Goal: Information Seeking & Learning: Check status

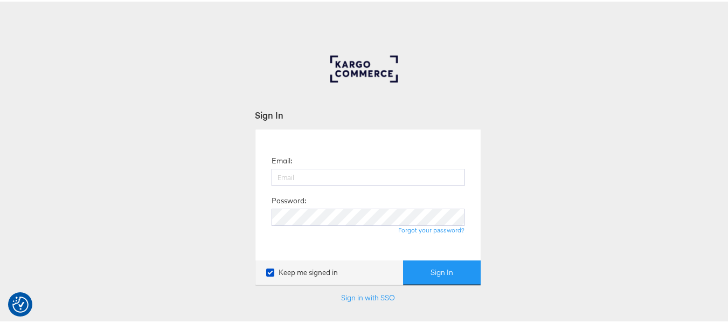
type input "aparna.doniparthi@kargo.com"
click at [403, 259] on button "Sign In" at bounding box center [442, 271] width 78 height 24
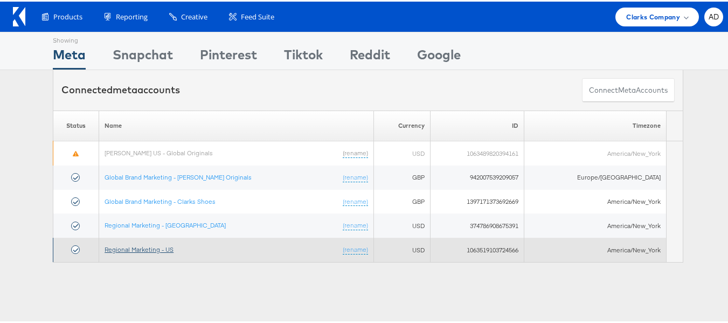
click at [164, 247] on link "Regional Marketing - US" at bounding box center [139, 248] width 69 height 8
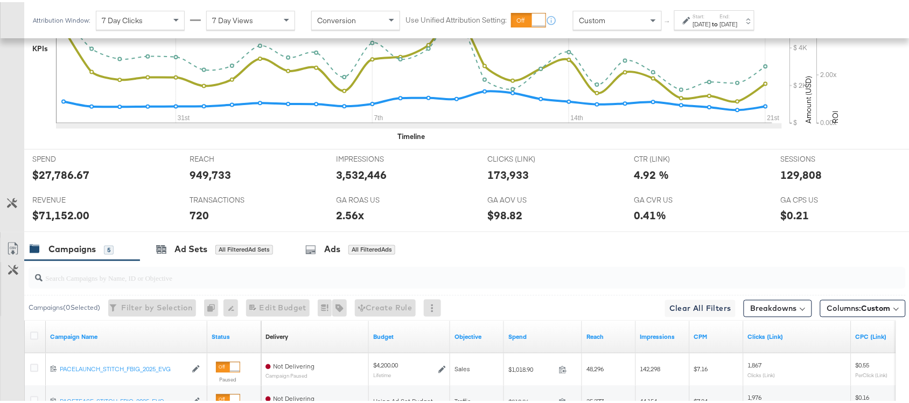
scroll to position [299, 0]
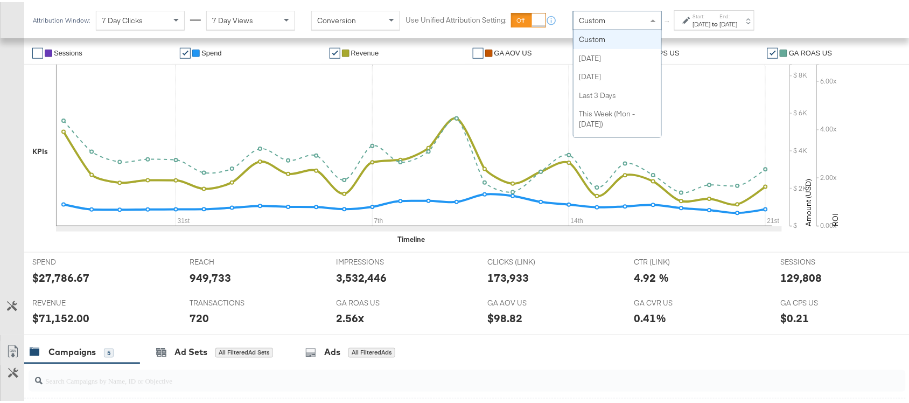
click at [643, 17] on div "Custom" at bounding box center [618, 18] width 88 height 18
click at [711, 18] on div "Jul 27th 2025" at bounding box center [702, 22] width 18 height 9
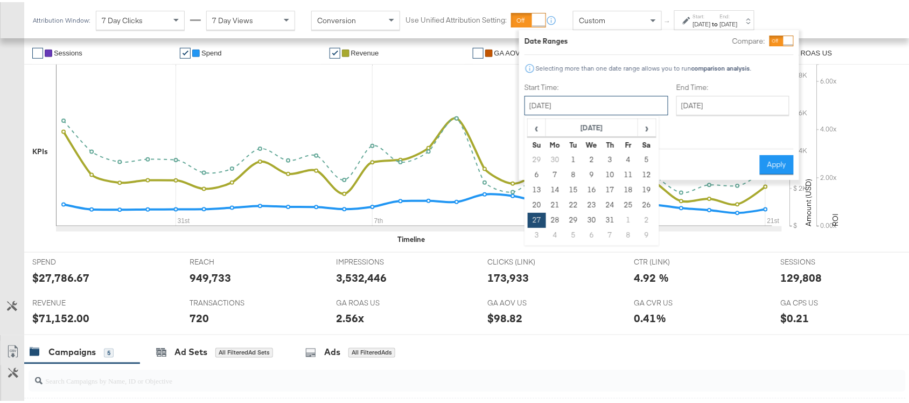
click at [575, 100] on input "July 27th 2025" at bounding box center [597, 103] width 144 height 19
click at [648, 130] on span "›" at bounding box center [647, 125] width 17 height 16
click at [610, 202] on td "21" at bounding box center [610, 203] width 18 height 15
type input "[DATE]"
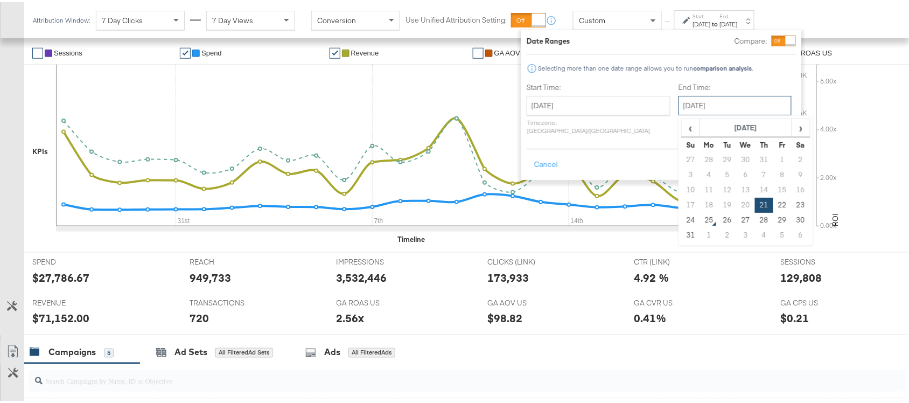
click at [701, 104] on input "[DATE]" at bounding box center [735, 103] width 113 height 19
click at [682, 219] on td "24" at bounding box center [691, 218] width 18 height 15
type input "[DATE]"
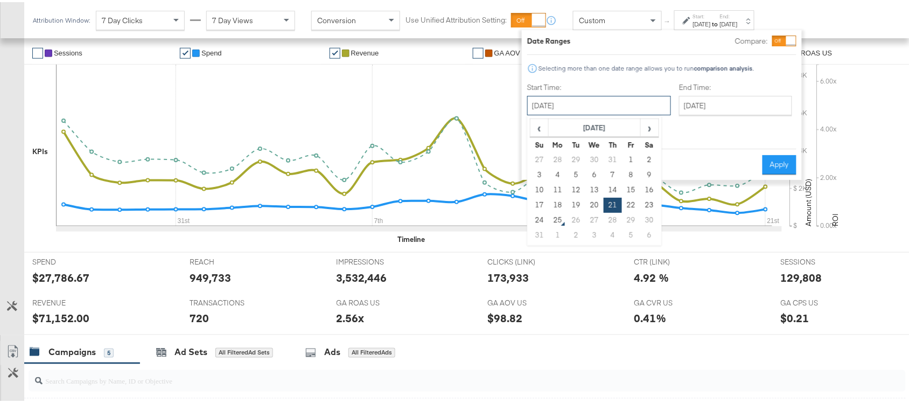
click at [594, 101] on input "[DATE]" at bounding box center [599, 103] width 144 height 19
click at [539, 202] on td "17" at bounding box center [540, 203] width 18 height 15
type input "August 17th 2025"
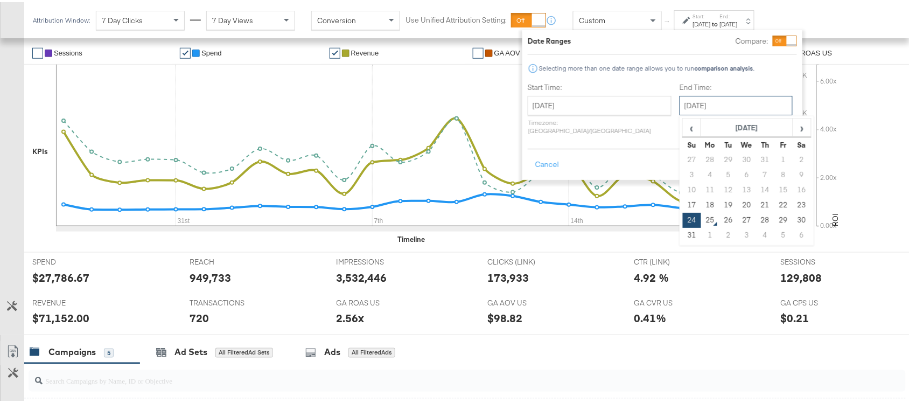
click at [699, 104] on input "[DATE]" at bounding box center [736, 103] width 113 height 19
click at [793, 201] on td "23" at bounding box center [802, 203] width 18 height 15
type input "[DATE]"
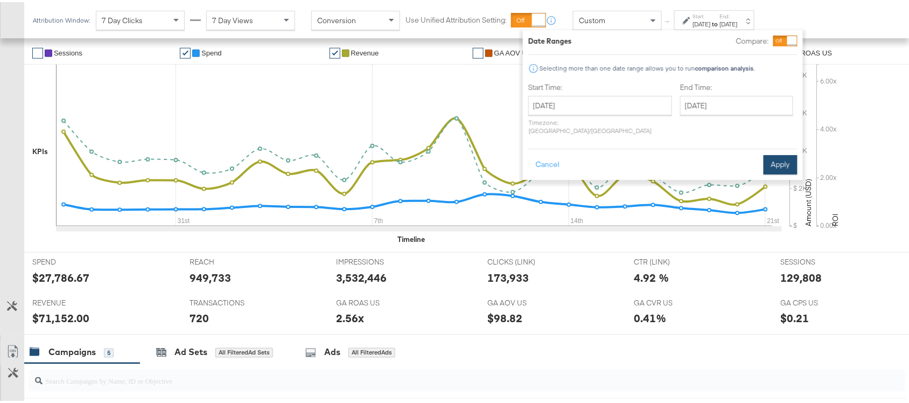
click at [777, 155] on button "Apply" at bounding box center [781, 162] width 34 height 19
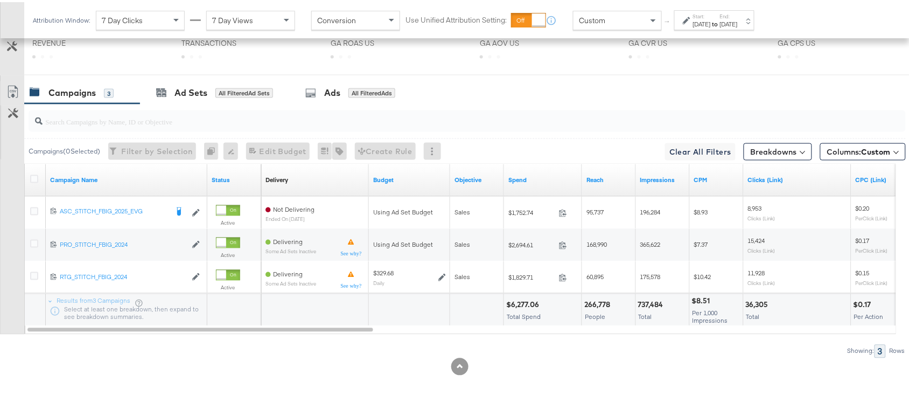
scroll to position [561, 0]
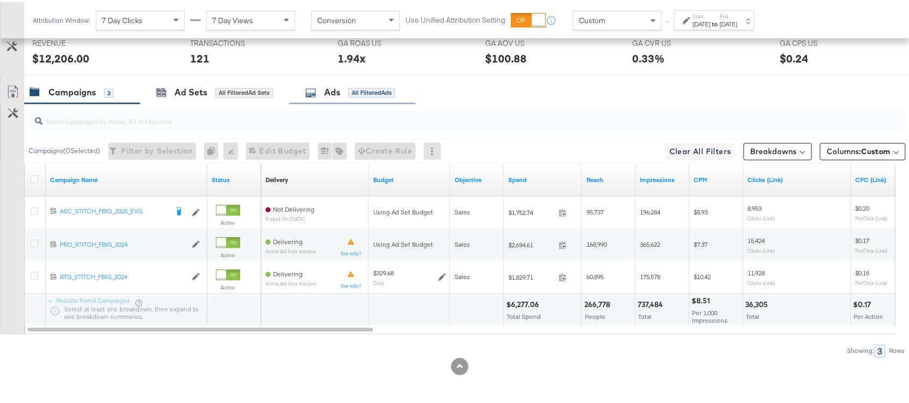
click at [324, 98] on div "Ads All Filtered Ads" at bounding box center [352, 90] width 127 height 23
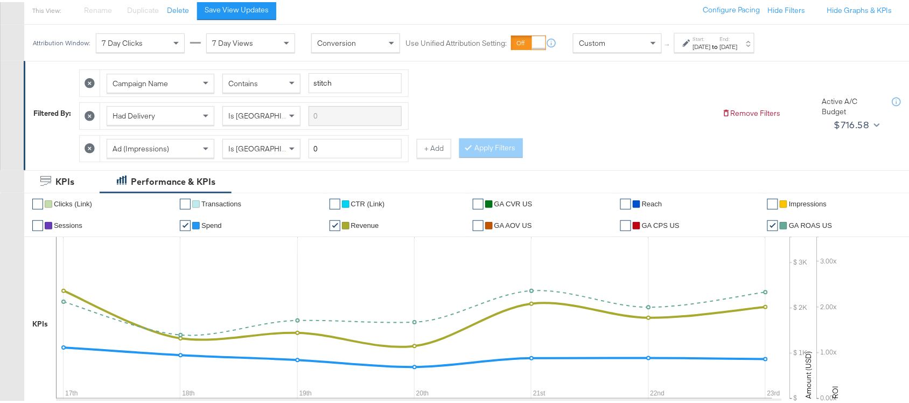
scroll to position [128, 0]
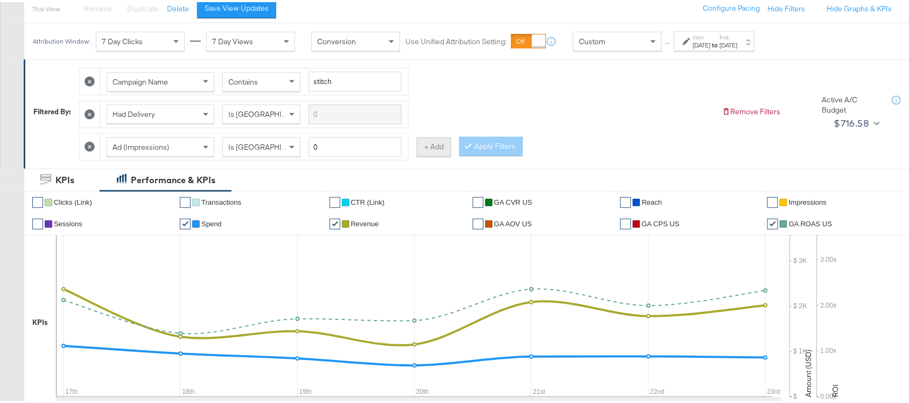
click at [438, 152] on button "+ Add" at bounding box center [434, 144] width 34 height 19
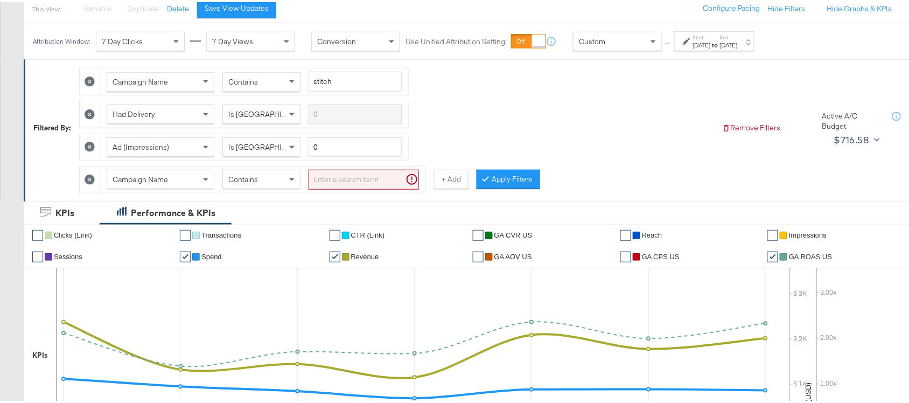
click at [89, 182] on icon at bounding box center [90, 177] width 10 height 10
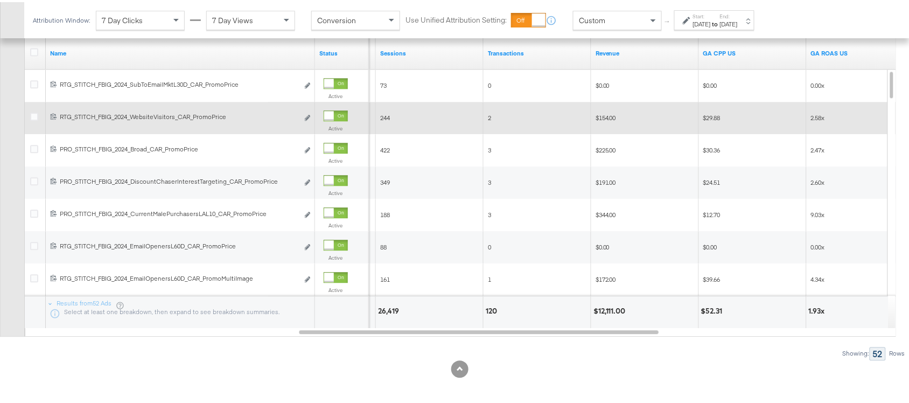
scroll to position [685, 0]
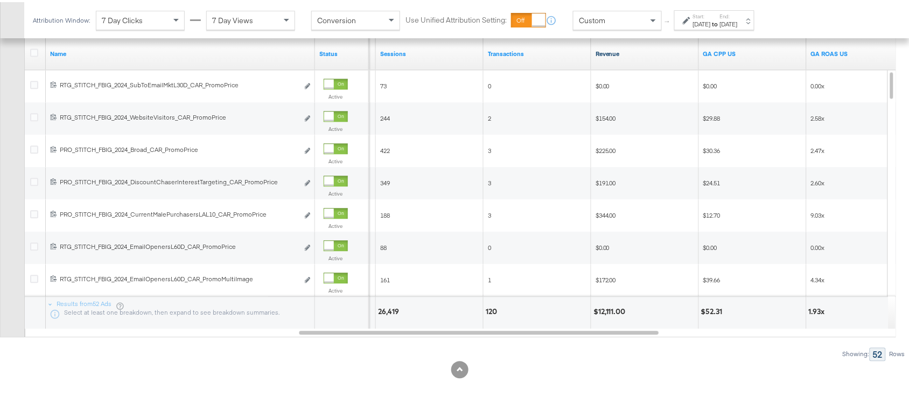
click at [626, 51] on link "Revenue" at bounding box center [645, 51] width 99 height 9
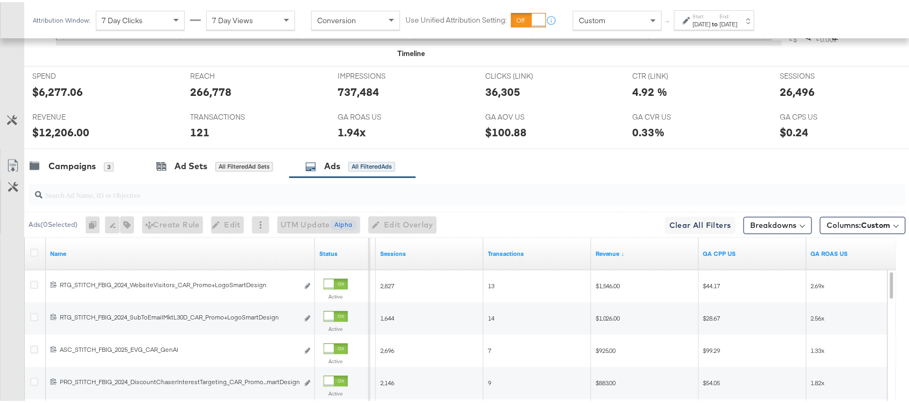
scroll to position [484, 0]
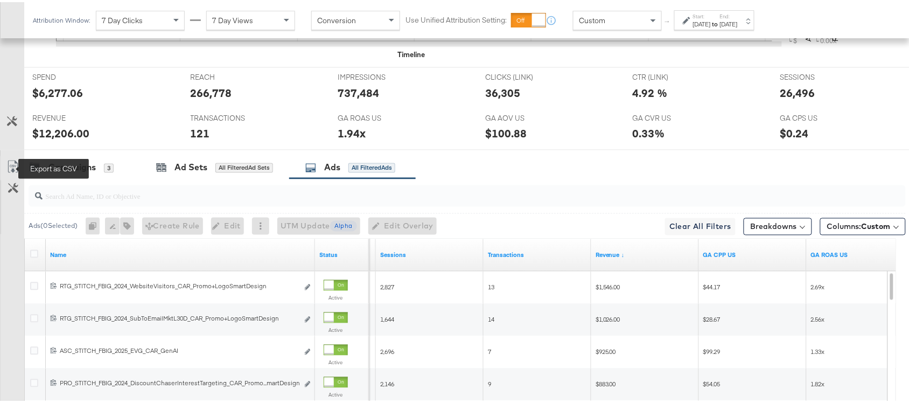
click at [12, 163] on icon at bounding box center [12, 164] width 13 height 13
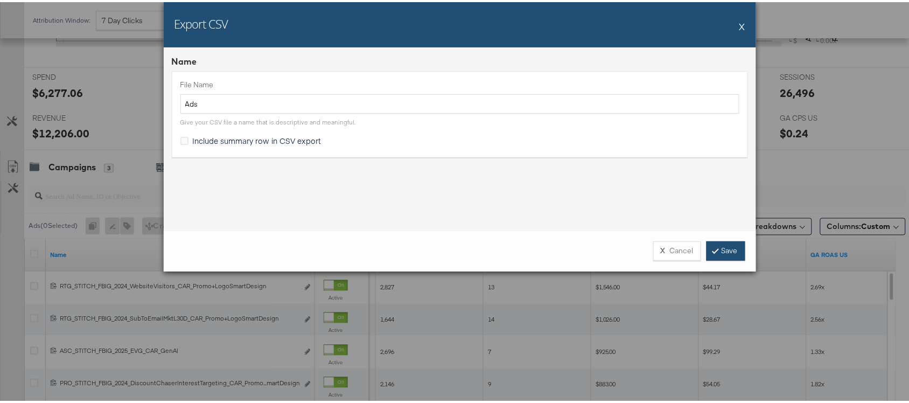
click at [715, 251] on link "Save" at bounding box center [726, 248] width 39 height 19
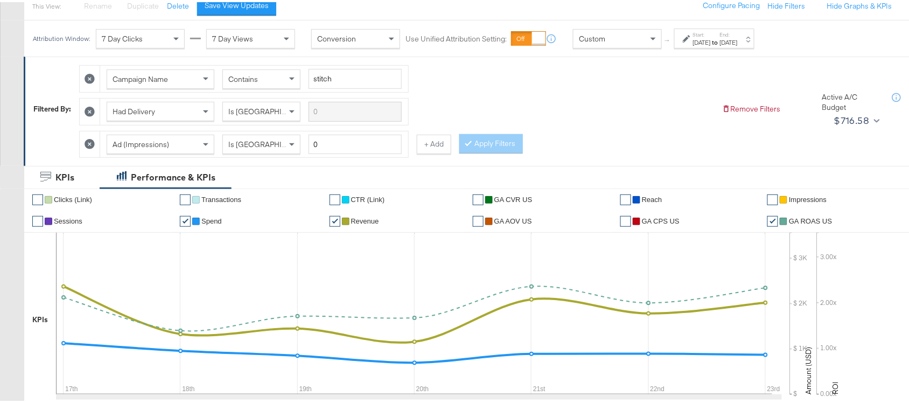
scroll to position [33, 0]
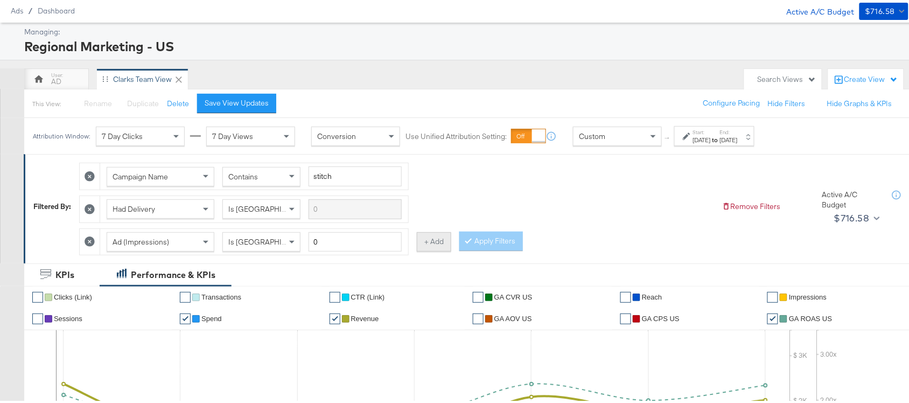
click at [429, 242] on button "+ Add" at bounding box center [434, 239] width 34 height 19
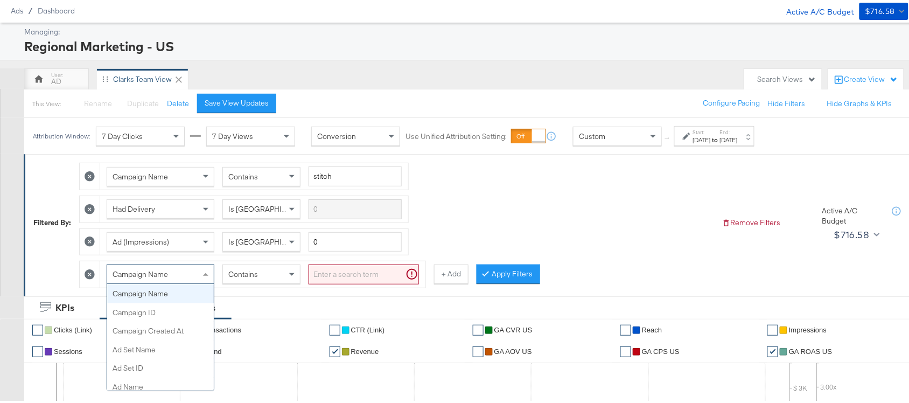
click at [185, 275] on div "Campaign Name" at bounding box center [160, 272] width 107 height 18
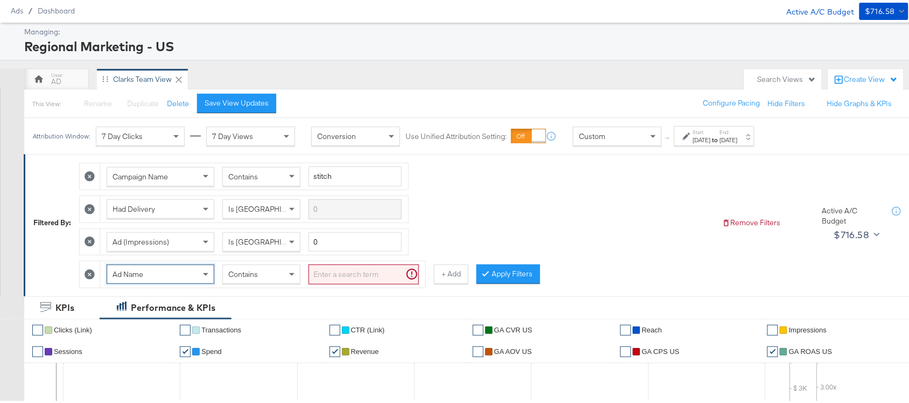
click at [349, 275] on input "search" at bounding box center [364, 272] width 110 height 20
paste input "promo+logo"
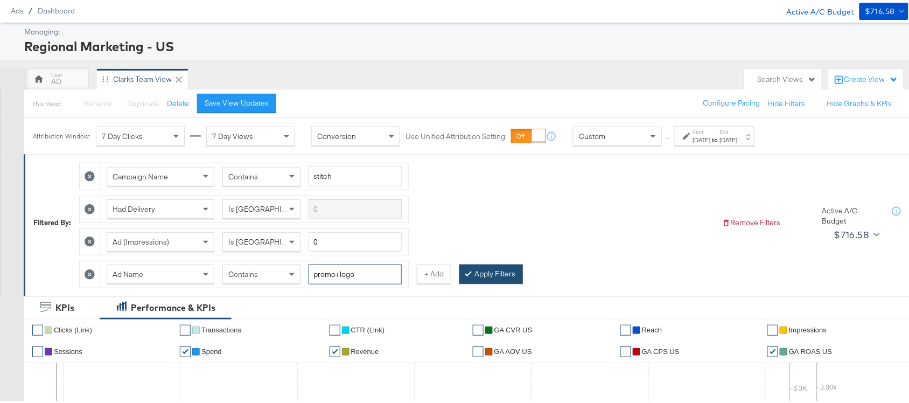
type input "promo+logo"
click at [490, 275] on button "Apply Filters" at bounding box center [492, 271] width 64 height 19
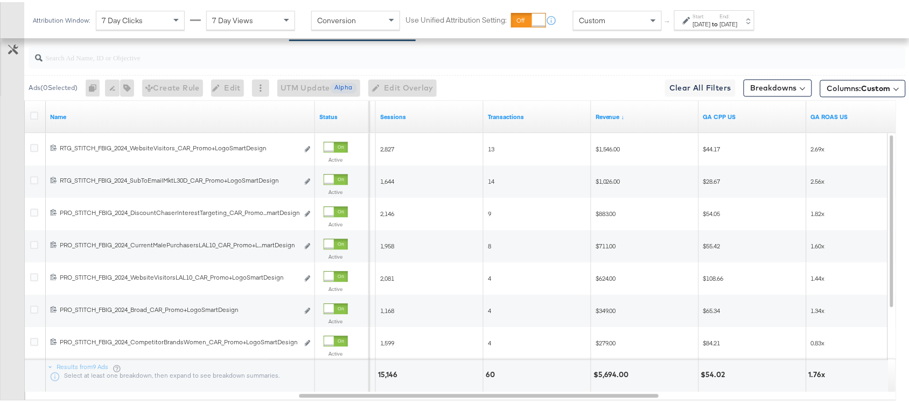
scroll to position [656, 0]
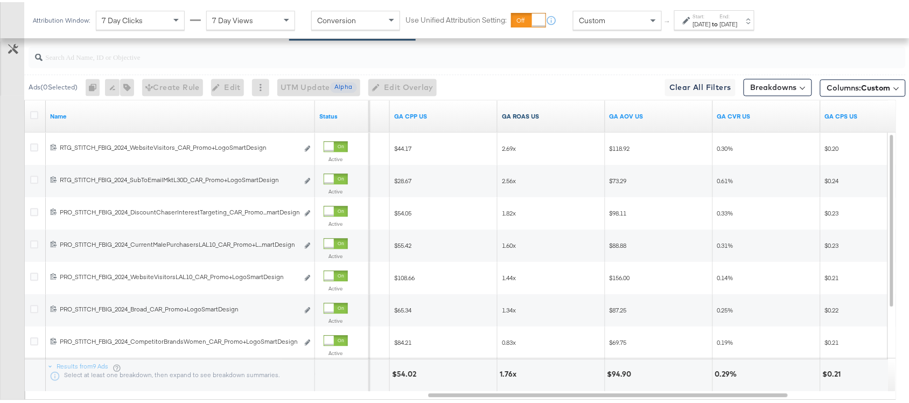
click at [542, 117] on link "GA ROAS US" at bounding box center [551, 114] width 99 height 9
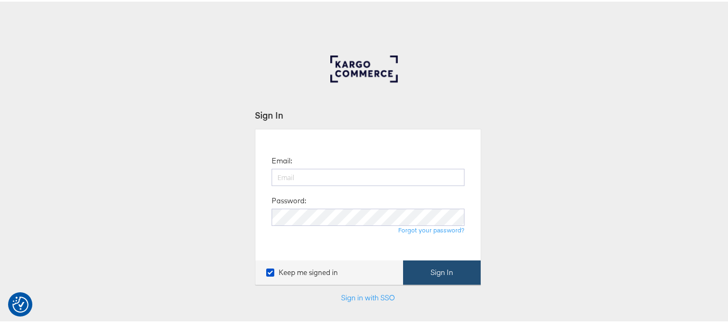
type input "aparna.doniparthi@kargo.com"
click at [440, 280] on button "Sign In" at bounding box center [442, 271] width 78 height 24
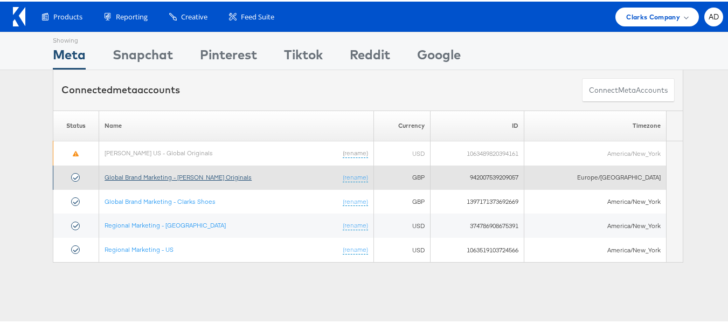
click at [174, 171] on link "Global Brand Marketing - [PERSON_NAME] Originals" at bounding box center [178, 175] width 147 height 8
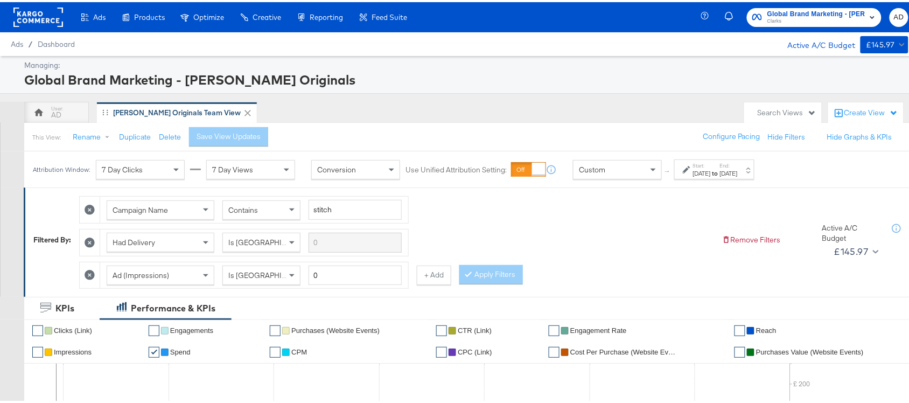
click at [724, 177] on div "Start: [DATE] to End: [DATE]" at bounding box center [715, 167] width 80 height 20
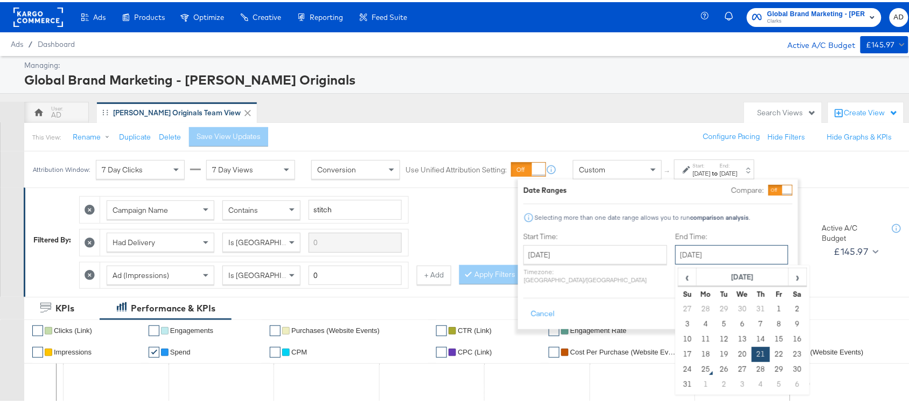
click at [677, 252] on input "[DATE]" at bounding box center [732, 252] width 113 height 19
click at [679, 369] on td "24" at bounding box center [688, 367] width 18 height 15
type input "[DATE]"
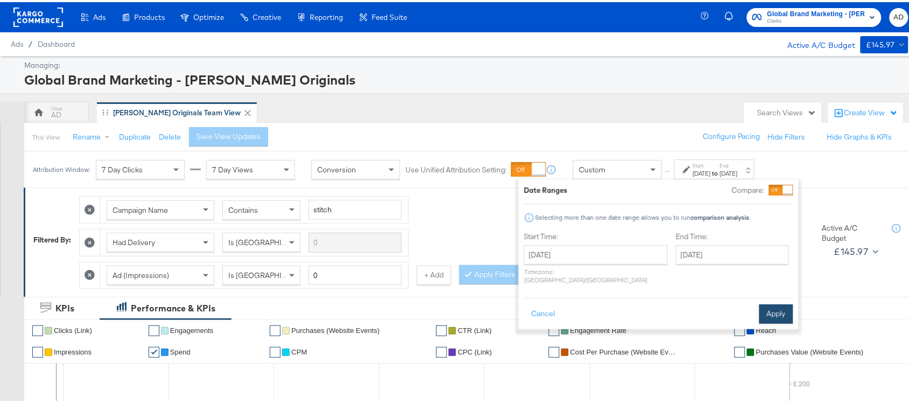
click at [770, 302] on button "Apply" at bounding box center [777, 311] width 34 height 19
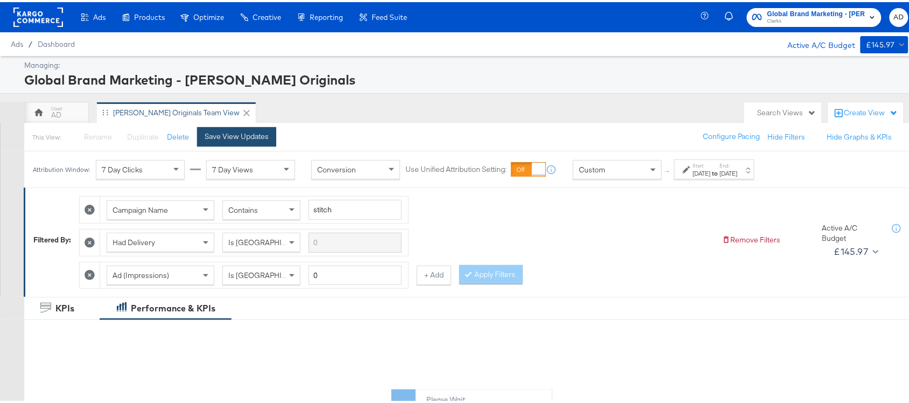
click at [230, 138] on div "Save View Updates" at bounding box center [237, 134] width 64 height 10
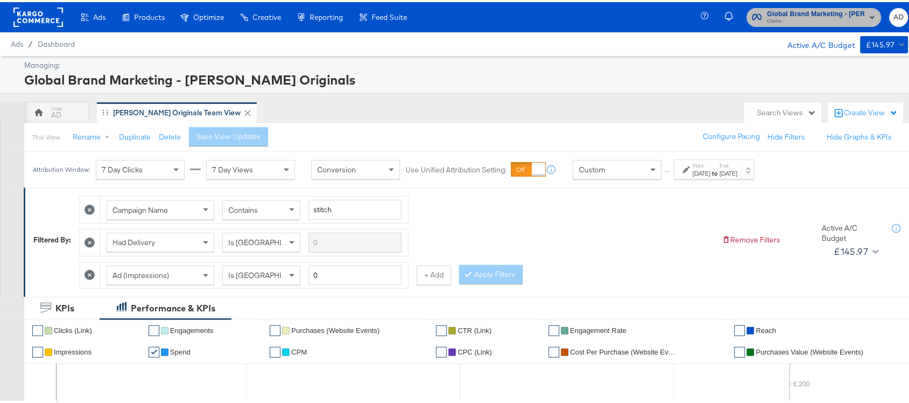
click at [866, 18] on rect "button" at bounding box center [872, 15] width 13 height 13
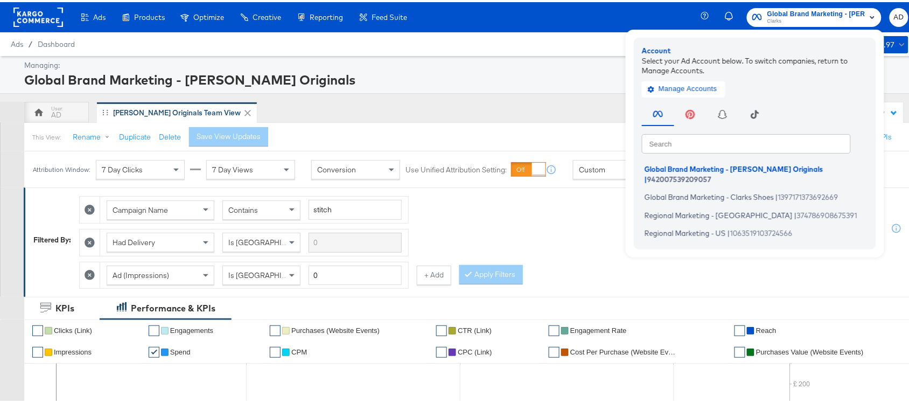
click at [575, 106] on div "AD Clarks Originals Team View" at bounding box center [381, 111] width 715 height 22
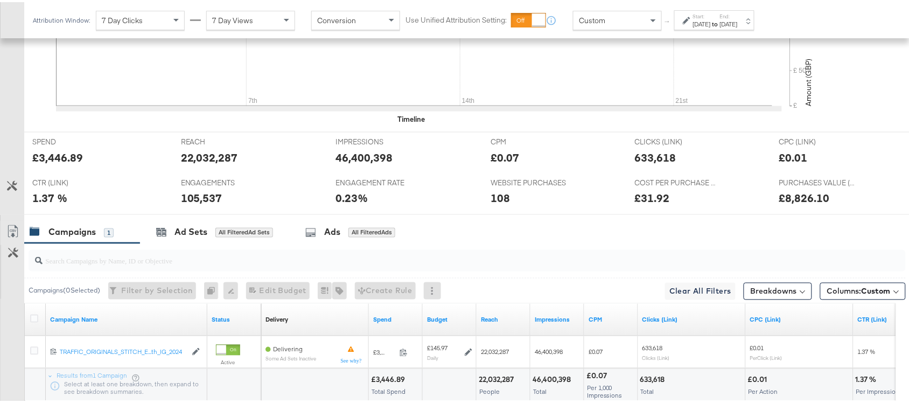
scroll to position [497, 0]
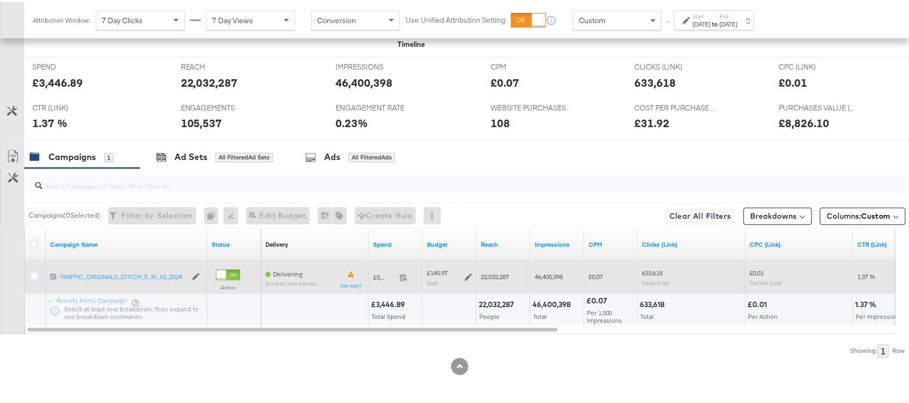
click at [408, 278] on span at bounding box center [406, 277] width 23 height 8
click at [467, 276] on icon at bounding box center [469, 276] width 8 height 8
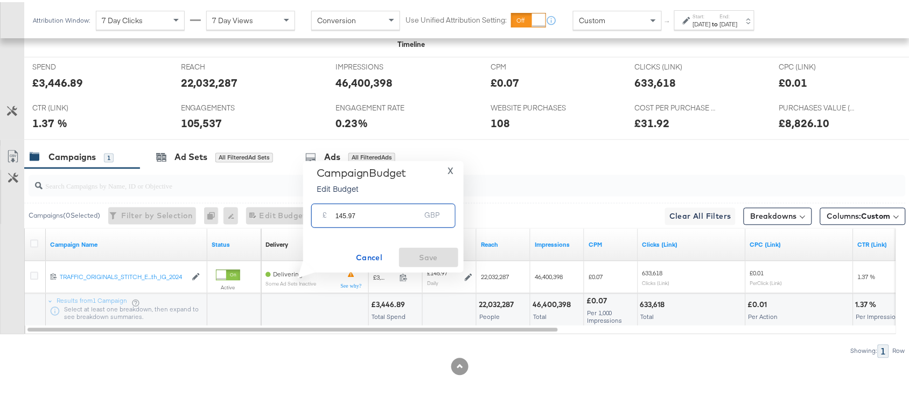
click at [381, 217] on input "145.97" at bounding box center [378, 209] width 85 height 23
paste input "£147.42"
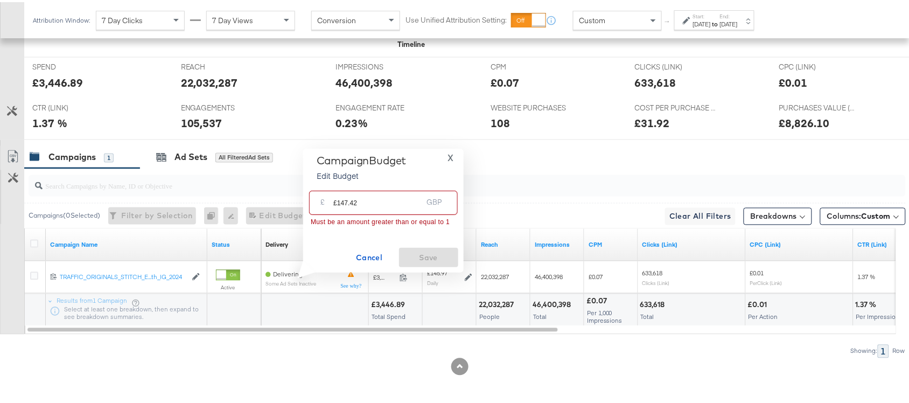
click at [337, 205] on input "£147.42" at bounding box center [377, 196] width 89 height 23
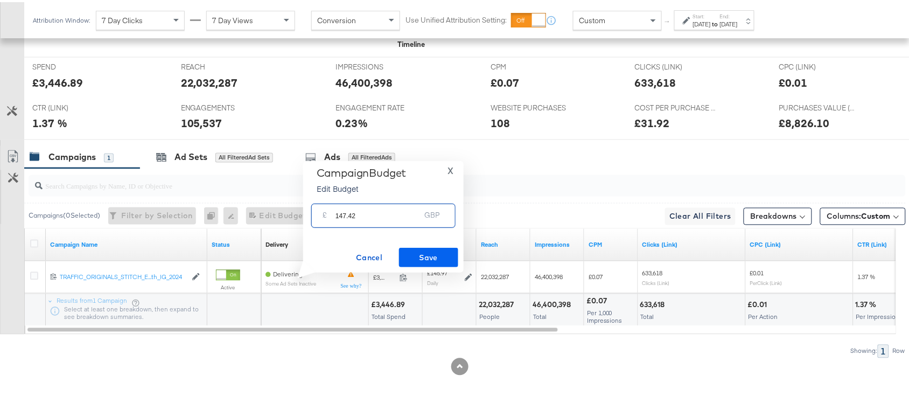
type input "147.42"
click at [426, 256] on span "Save" at bounding box center [429, 255] width 51 height 13
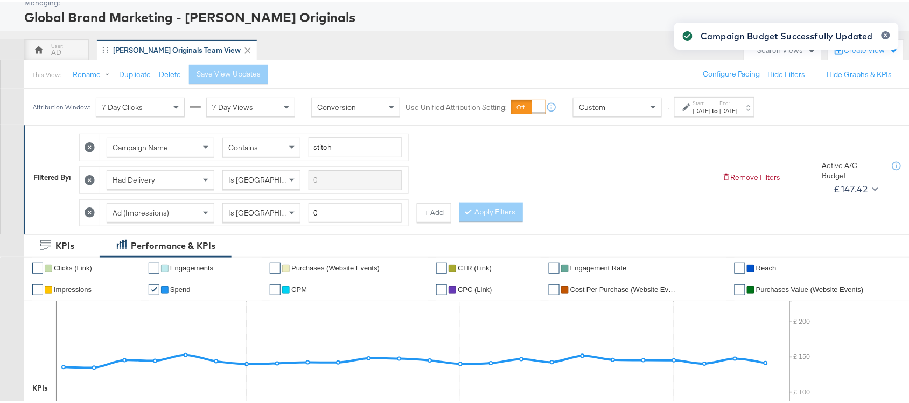
scroll to position [0, 0]
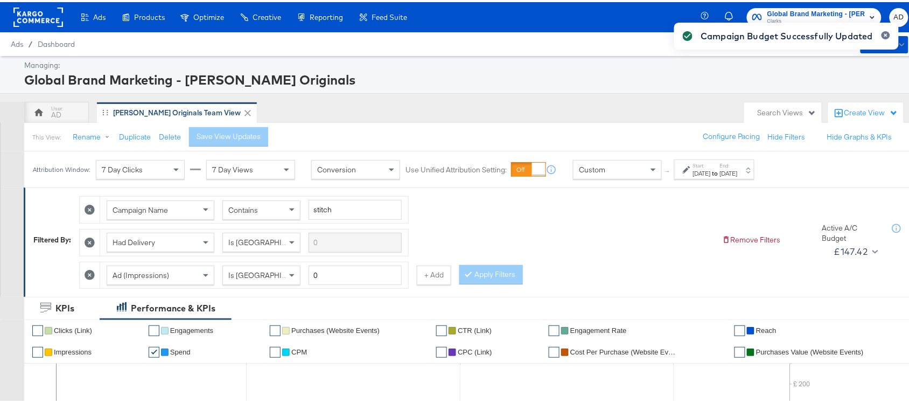
click at [820, 24] on div "Campaign Budget Successfully Updated" at bounding box center [787, 33] width 172 height 27
click at [853, 12] on div "Campaign Budget Successfully Updated" at bounding box center [787, 182] width 246 height 345
click at [648, 103] on div "AD Clarks Originals Team View" at bounding box center [381, 111] width 715 height 22
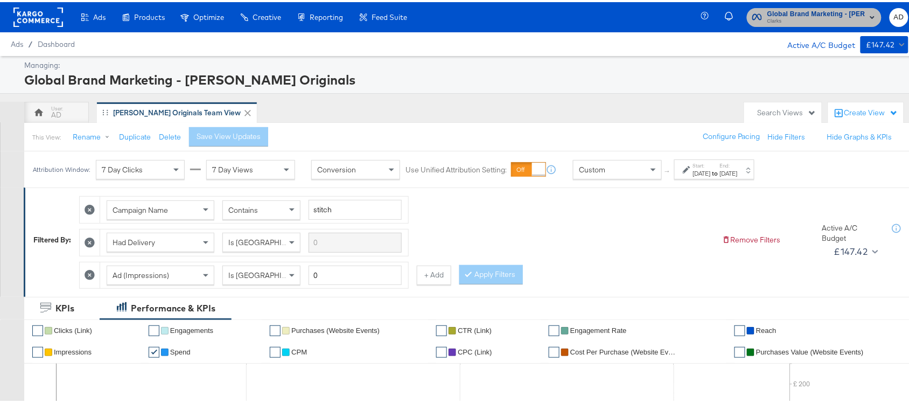
click at [815, 15] on span "Clarks" at bounding box center [817, 19] width 98 height 9
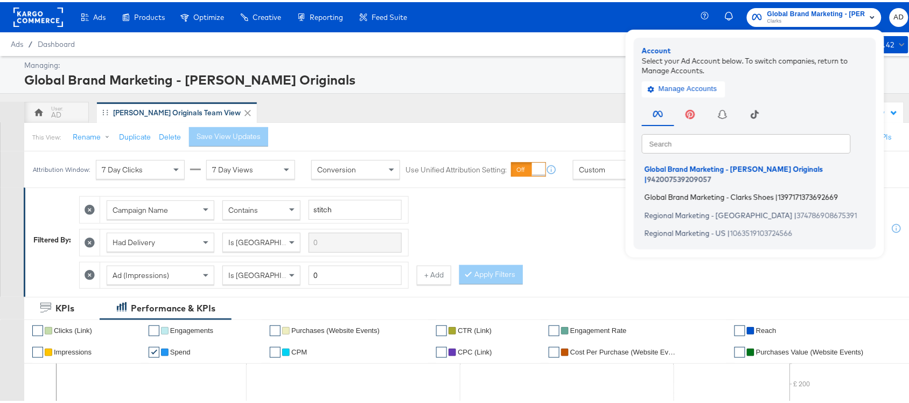
click at [680, 191] on span "Global Brand Marketing - Clarks Shoes" at bounding box center [709, 195] width 129 height 9
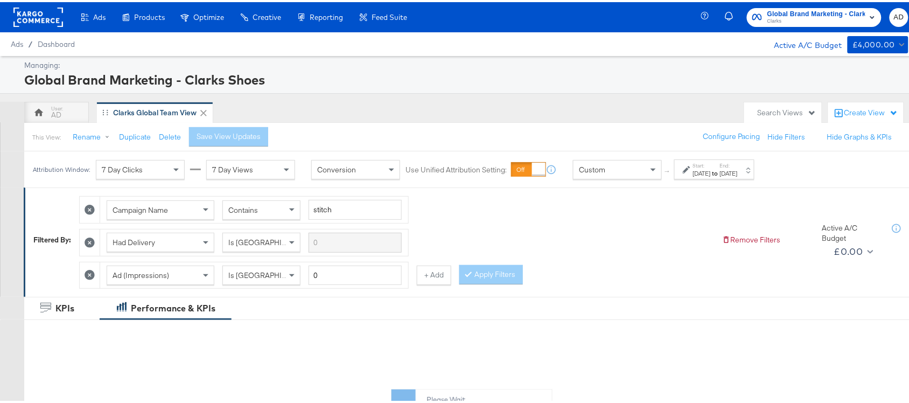
click at [711, 170] on div "[DATE]" at bounding box center [702, 171] width 18 height 9
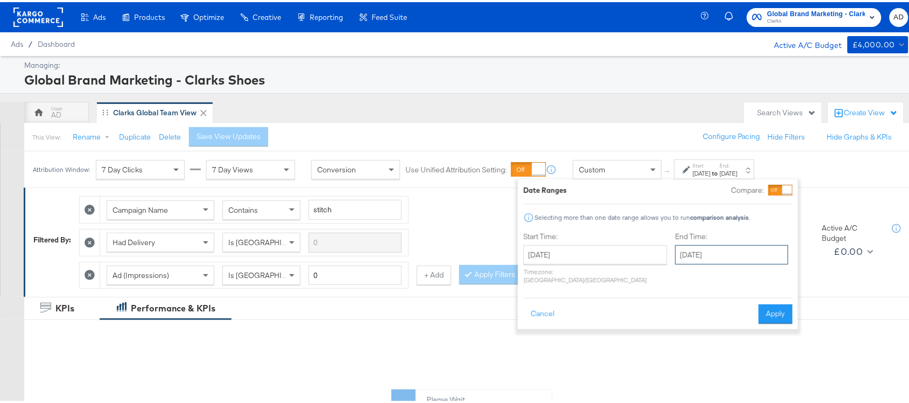
click at [718, 254] on input "[DATE]" at bounding box center [732, 252] width 113 height 19
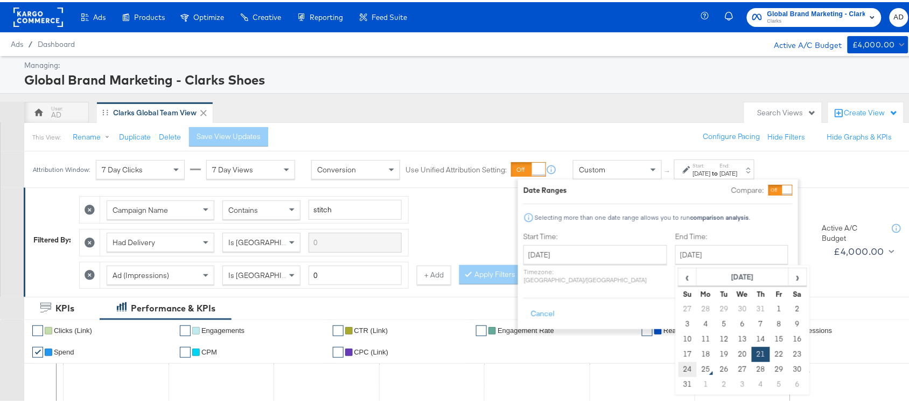
click at [679, 369] on td "24" at bounding box center [688, 367] width 18 height 15
type input "[DATE]"
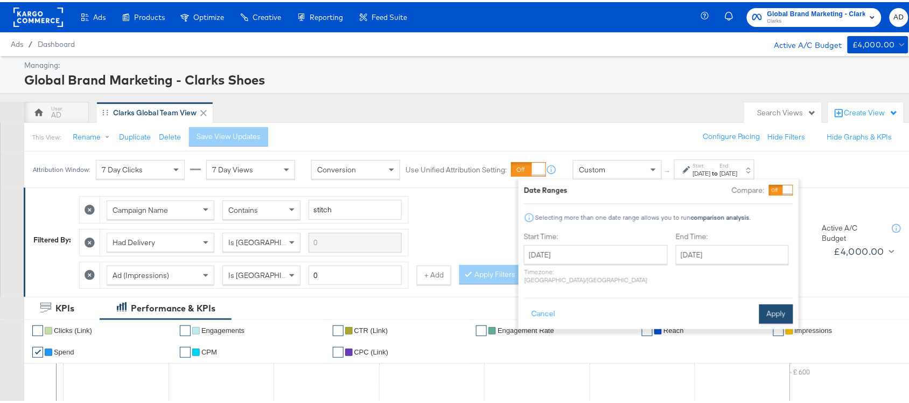
click at [775, 305] on button "Apply" at bounding box center [777, 311] width 34 height 19
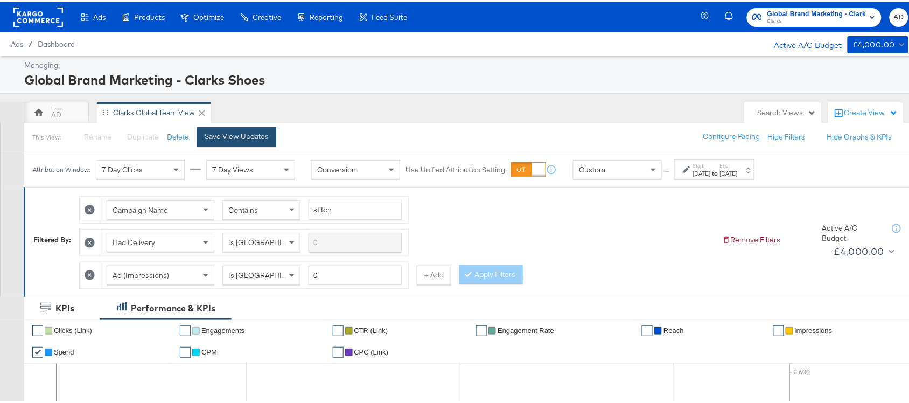
click at [237, 138] on div "Save View Updates" at bounding box center [237, 134] width 64 height 10
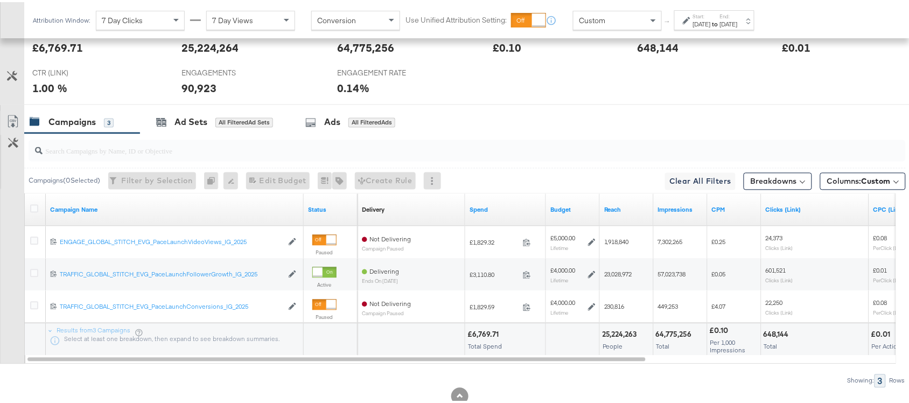
scroll to position [561, 0]
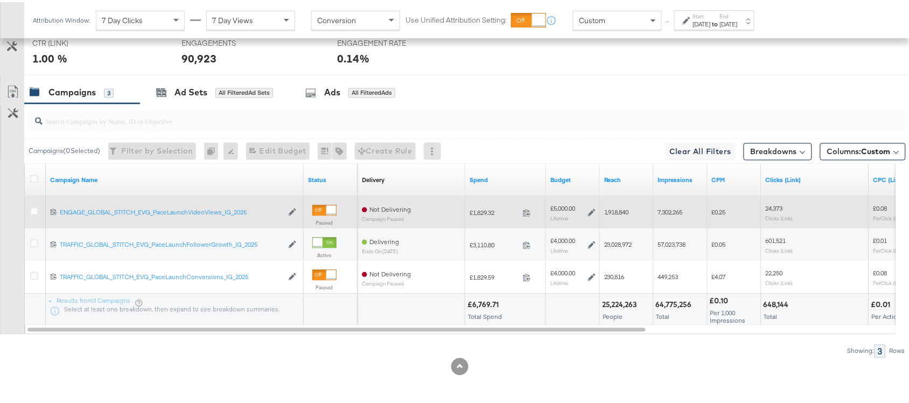
click at [531, 216] on span at bounding box center [530, 212] width 23 height 8
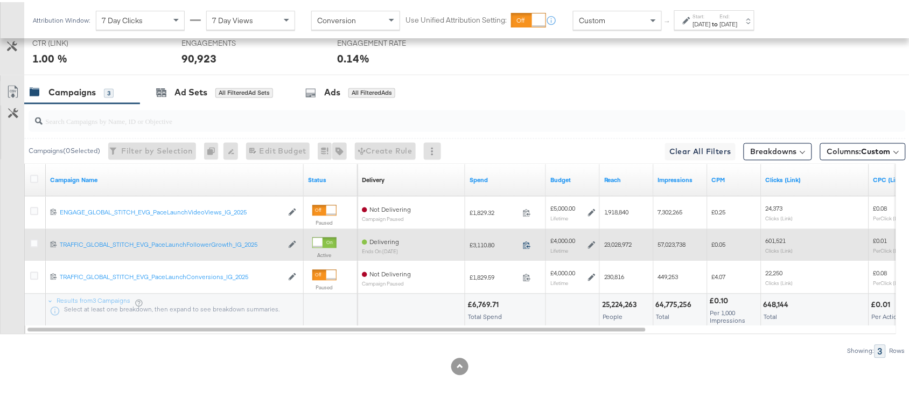
click at [529, 241] on icon at bounding box center [527, 243] width 8 height 8
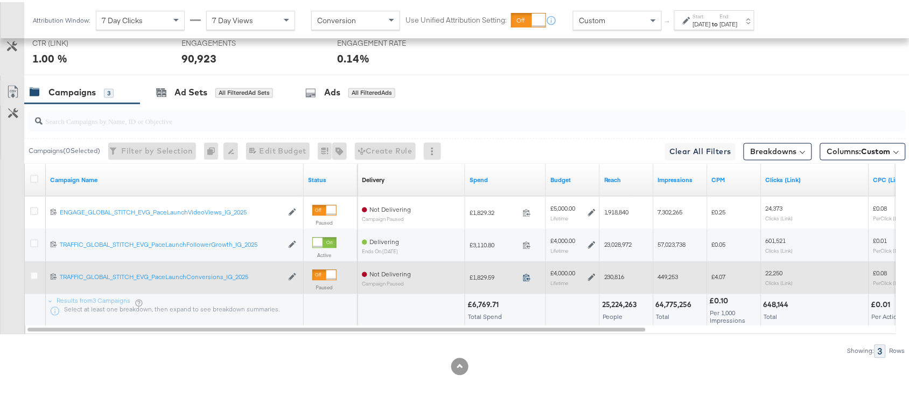
click at [525, 273] on icon at bounding box center [527, 276] width 8 height 8
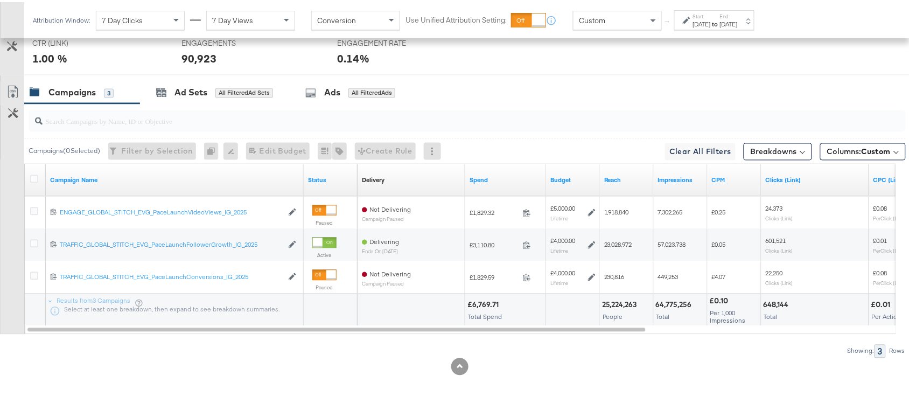
scroll to position [0, 0]
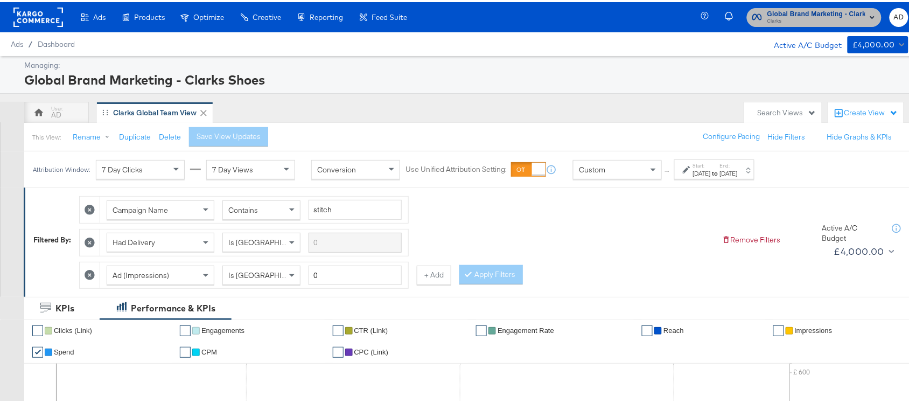
click at [817, 15] on span "Clarks" at bounding box center [817, 19] width 98 height 9
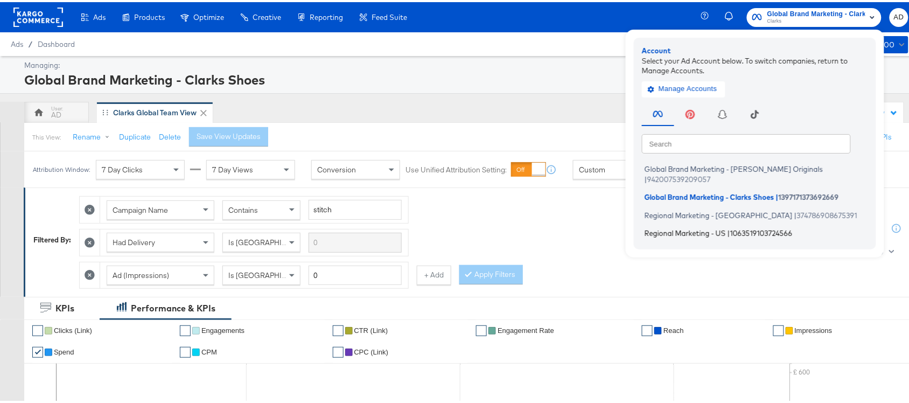
click at [673, 227] on span "Regional Marketing - US" at bounding box center [685, 231] width 81 height 9
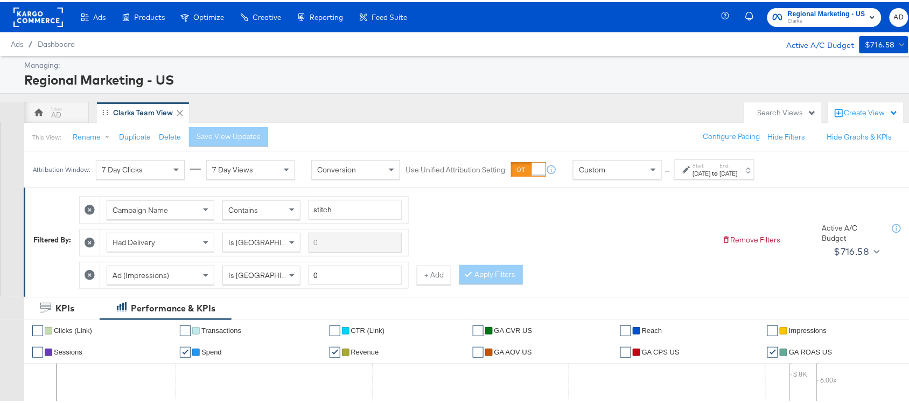
click at [711, 176] on div "[DATE]" at bounding box center [702, 171] width 18 height 9
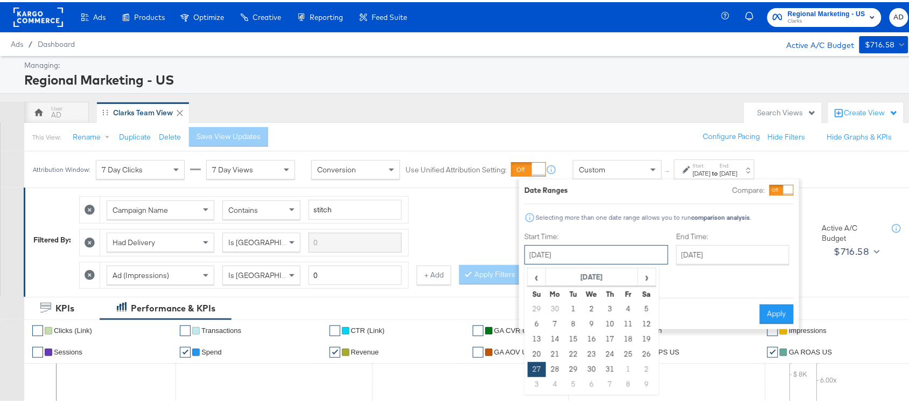
click at [567, 252] on input "[DATE]" at bounding box center [597, 252] width 144 height 19
click at [647, 282] on span "›" at bounding box center [647, 275] width 17 height 16
click at [607, 352] on td "21" at bounding box center [610, 352] width 18 height 15
type input "[DATE]"
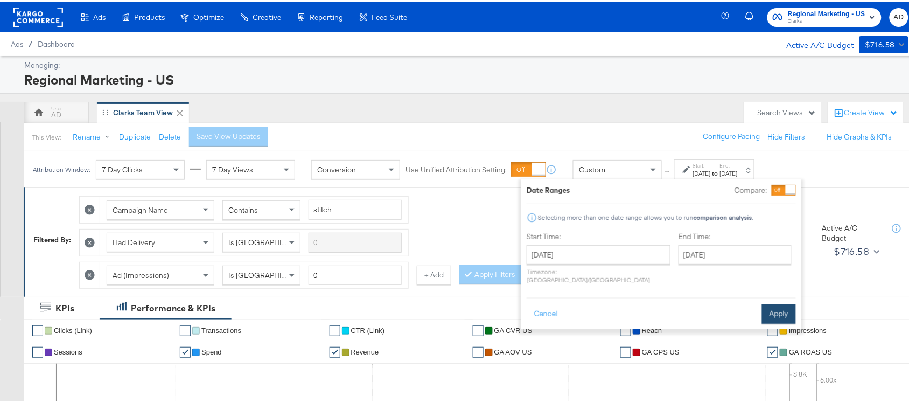
click at [780, 307] on button "Apply" at bounding box center [779, 311] width 34 height 19
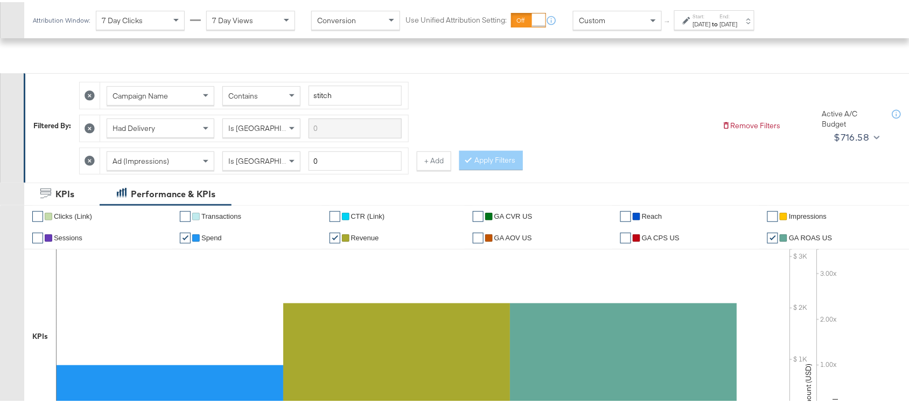
scroll to position [561, 0]
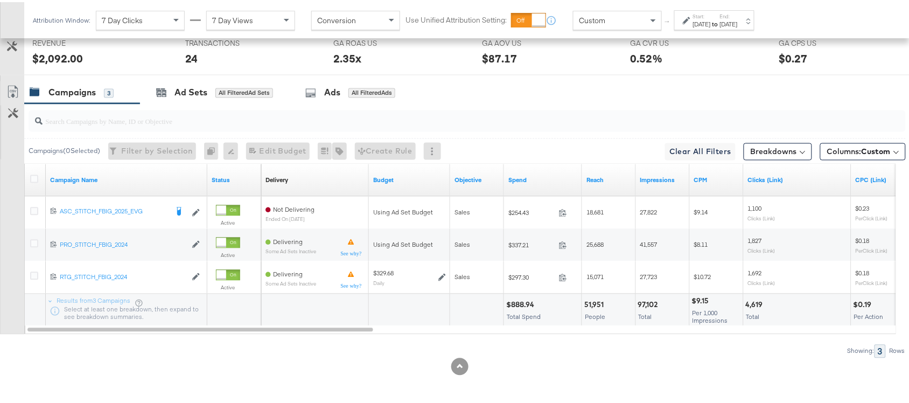
click at [516, 300] on div "$888.94" at bounding box center [521, 303] width 31 height 10
copy div "888.94"
click at [516, 300] on div "$888.94" at bounding box center [521, 303] width 31 height 10
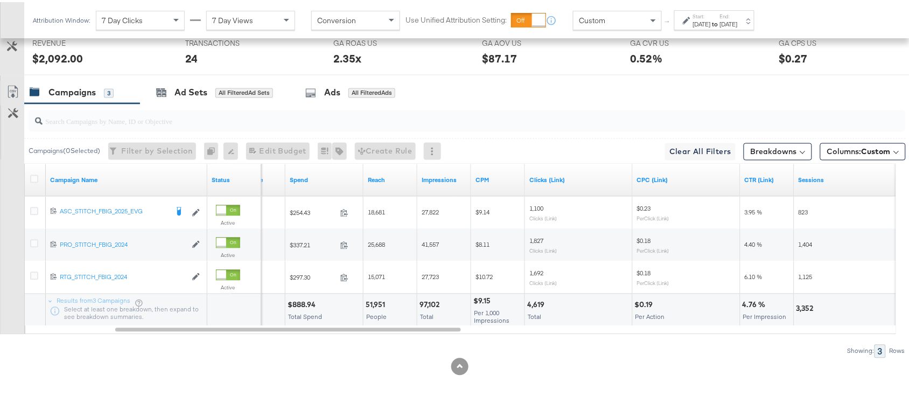
click at [434, 302] on div "97,102" at bounding box center [431, 303] width 23 height 10
copy div "97,102"
click at [434, 302] on div "97,102" at bounding box center [431, 303] width 23 height 10
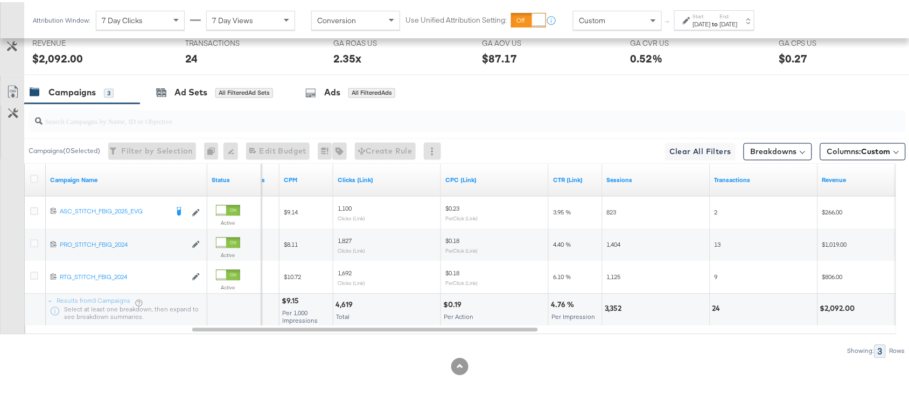
click at [346, 300] on div "4,619" at bounding box center [346, 303] width 20 height 10
copy div "4,619"
click at [346, 300] on div "4,619" at bounding box center [346, 303] width 20 height 10
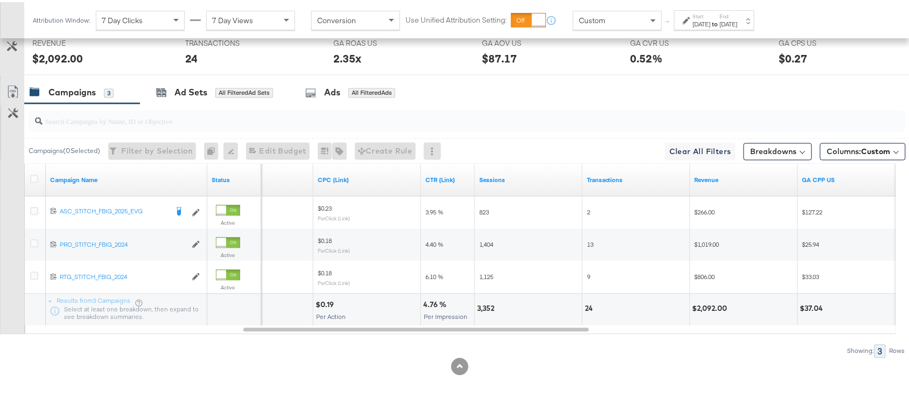
click at [479, 305] on div "3,352" at bounding box center [487, 307] width 20 height 10
copy div "3,352"
click at [479, 305] on div "3,352" at bounding box center [487, 307] width 20 height 10
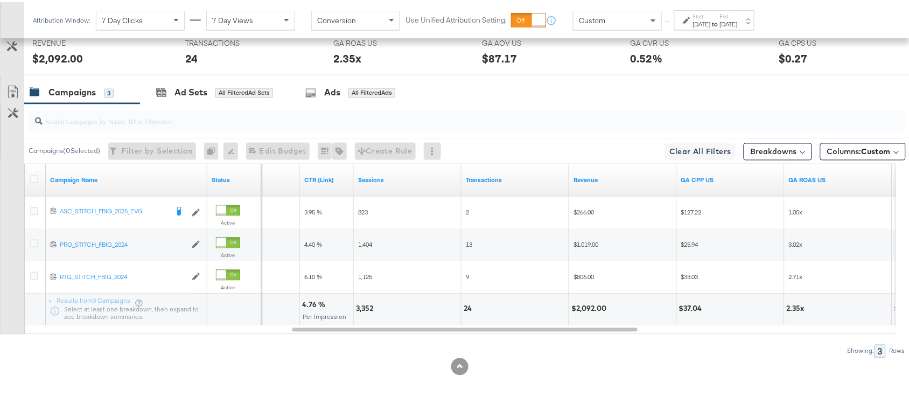
click at [466, 305] on div "24" at bounding box center [469, 307] width 11 height 10
copy div "24"
click at [466, 305] on div "24" at bounding box center [469, 307] width 11 height 10
click at [739, 9] on div "Start: Aug 21st 2025 to End: Aug 21st 2025" at bounding box center [715, 18] width 80 height 20
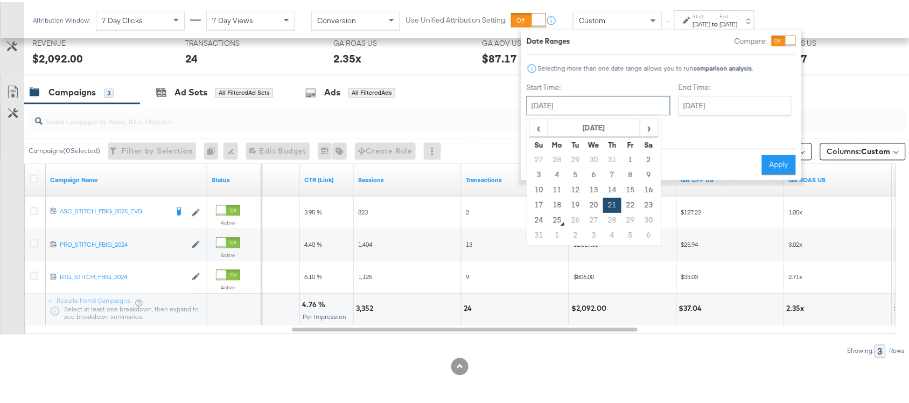
click at [593, 95] on input "[DATE]" at bounding box center [599, 103] width 144 height 19
click at [628, 204] on td "22" at bounding box center [631, 203] width 18 height 15
type input "[DATE]"
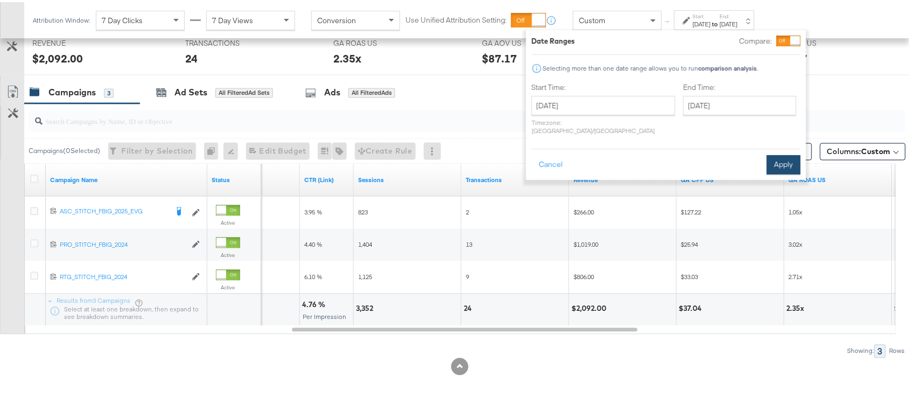
click at [777, 153] on button "Apply" at bounding box center [784, 162] width 34 height 19
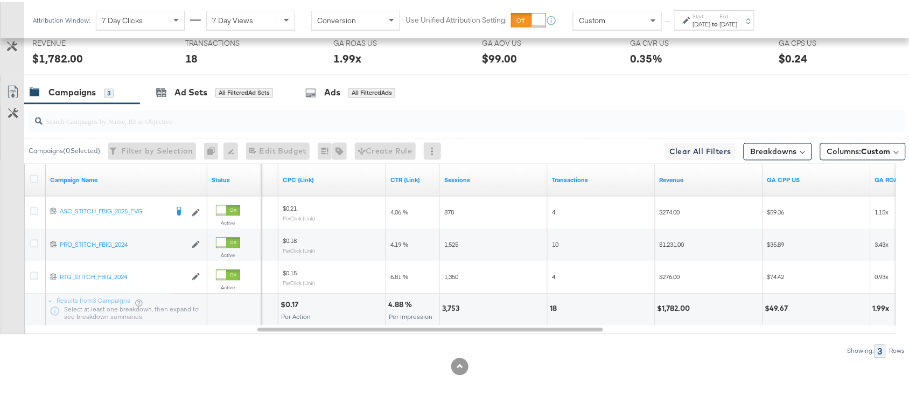
click at [726, 27] on div "Start: Aug 22nd 2025 to End: Aug 22nd 2025" at bounding box center [715, 18] width 80 height 20
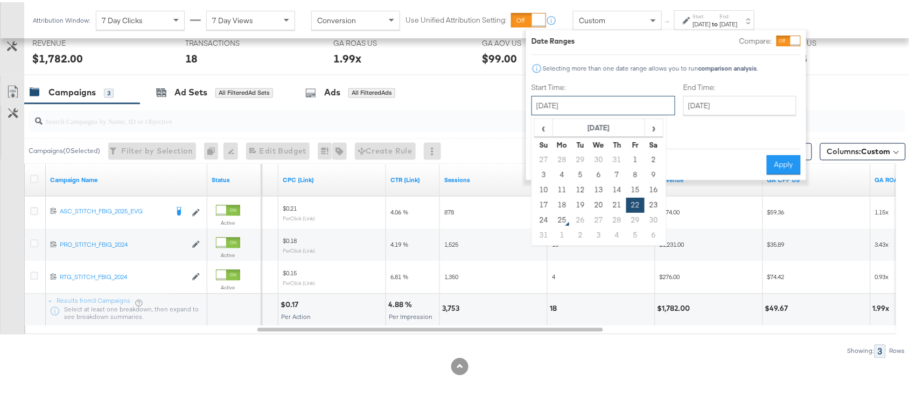
click at [551, 100] on input "[DATE]" at bounding box center [604, 103] width 144 height 19
click at [655, 196] on td "23" at bounding box center [654, 203] width 18 height 15
type input "[DATE]"
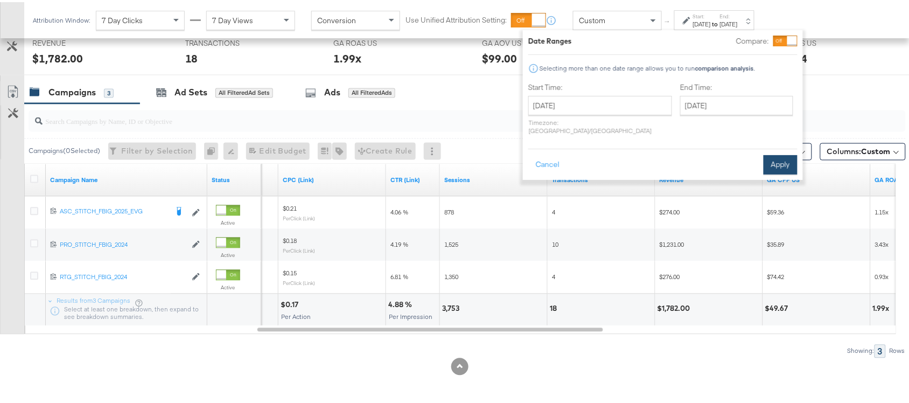
click at [789, 154] on button "Apply" at bounding box center [781, 162] width 34 height 19
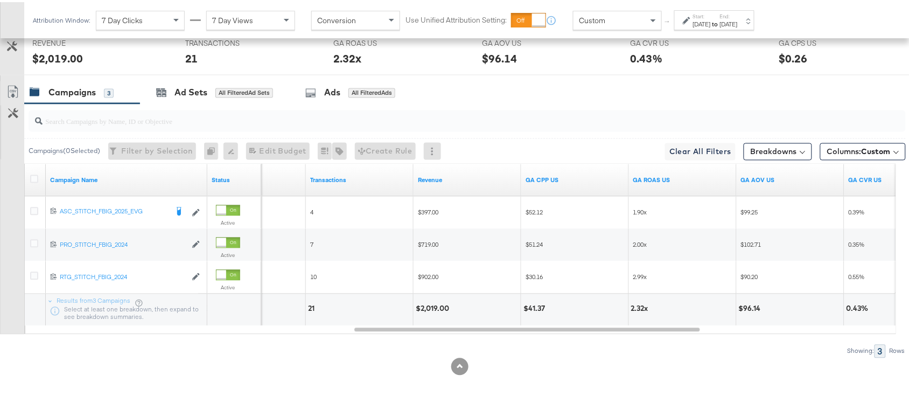
click at [706, 24] on div "[DATE]" at bounding box center [702, 22] width 18 height 9
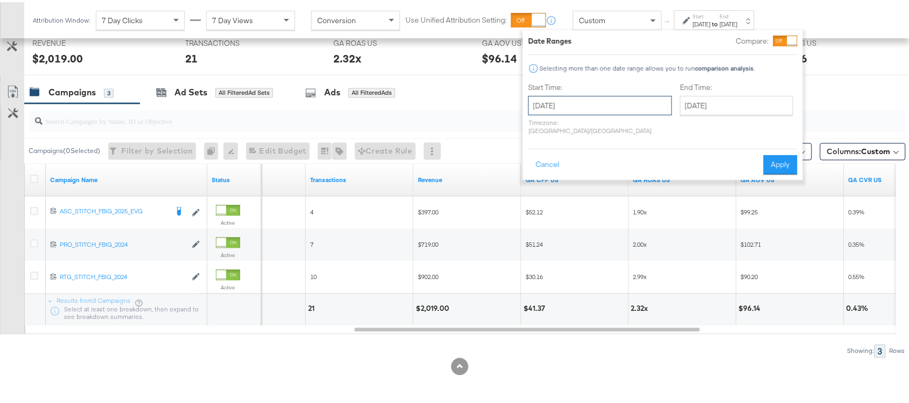
click at [562, 99] on input "[DATE]" at bounding box center [601, 103] width 144 height 19
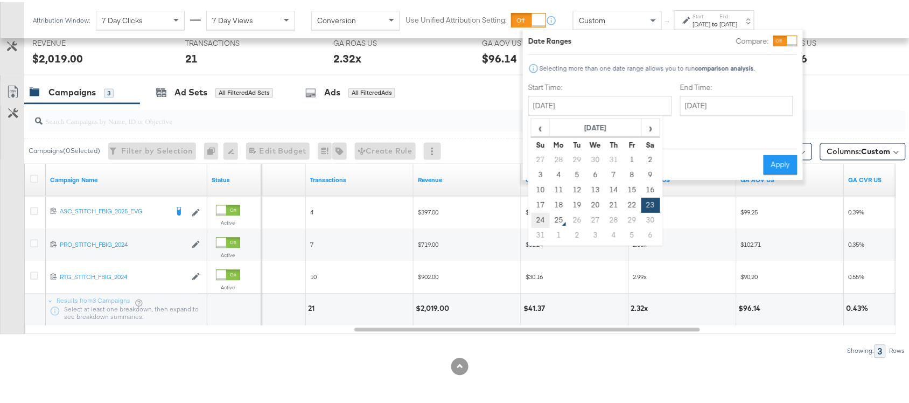
click at [544, 218] on td "24" at bounding box center [541, 218] width 18 height 15
type input "[DATE]"
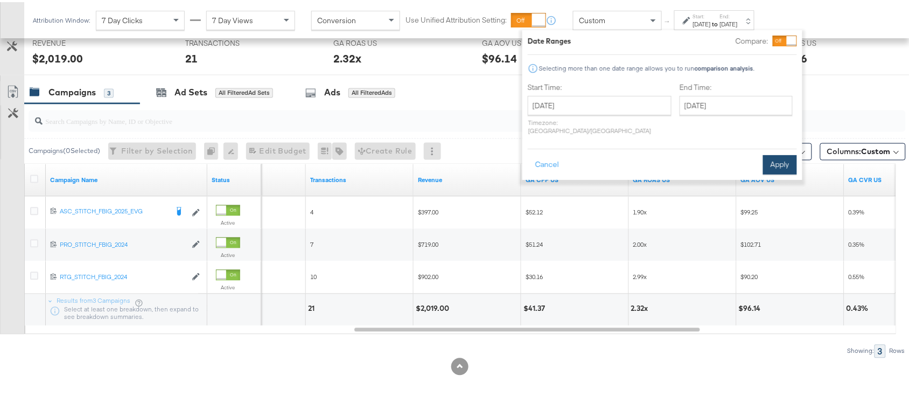
click at [787, 155] on button "Apply" at bounding box center [780, 162] width 34 height 19
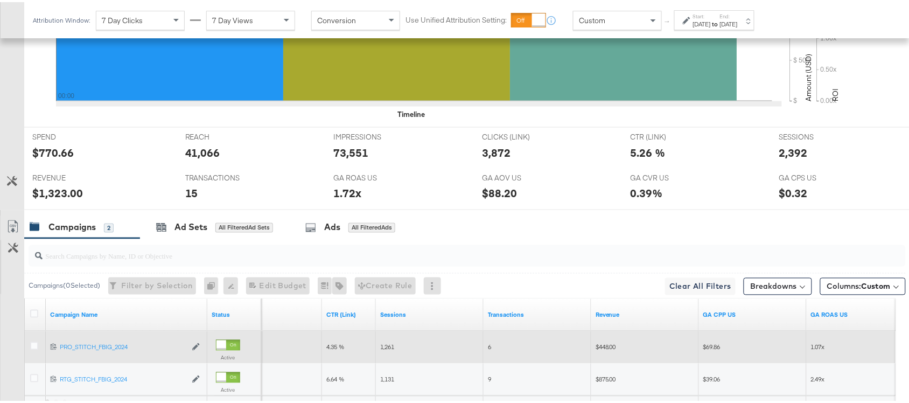
scroll to position [529, 0]
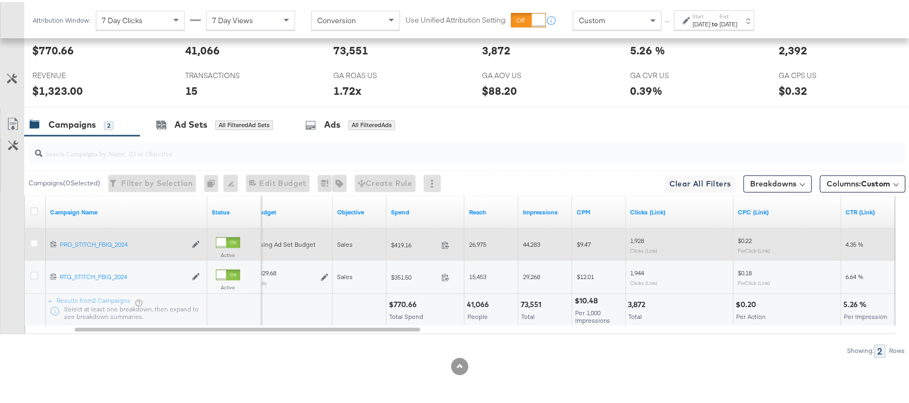
click at [402, 305] on div "$770.66" at bounding box center [404, 303] width 31 height 10
copy div "770.66"
click at [525, 301] on div "73,551" at bounding box center [533, 303] width 24 height 10
copy div "73,551"
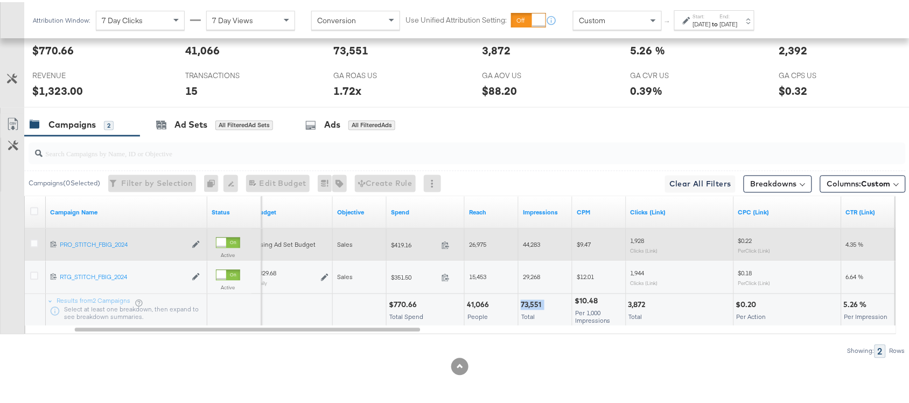
click at [525, 301] on div "73,551" at bounding box center [533, 303] width 24 height 10
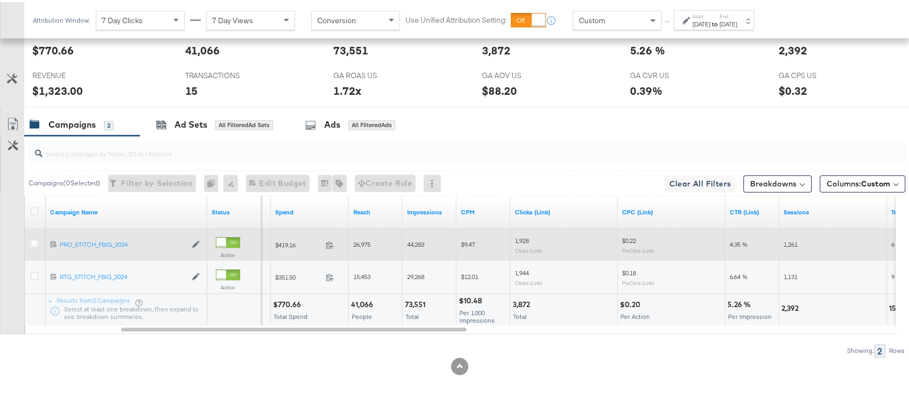
click at [525, 301] on div "3,872" at bounding box center [523, 303] width 20 height 10
copy div "3,872"
click at [525, 301] on div "3,872" at bounding box center [523, 303] width 20 height 10
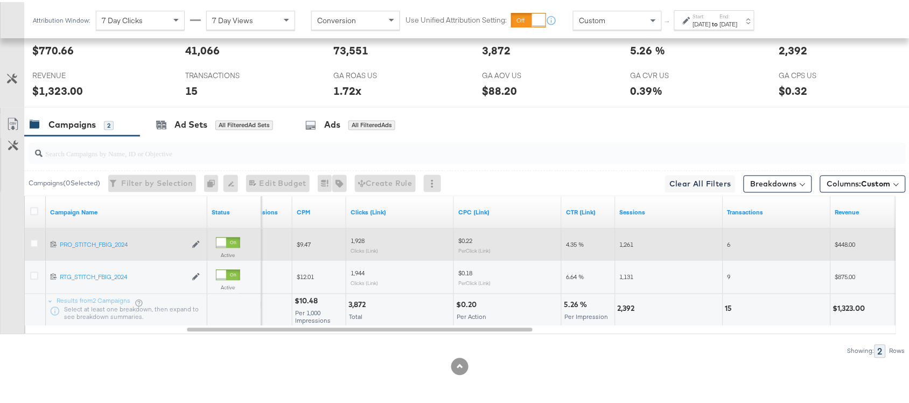
click at [628, 308] on div "2,392" at bounding box center [628, 307] width 20 height 10
copy div "2,392"
click at [628, 308] on div "2,392" at bounding box center [628, 307] width 20 height 10
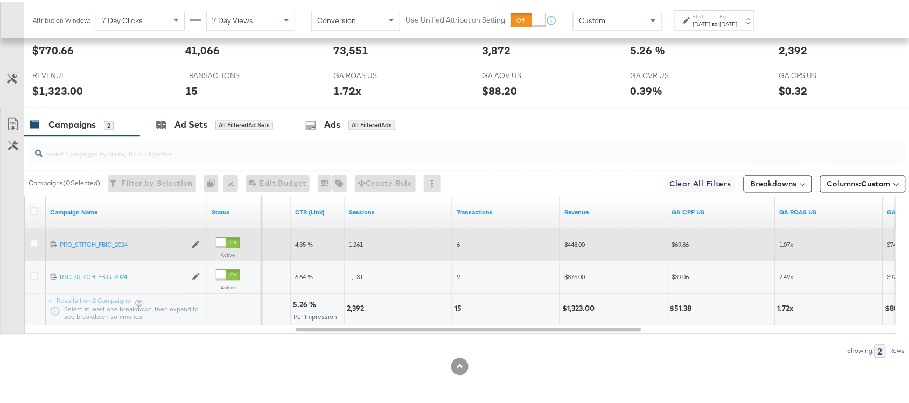
click at [456, 303] on div "15" at bounding box center [460, 307] width 10 height 10
copy div "15"
click at [585, 306] on div "$1,323.00" at bounding box center [580, 307] width 36 height 10
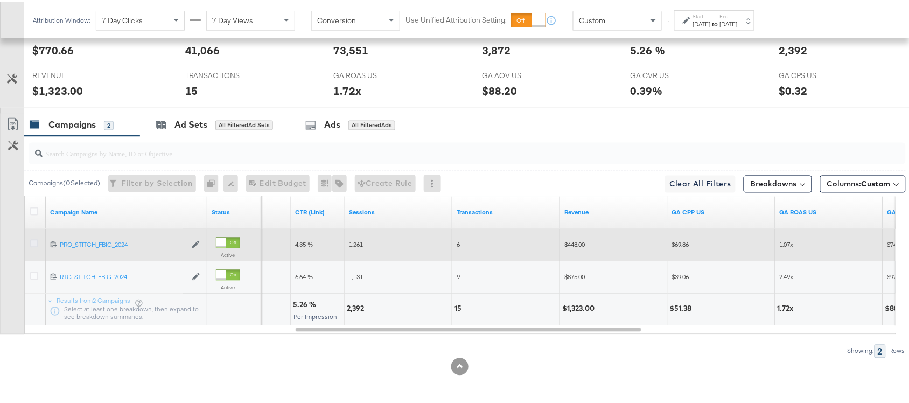
click at [32, 242] on icon at bounding box center [34, 242] width 8 height 8
click at [0, 0] on input "checkbox" at bounding box center [0, 0] width 0 height 0
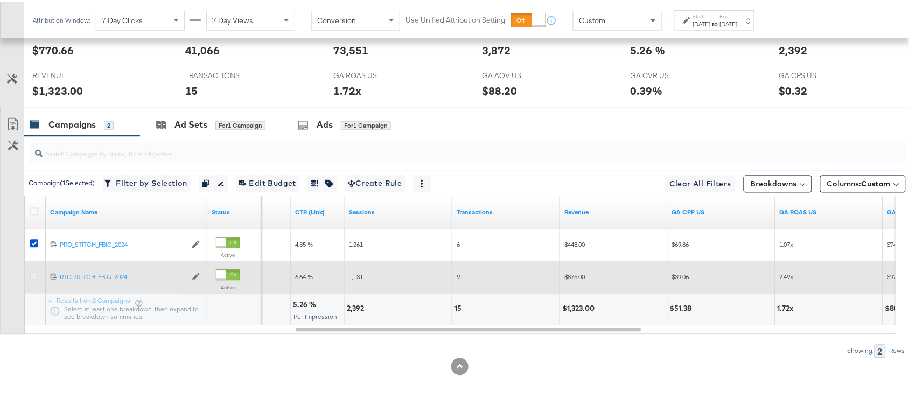
click at [31, 276] on icon at bounding box center [34, 274] width 8 height 8
click at [0, 0] on input "checkbox" at bounding box center [0, 0] width 0 height 0
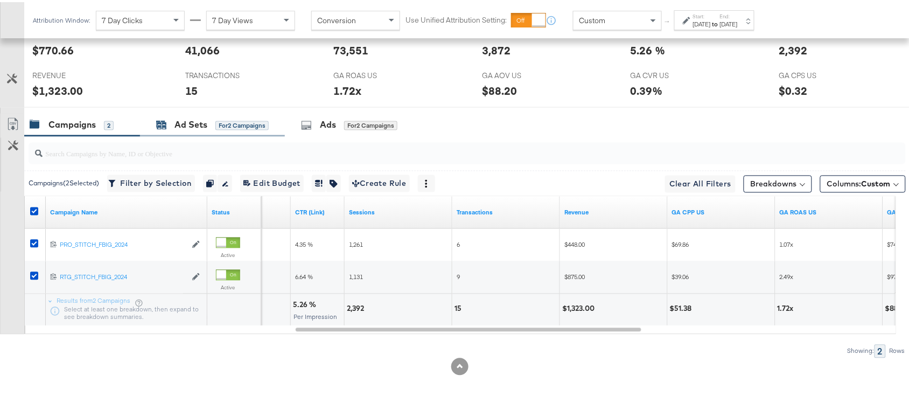
click at [178, 125] on div "Ad Sets" at bounding box center [191, 123] width 33 height 12
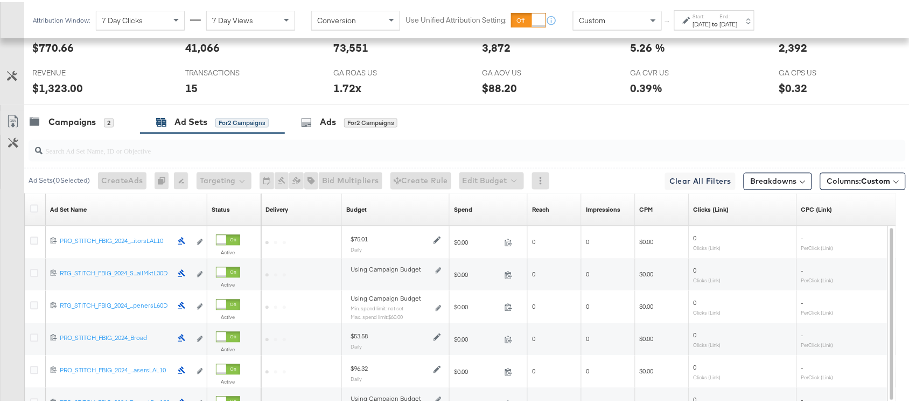
click at [738, 22] on div "[DATE]" at bounding box center [729, 22] width 18 height 9
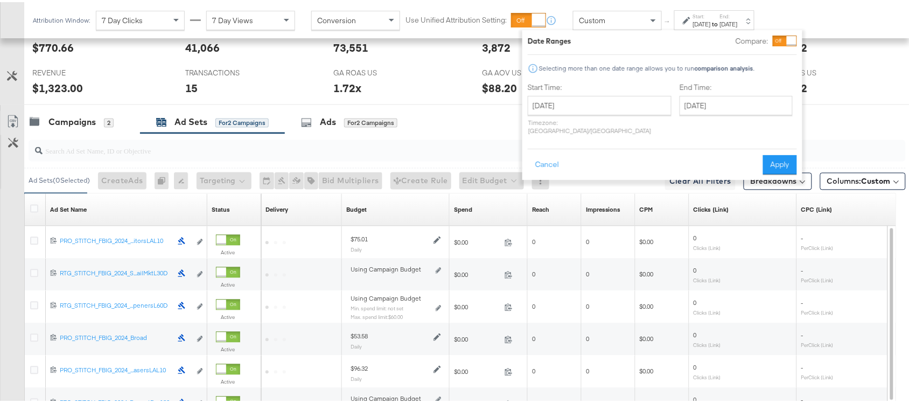
scroll to position [561, 0]
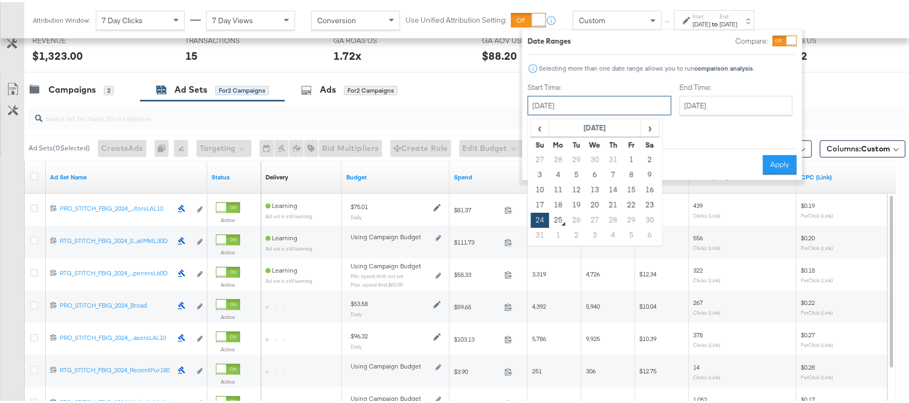
click at [588, 101] on input "[DATE]" at bounding box center [600, 103] width 144 height 19
click at [613, 205] on td "21" at bounding box center [613, 203] width 18 height 15
type input "[DATE]"
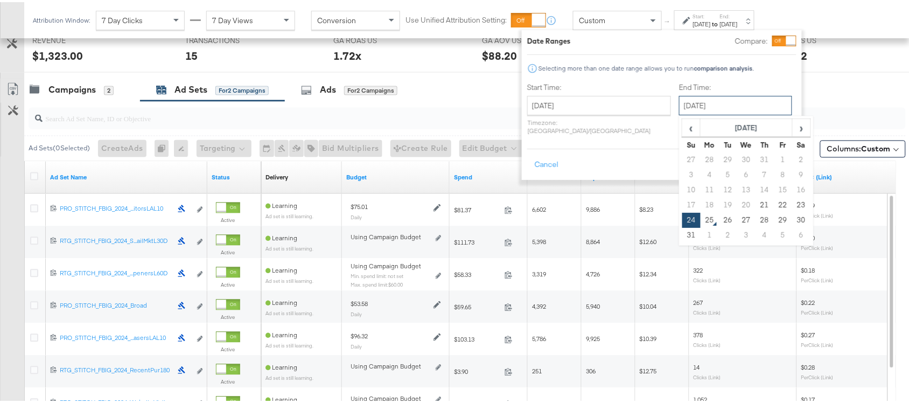
click at [710, 106] on input "[DATE]" at bounding box center [735, 103] width 113 height 19
click at [756, 203] on td "21" at bounding box center [765, 203] width 18 height 15
type input "[DATE]"
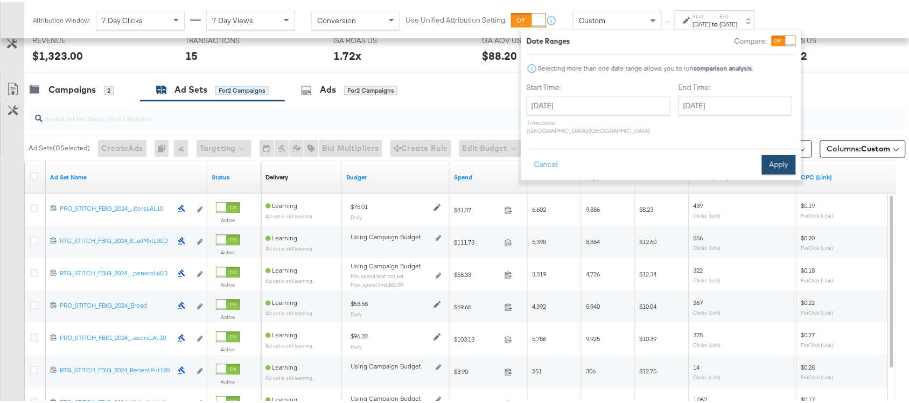
click at [775, 153] on button "Apply" at bounding box center [779, 162] width 34 height 19
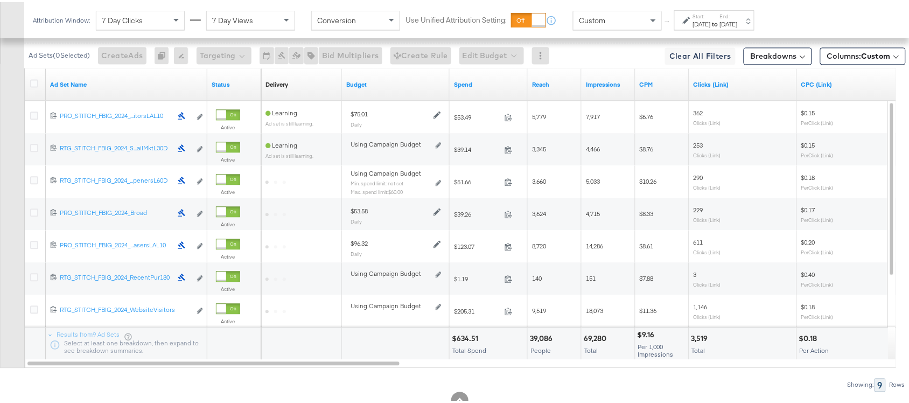
scroll to position [661, 0]
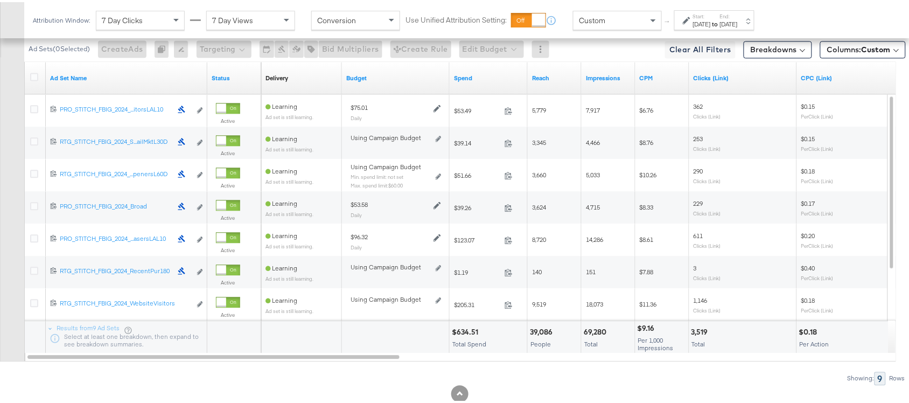
click at [464, 328] on div "$634.51" at bounding box center [467, 330] width 30 height 10
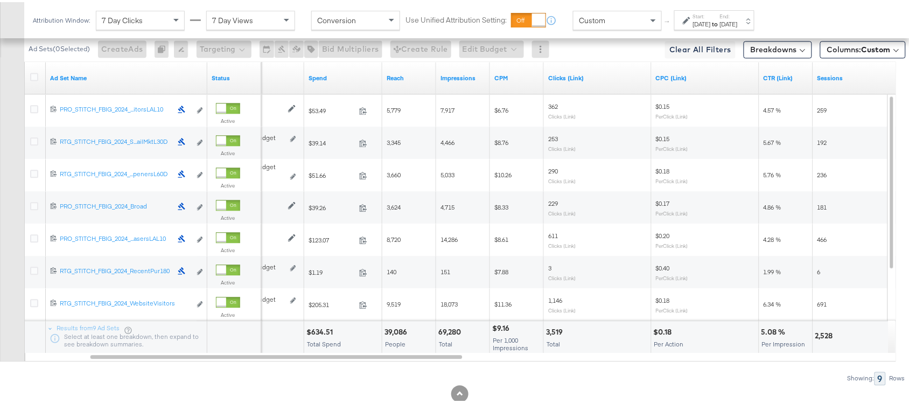
click at [451, 331] on div "69,280" at bounding box center [452, 330] width 26 height 10
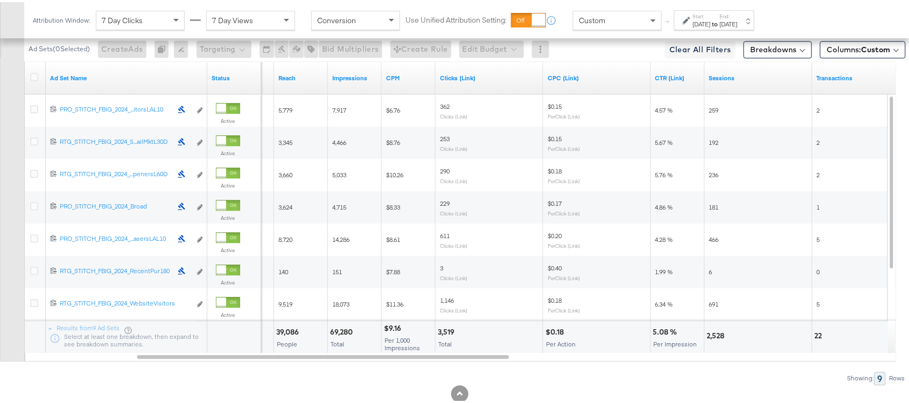
click at [444, 331] on div "3,519" at bounding box center [448, 330] width 20 height 10
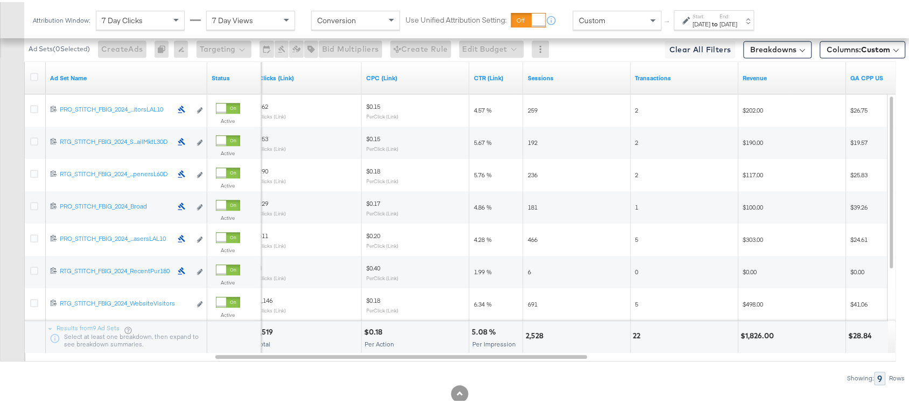
click at [536, 339] on div "2,528" at bounding box center [536, 334] width 21 height 10
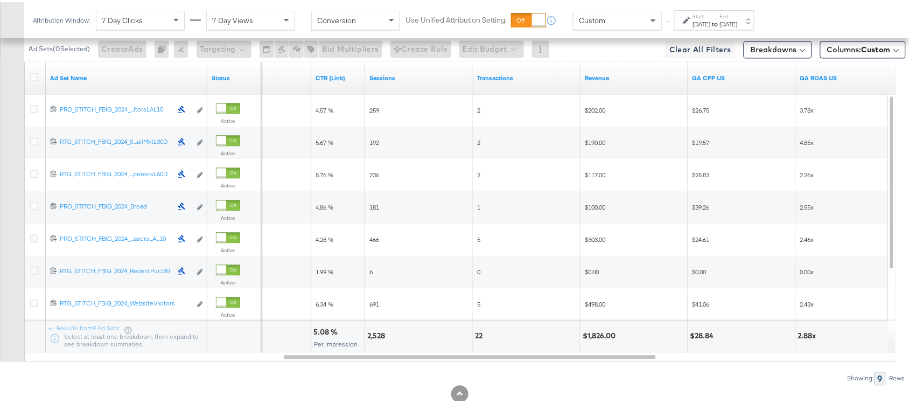
click at [476, 335] on div "22" at bounding box center [480, 334] width 11 height 10
click at [603, 333] on div "$1,826.00" at bounding box center [601, 334] width 37 height 10
click at [711, 20] on div "Aug 21st 2025" at bounding box center [702, 22] width 18 height 9
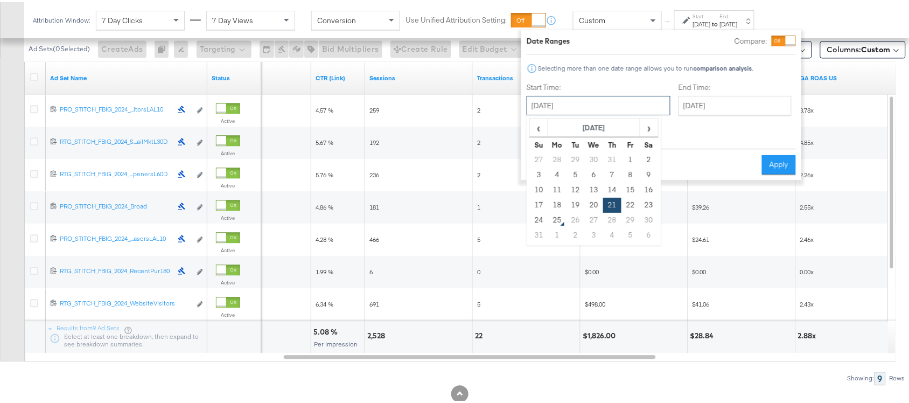
click at [534, 106] on input "August 21st 2025" at bounding box center [599, 103] width 144 height 19
click at [630, 204] on td "22" at bounding box center [631, 203] width 18 height 15
type input "[DATE]"
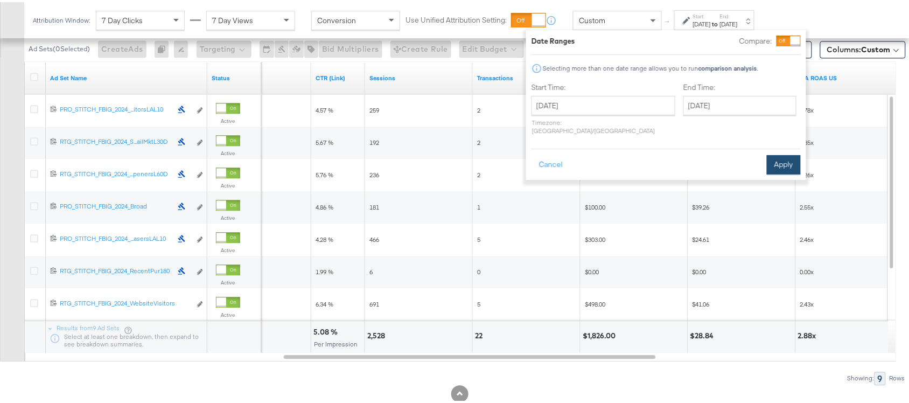
click at [782, 155] on button "Apply" at bounding box center [784, 162] width 34 height 19
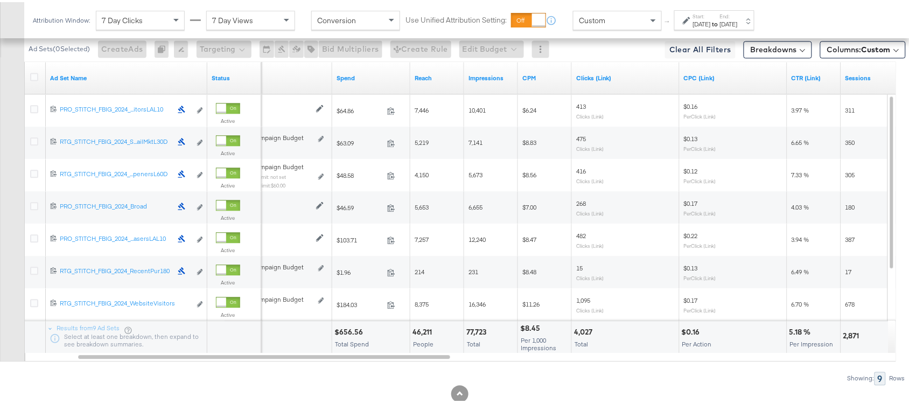
scroll to position [661, 0]
click at [356, 330] on div "$656.56" at bounding box center [351, 330] width 32 height 10
click at [473, 336] on div "77,723" at bounding box center [478, 330] width 23 height 10
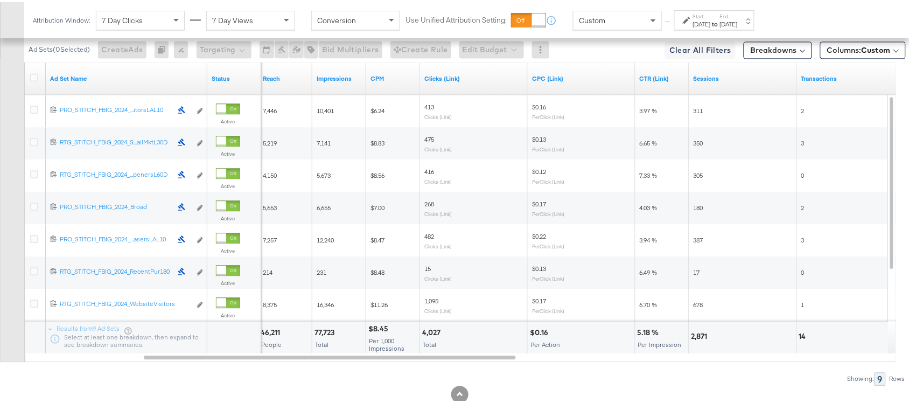
click at [429, 336] on div "4,027" at bounding box center [433, 330] width 22 height 10
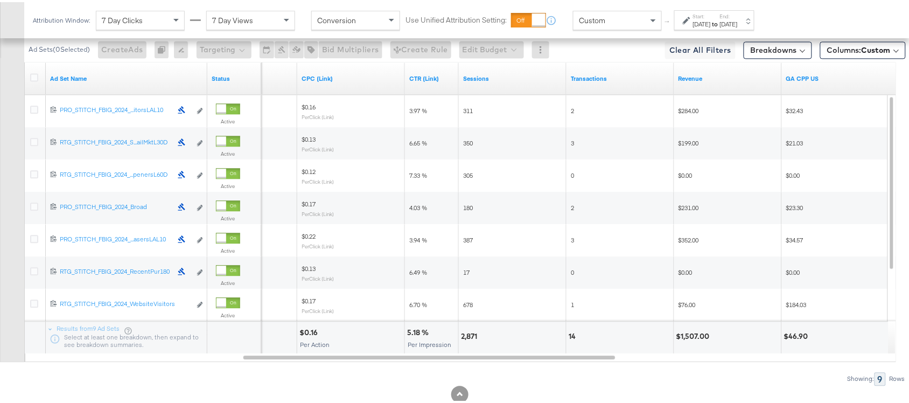
click at [467, 337] on div "2,871" at bounding box center [470, 334] width 19 height 10
click at [571, 333] on div "14" at bounding box center [574, 334] width 10 height 10
click at [691, 334] on div "$1,507.00" at bounding box center [695, 334] width 37 height 10
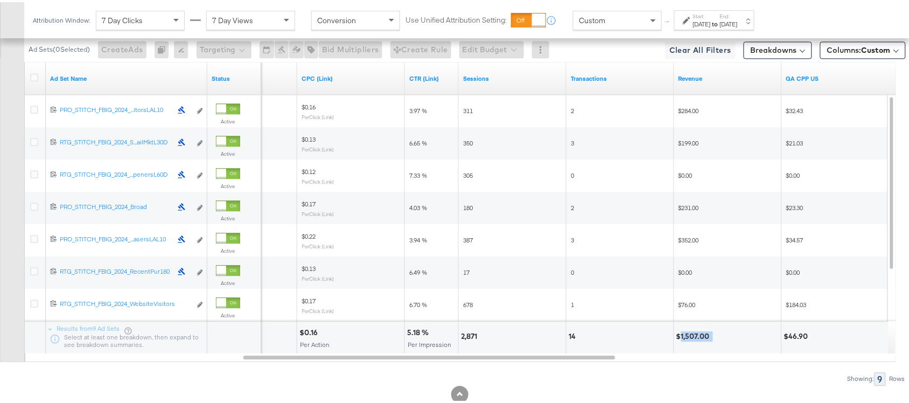
click at [691, 334] on div "$1,507.00" at bounding box center [695, 334] width 37 height 10
click at [711, 18] on div "Aug 22nd 2025" at bounding box center [702, 22] width 18 height 9
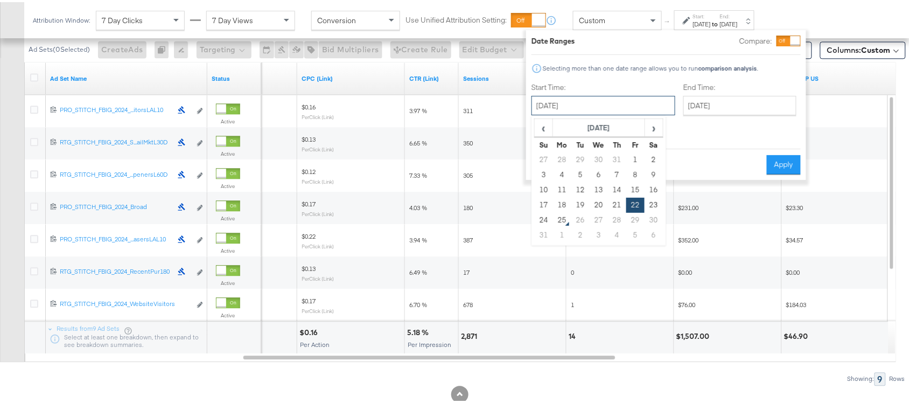
click at [568, 107] on input "August 22nd 2025" at bounding box center [604, 103] width 144 height 19
click at [654, 211] on td "30" at bounding box center [654, 218] width 18 height 15
click at [658, 205] on td "23" at bounding box center [654, 203] width 18 height 15
type input "[DATE]"
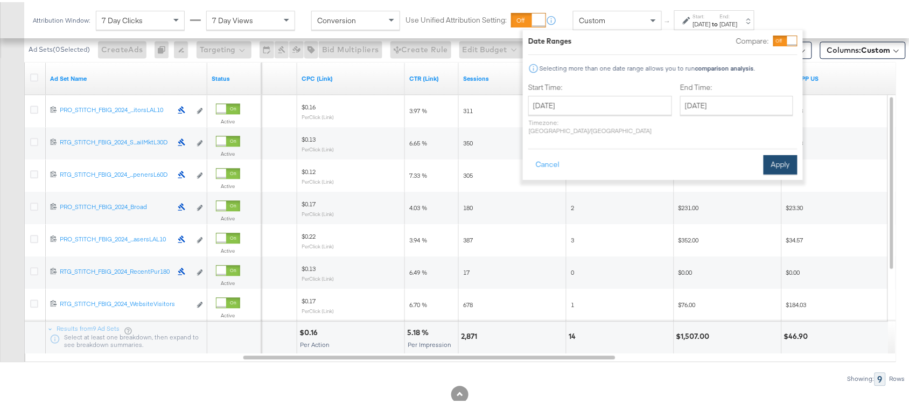
click at [776, 157] on button "Apply" at bounding box center [781, 162] width 34 height 19
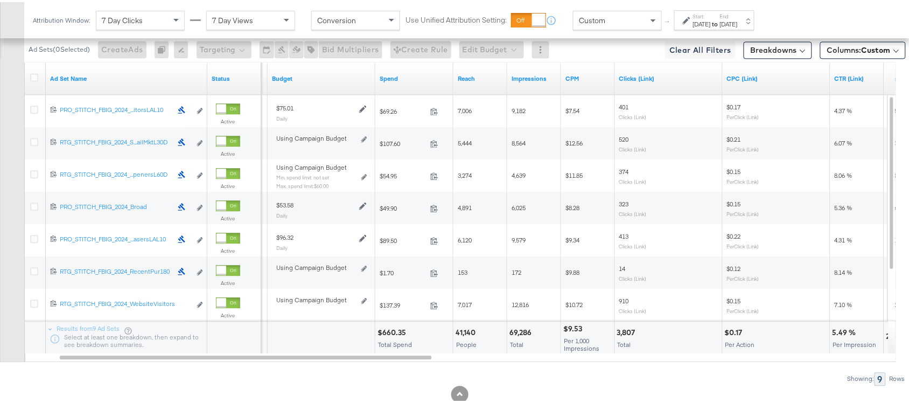
click at [395, 330] on div "$660.35" at bounding box center [394, 330] width 32 height 10
click at [520, 332] on div "69,286" at bounding box center [522, 330] width 25 height 10
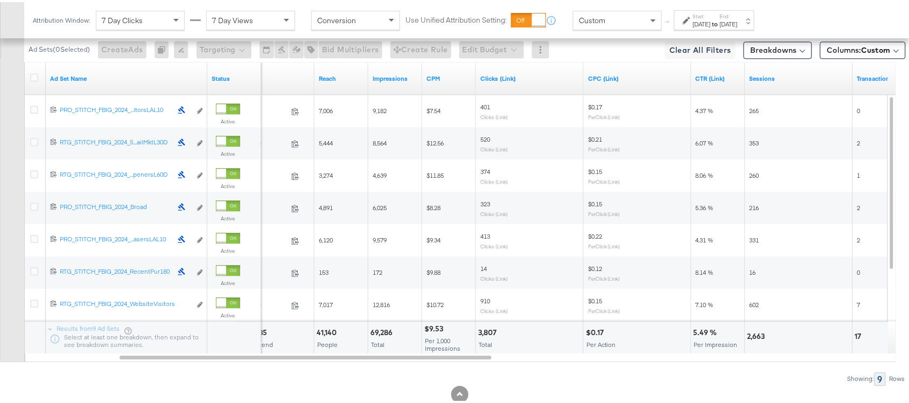
click at [494, 336] on div "3,807" at bounding box center [489, 330] width 22 height 10
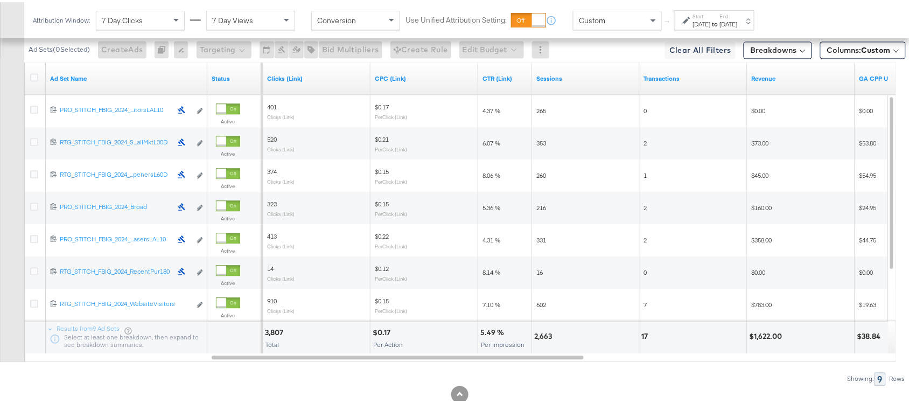
click at [540, 338] on div "2,663" at bounding box center [544, 334] width 21 height 10
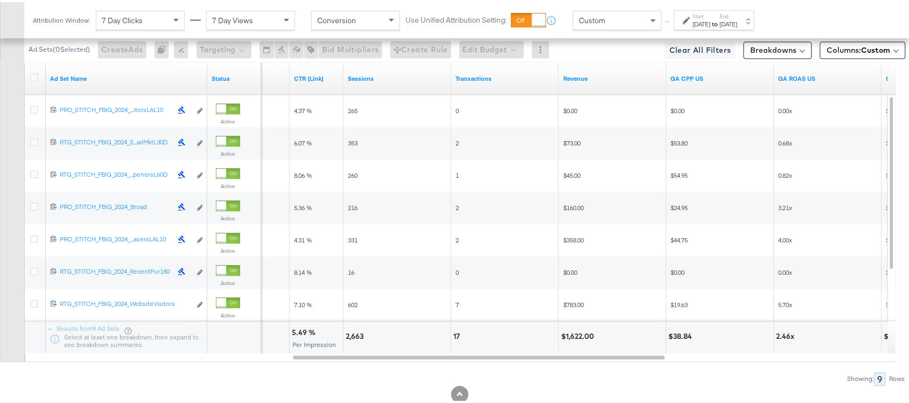
click at [454, 336] on div "17" at bounding box center [459, 334] width 10 height 10
click at [578, 332] on div "$1,622.00" at bounding box center [579, 334] width 36 height 10
click at [708, 20] on div "[DATE]" at bounding box center [702, 22] width 18 height 9
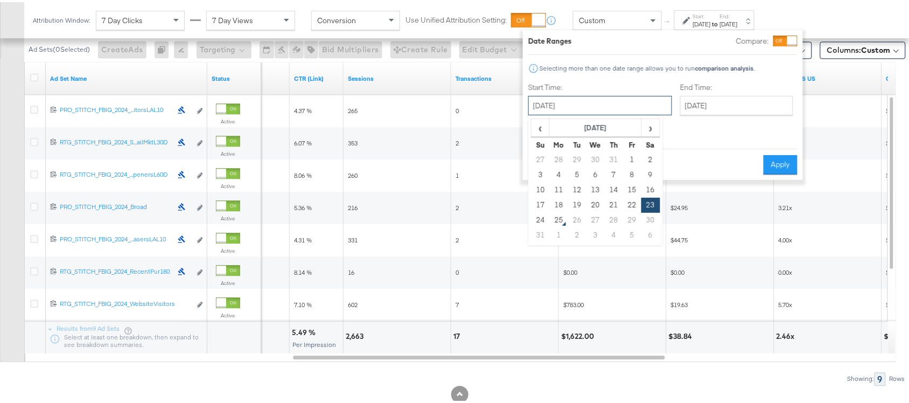
click at [573, 104] on input "[DATE]" at bounding box center [601, 103] width 144 height 19
click at [545, 212] on td "24" at bounding box center [541, 218] width 18 height 15
type input "August 24th 2025"
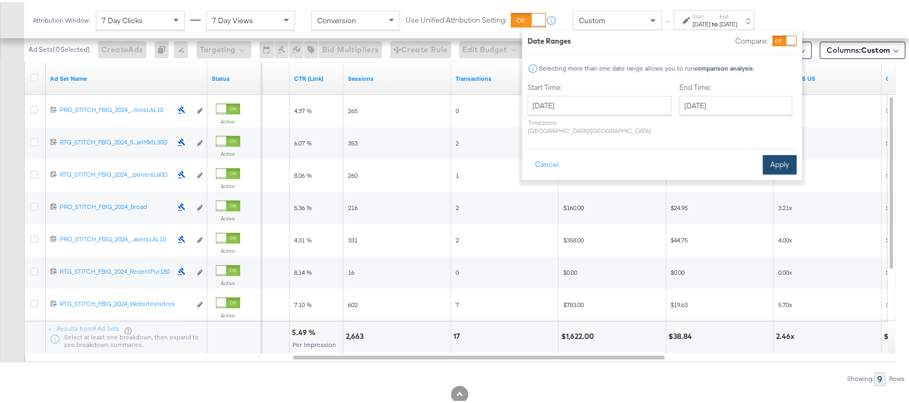
click at [787, 154] on button "Apply" at bounding box center [780, 162] width 34 height 19
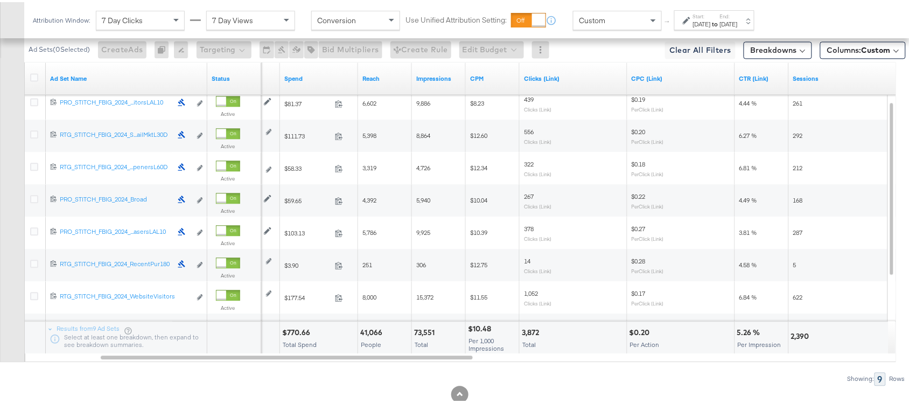
click at [295, 335] on div "$770.66" at bounding box center [297, 330] width 31 height 10
click at [429, 334] on div "73,551" at bounding box center [426, 330] width 24 height 10
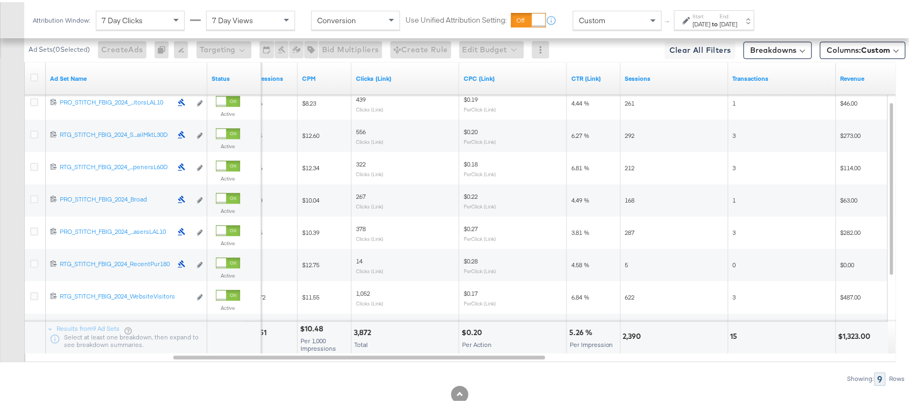
click at [364, 331] on div "3,872" at bounding box center [364, 330] width 20 height 10
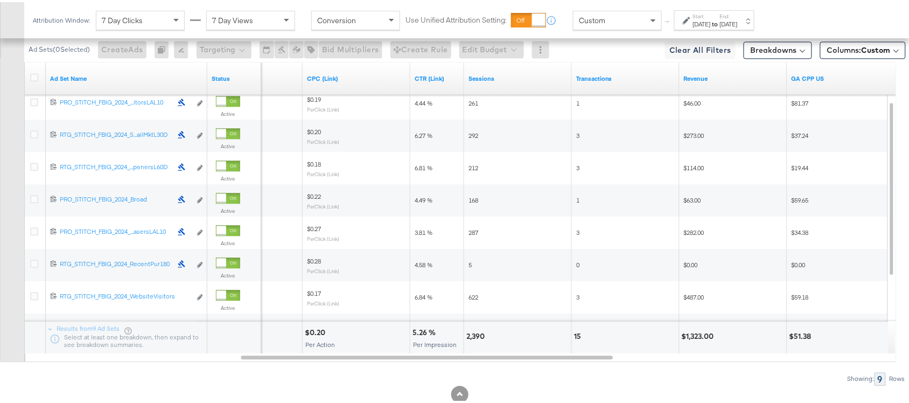
click at [475, 335] on div "2,390" at bounding box center [478, 334] width 22 height 10
click at [574, 338] on div "15" at bounding box center [579, 334] width 10 height 10
click at [703, 336] on div "$1,323.00" at bounding box center [700, 334] width 36 height 10
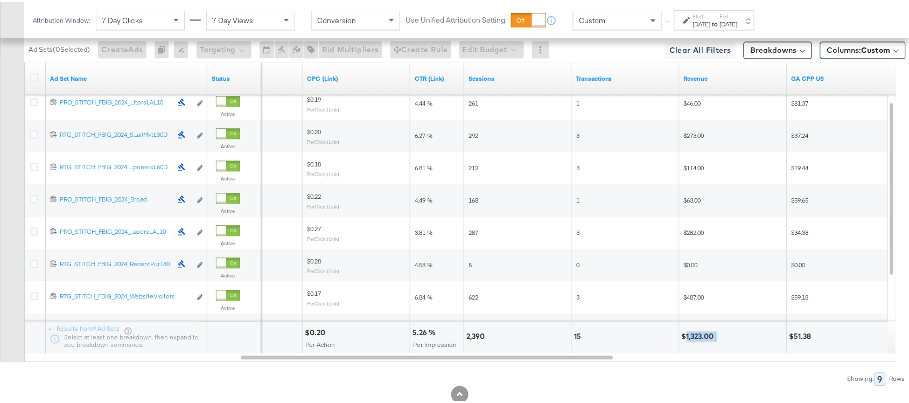
click at [703, 336] on div "$1,323.00" at bounding box center [700, 334] width 36 height 10
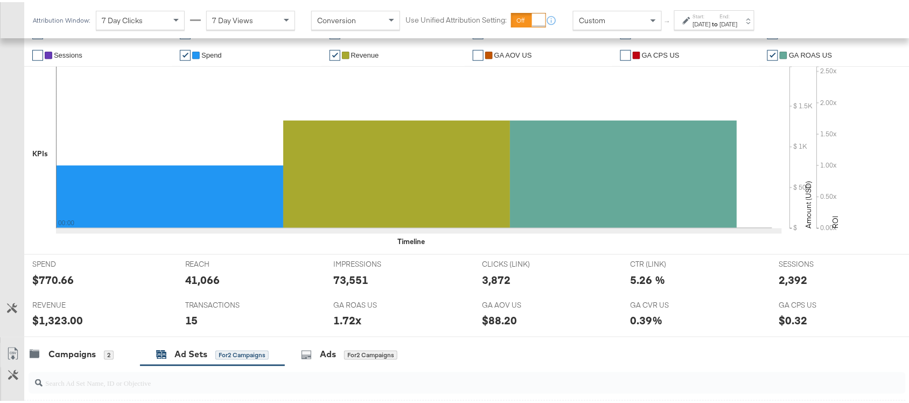
scroll to position [0, 0]
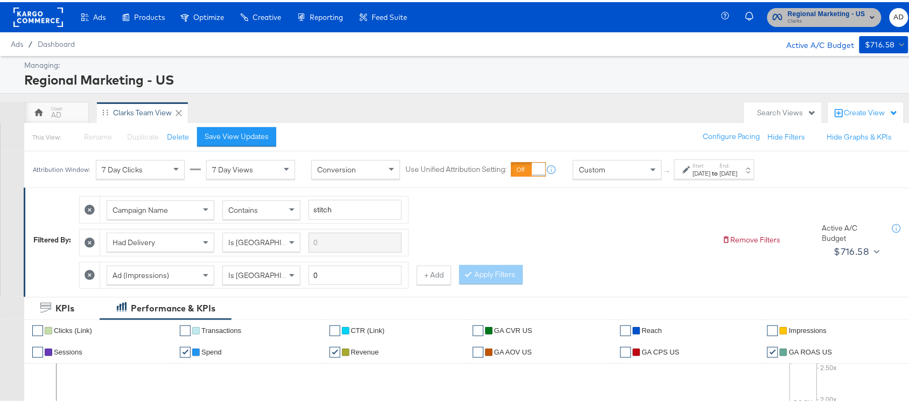
click at [854, 12] on span "Regional Marketing - US" at bounding box center [827, 11] width 78 height 11
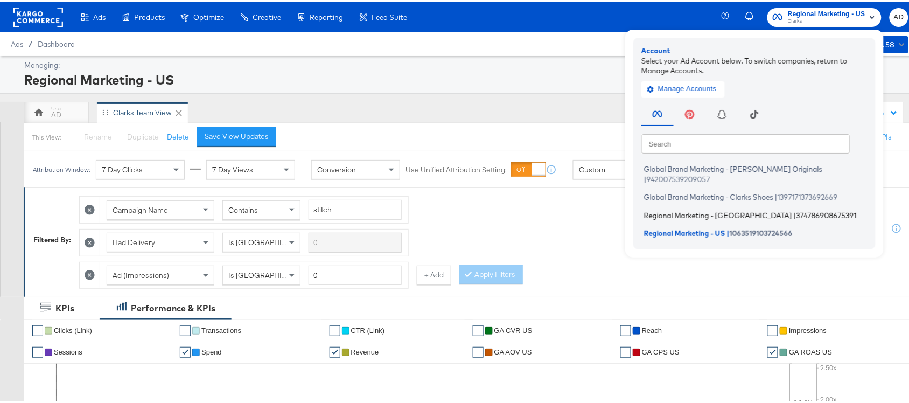
click at [667, 208] on span "Regional Marketing - [GEOGRAPHIC_DATA]" at bounding box center [718, 212] width 148 height 9
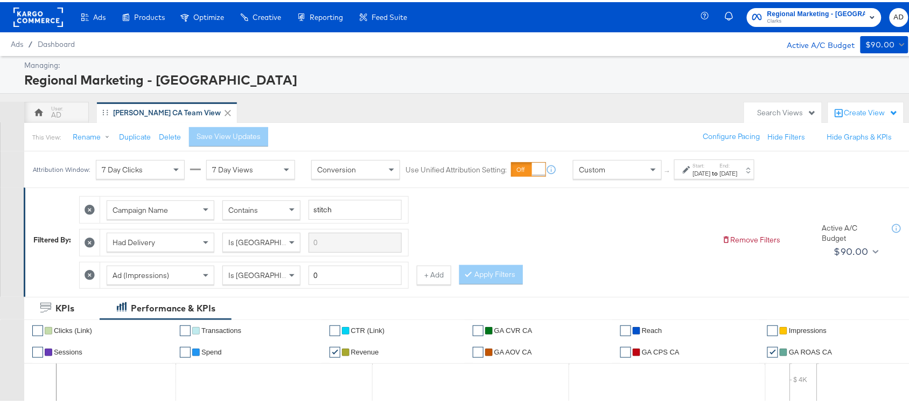
click at [738, 170] on div "[DATE]" at bounding box center [729, 171] width 18 height 9
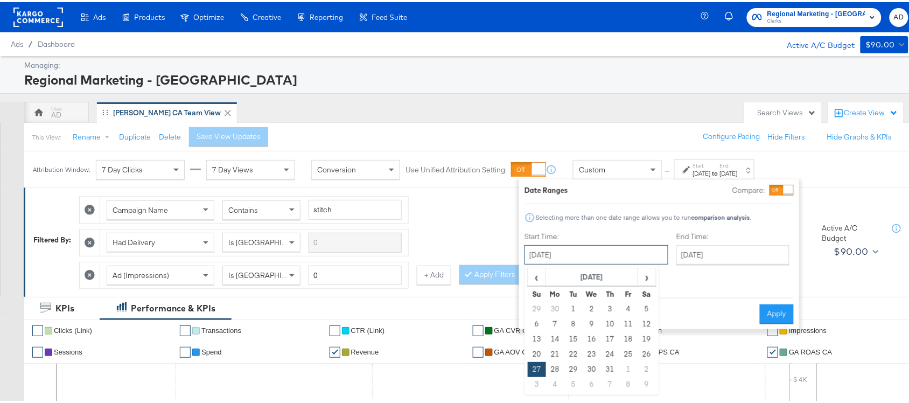
click at [600, 254] on input "[DATE]" at bounding box center [597, 252] width 144 height 19
click at [648, 280] on span "›" at bounding box center [647, 275] width 17 height 16
click at [609, 351] on td "21" at bounding box center [610, 352] width 18 height 15
type input "[DATE]"
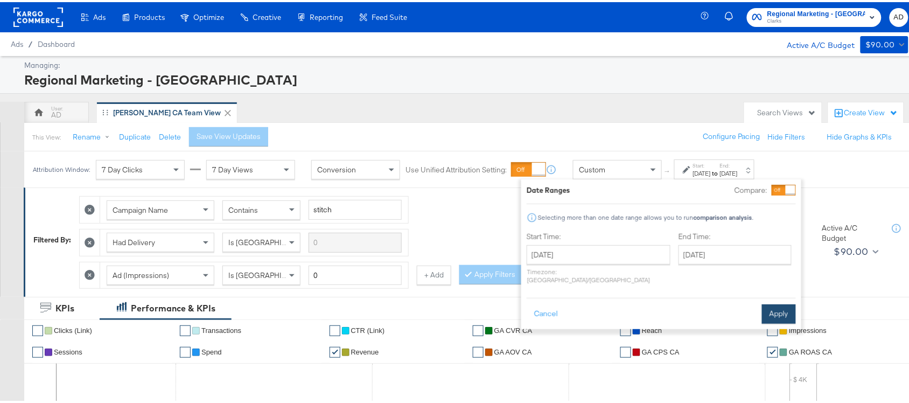
click at [773, 308] on button "Apply" at bounding box center [779, 311] width 34 height 19
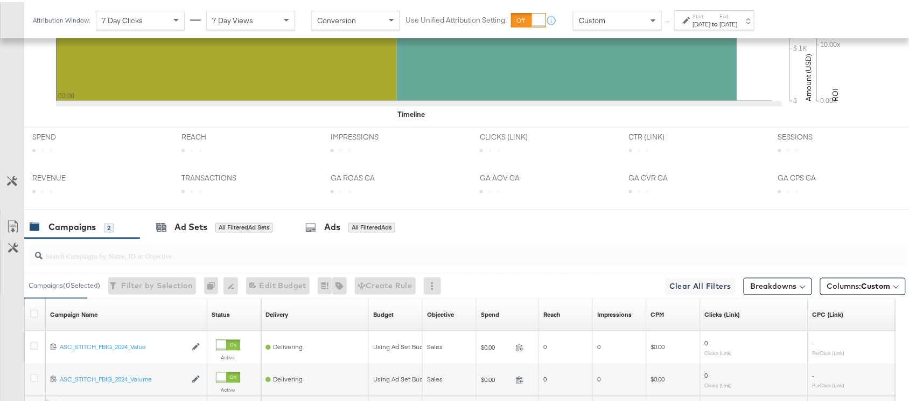
scroll to position [529, 0]
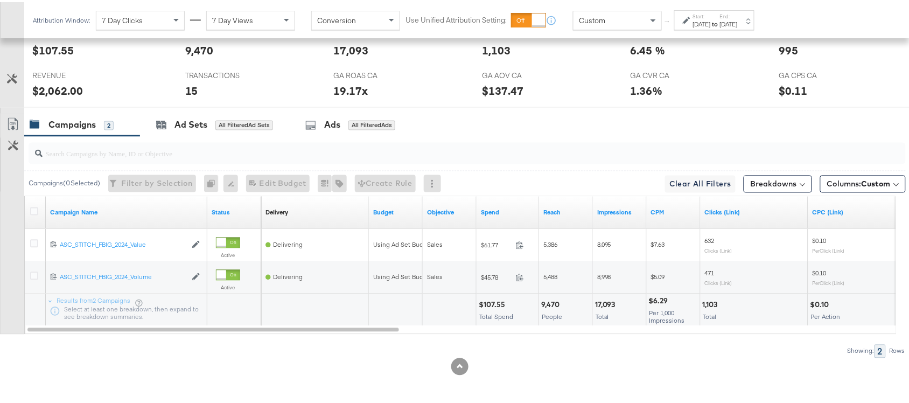
click at [491, 300] on div "$107.55" at bounding box center [494, 303] width 30 height 10
copy div "107.55"
click at [491, 300] on div "$107.55" at bounding box center [494, 303] width 30 height 10
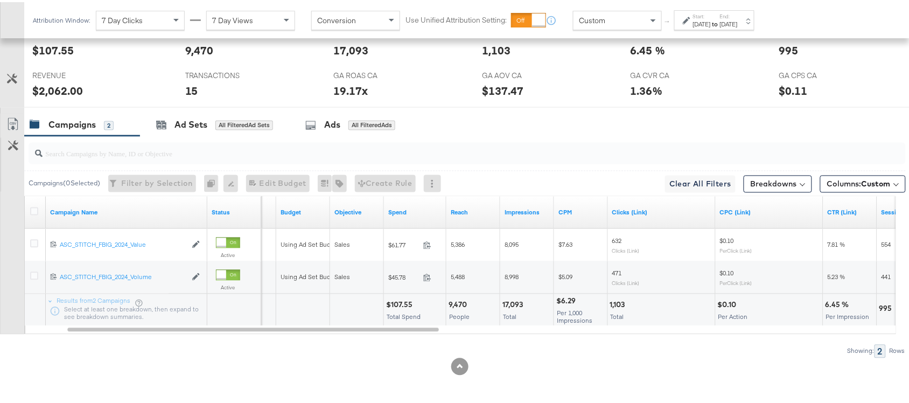
click at [515, 297] on div "17,093 Total" at bounding box center [527, 308] width 53 height 32
copy div "17,093"
click at [515, 297] on div "17,093 Total" at bounding box center [527, 308] width 53 height 32
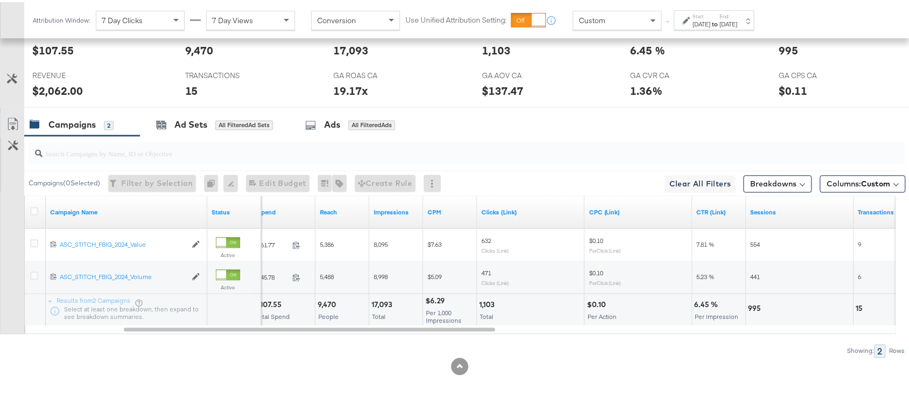
click at [479, 302] on div "1,103" at bounding box center [488, 303] width 18 height 10
copy div "1,103"
click at [479, 302] on div "1,103" at bounding box center [488, 303] width 18 height 10
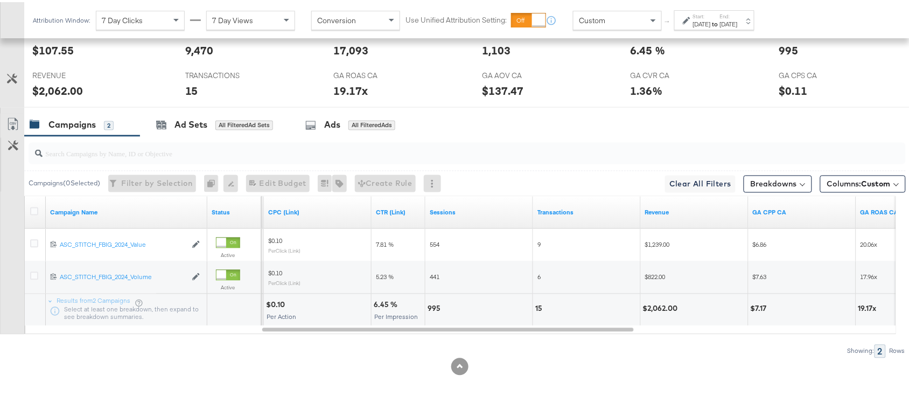
click at [430, 306] on div "995" at bounding box center [436, 307] width 16 height 10
copy div "995"
click at [430, 306] on div "995" at bounding box center [436, 307] width 16 height 10
click at [539, 306] on div "15" at bounding box center [541, 307] width 10 height 10
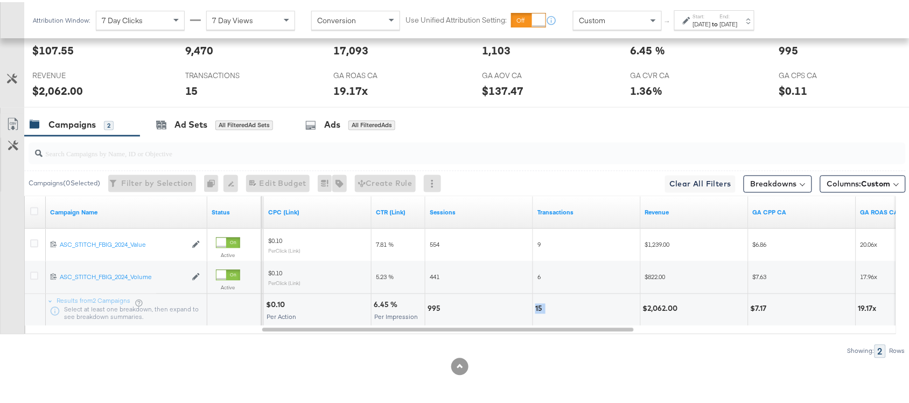
copy div "15"
click at [661, 305] on div "$2,062.00" at bounding box center [662, 307] width 38 height 10
copy div "2,062.00"
click at [661, 305] on div "$2,062.00" at bounding box center [662, 307] width 38 height 10
click at [711, 22] on div "[DATE]" at bounding box center [702, 22] width 18 height 9
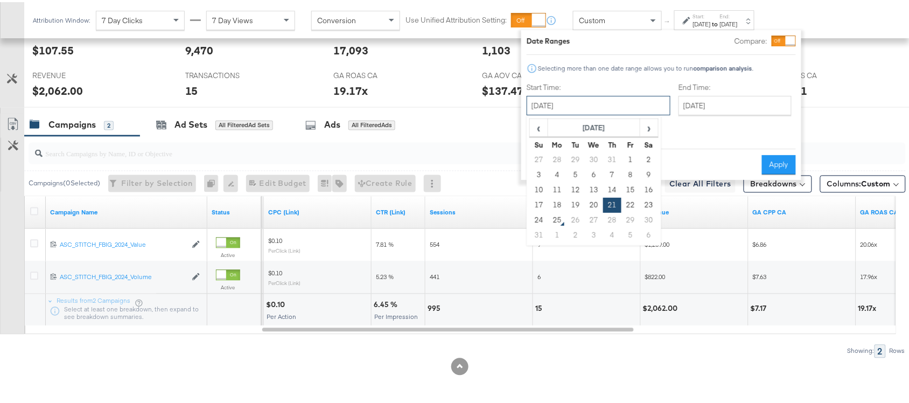
click at [586, 101] on input "[DATE]" at bounding box center [599, 103] width 144 height 19
click at [625, 203] on td "22" at bounding box center [631, 203] width 18 height 15
type input "[DATE]"
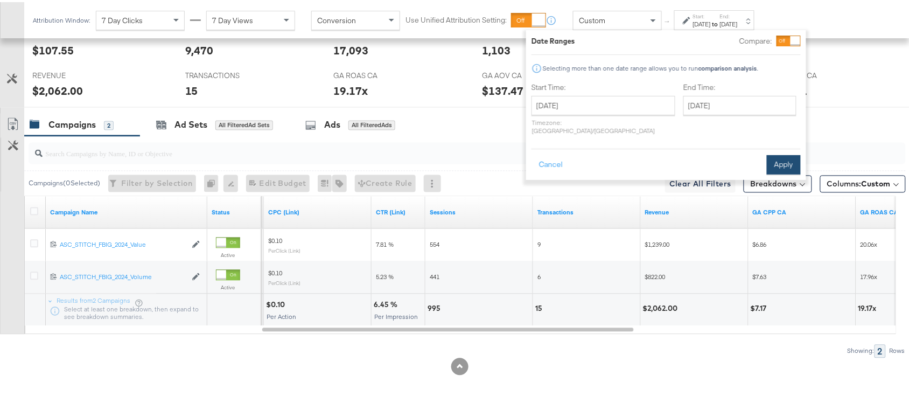
click at [782, 157] on button "Apply" at bounding box center [784, 162] width 34 height 19
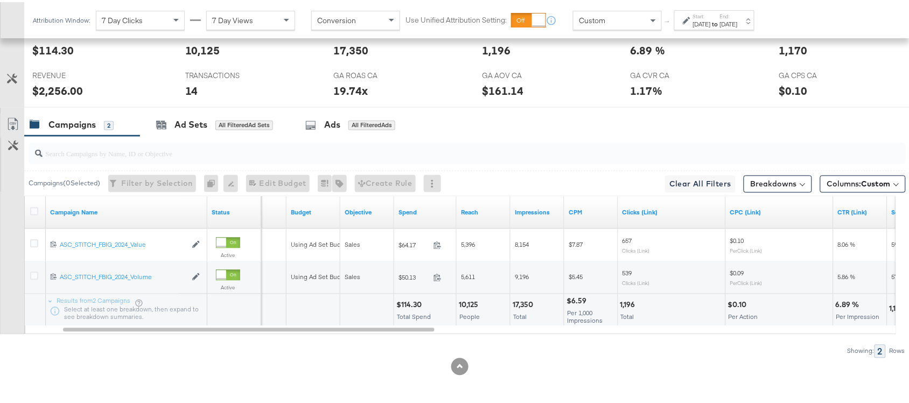
click at [407, 304] on div "$114.30" at bounding box center [411, 303] width 29 height 10
copy div "114.30"
click at [407, 304] on div "$114.30" at bounding box center [411, 303] width 29 height 10
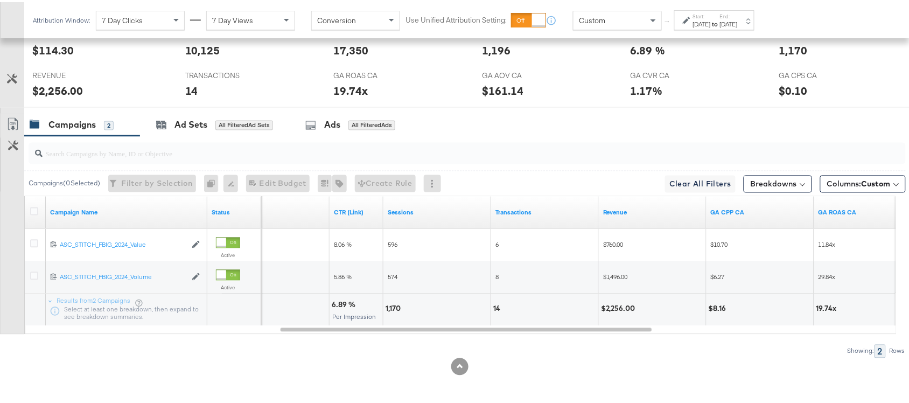
click at [749, 30] on div "Attribution Window: 7 Day Clicks 7 Day Views Conversion Use Unified Attribution…" at bounding box center [396, 18] width 744 height 36
click at [711, 20] on div "[DATE]" at bounding box center [702, 22] width 18 height 9
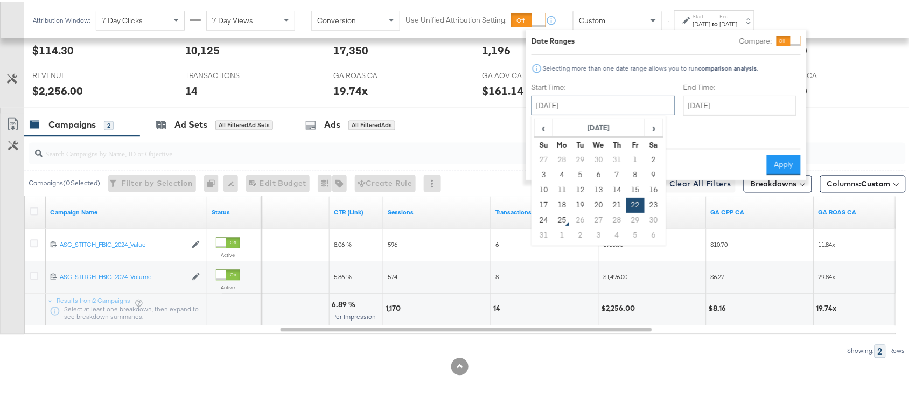
click at [578, 98] on input "[DATE]" at bounding box center [604, 103] width 144 height 19
click at [650, 200] on td "23" at bounding box center [654, 203] width 18 height 15
type input "[DATE]"
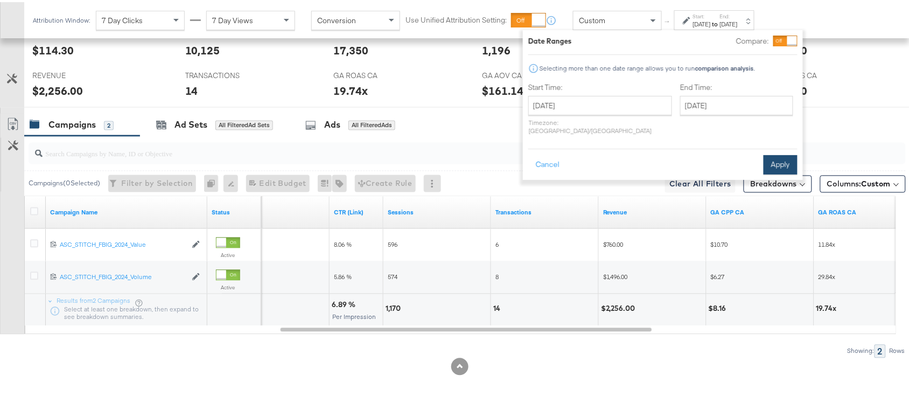
click at [774, 159] on button "Apply" at bounding box center [781, 162] width 34 height 19
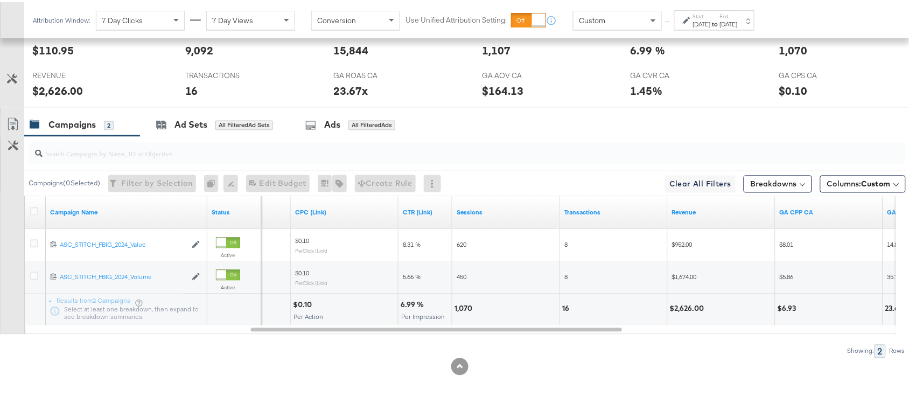
click at [738, 24] on div "[DATE]" at bounding box center [729, 22] width 18 height 9
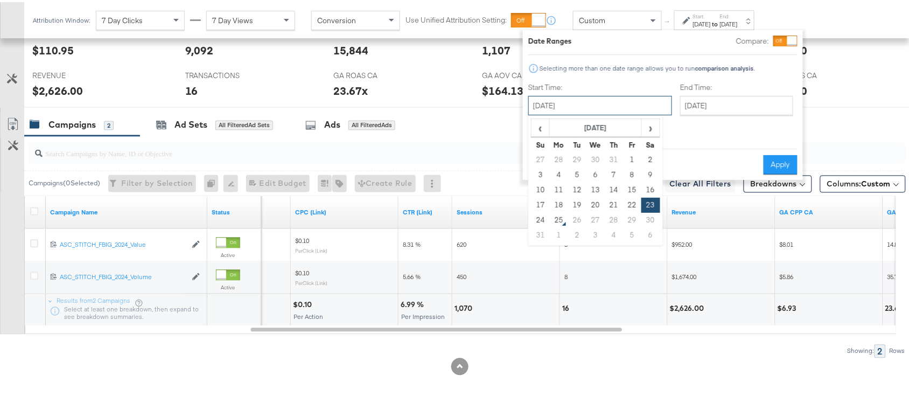
click at [559, 111] on input "[DATE]" at bounding box center [601, 103] width 144 height 19
click at [540, 226] on td "31" at bounding box center [541, 233] width 18 height 15
click at [543, 214] on td "24" at bounding box center [541, 218] width 18 height 15
type input "[DATE]"
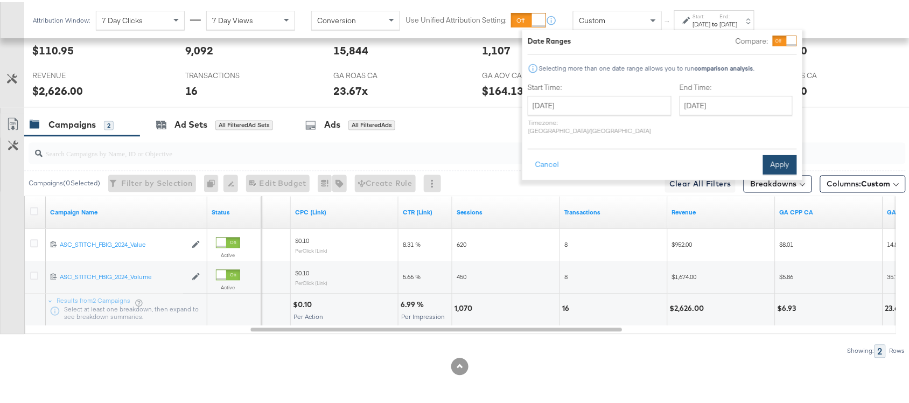
click at [784, 158] on button "Apply" at bounding box center [780, 162] width 34 height 19
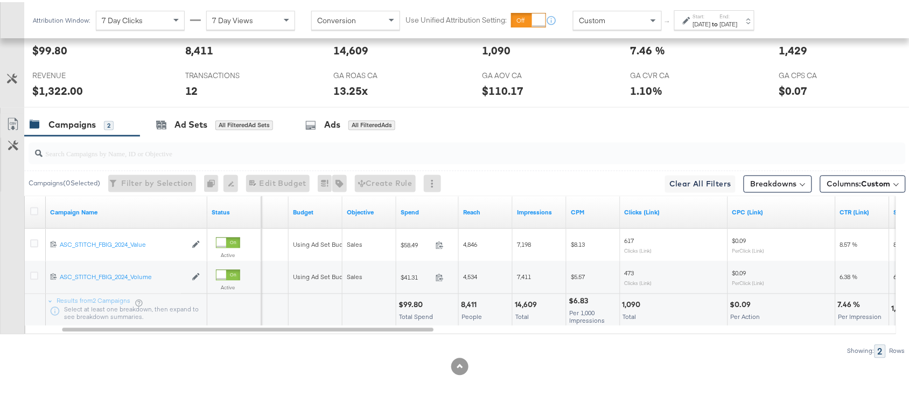
click at [408, 303] on div "$99.80" at bounding box center [412, 303] width 27 height 10
copy div "99.80"
click at [408, 303] on div "$99.80" at bounding box center [412, 303] width 27 height 10
click at [522, 308] on div "14,609" at bounding box center [527, 303] width 25 height 10
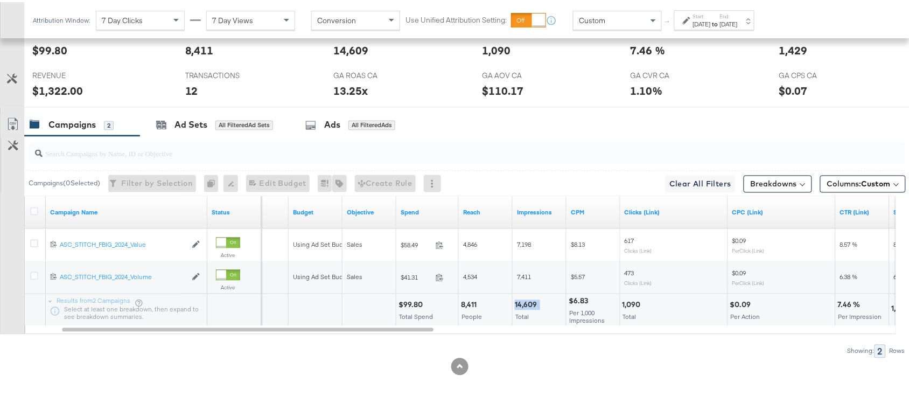
copy div "14,609"
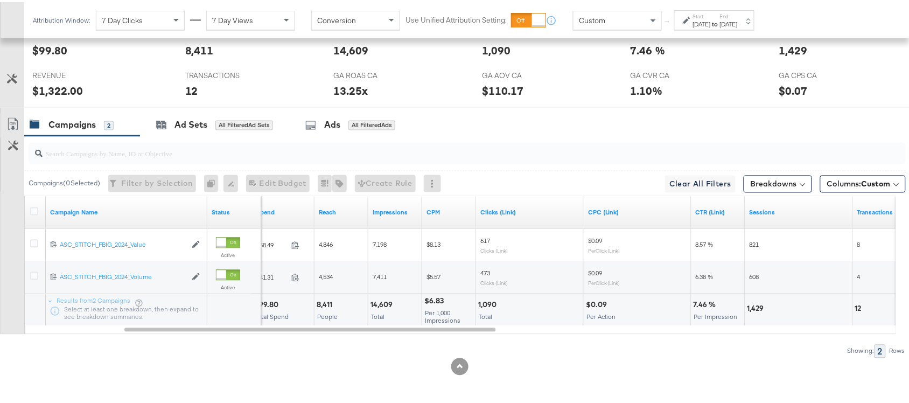
click at [485, 305] on div "1,090" at bounding box center [489, 303] width 22 height 10
copy div "1,090"
click at [485, 305] on div "1,090" at bounding box center [489, 303] width 22 height 10
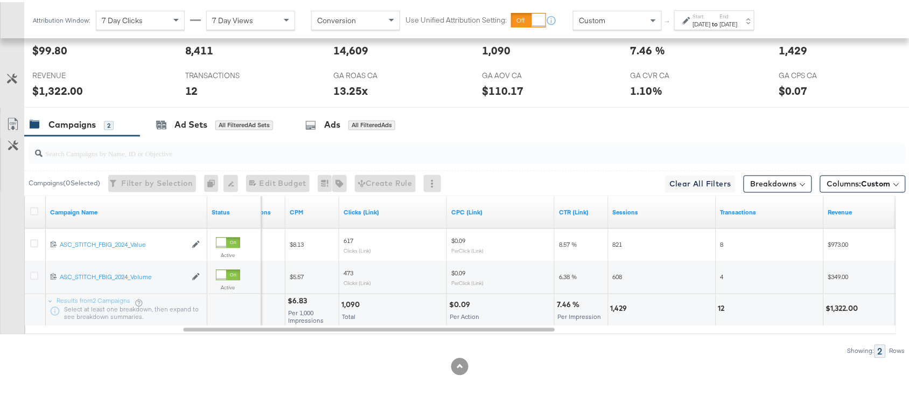
click at [621, 306] on div "1,429" at bounding box center [621, 307] width 20 height 10
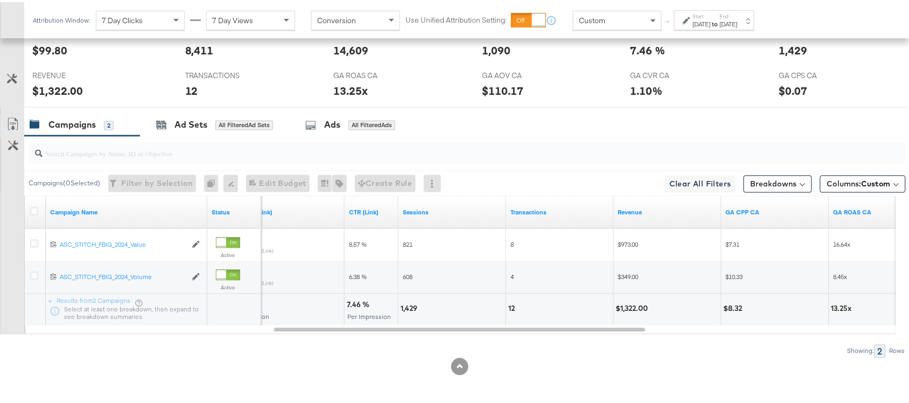
click at [512, 305] on div "12" at bounding box center [514, 307] width 10 height 10
click at [618, 306] on div "$1,322.00" at bounding box center [634, 307] width 36 height 10
click at [631, 308] on div "$1,322.00" at bounding box center [634, 307] width 36 height 10
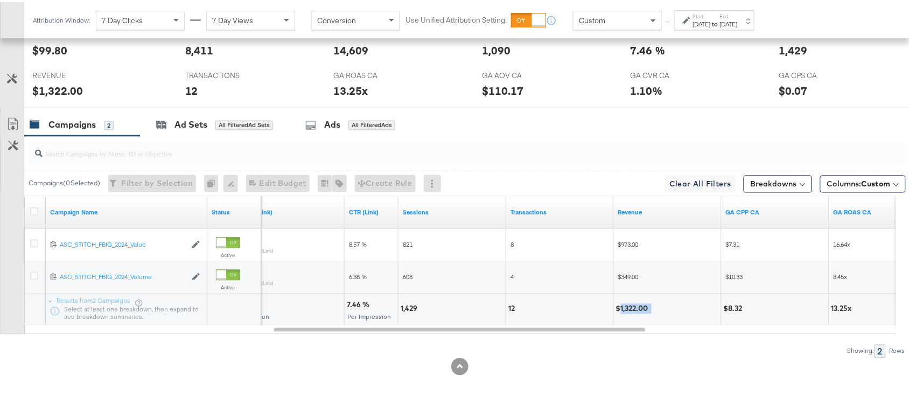
click at [631, 308] on div "$1,322.00" at bounding box center [634, 307] width 36 height 10
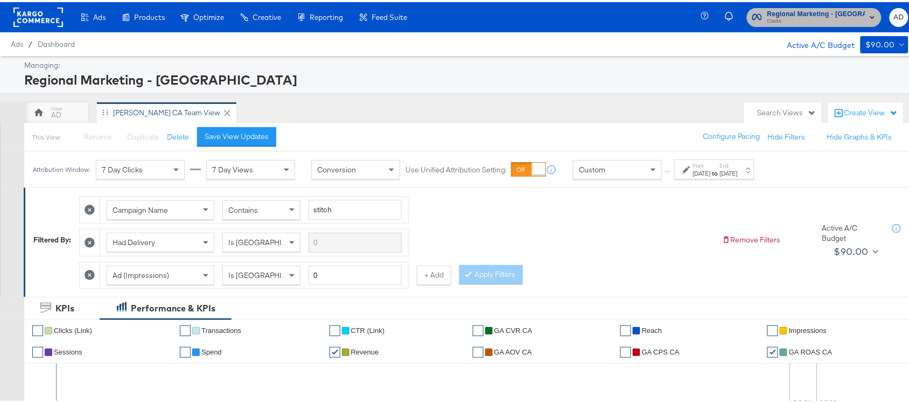
click at [828, 16] on span "Clarks" at bounding box center [817, 19] width 98 height 9
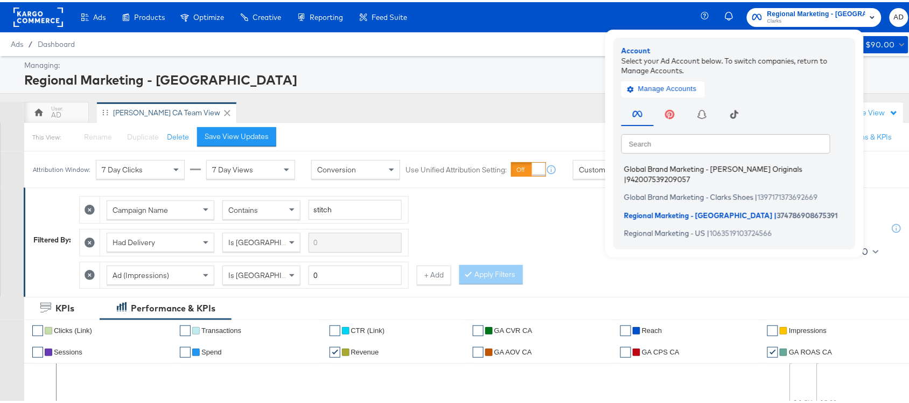
click at [700, 169] on span "Global Brand Marketing - [PERSON_NAME] Originals" at bounding box center [713, 167] width 178 height 9
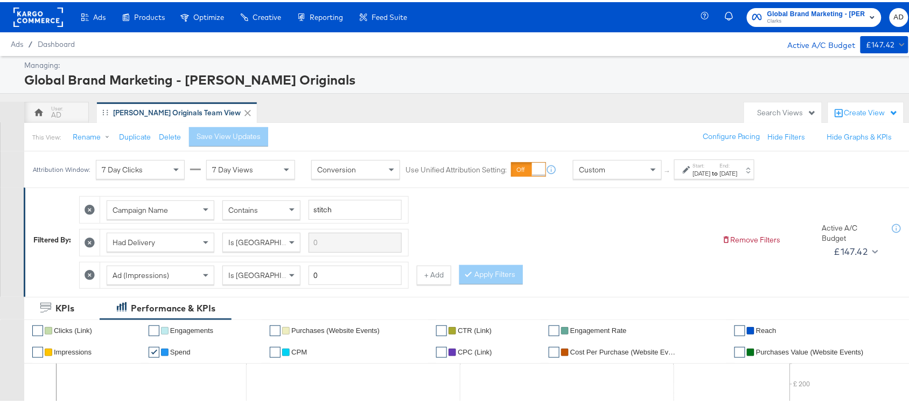
click at [738, 171] on div "[DATE]" at bounding box center [729, 171] width 18 height 9
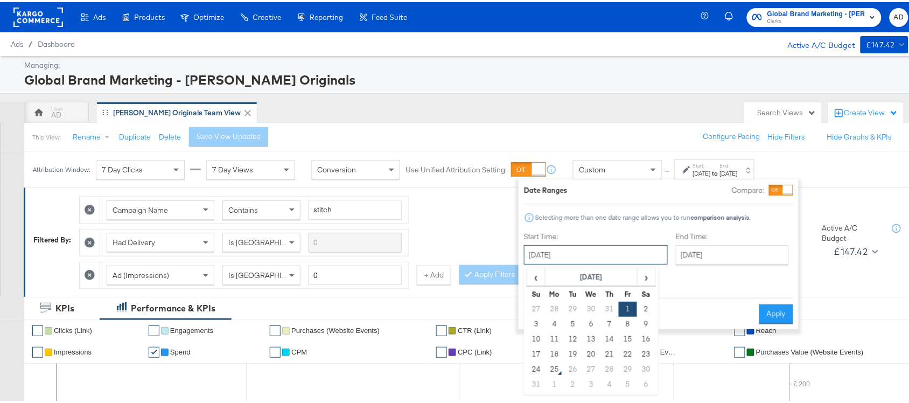
click at [582, 249] on input "[DATE]" at bounding box center [596, 252] width 144 height 19
click at [606, 353] on td "21" at bounding box center [610, 352] width 18 height 15
type input "[DATE]"
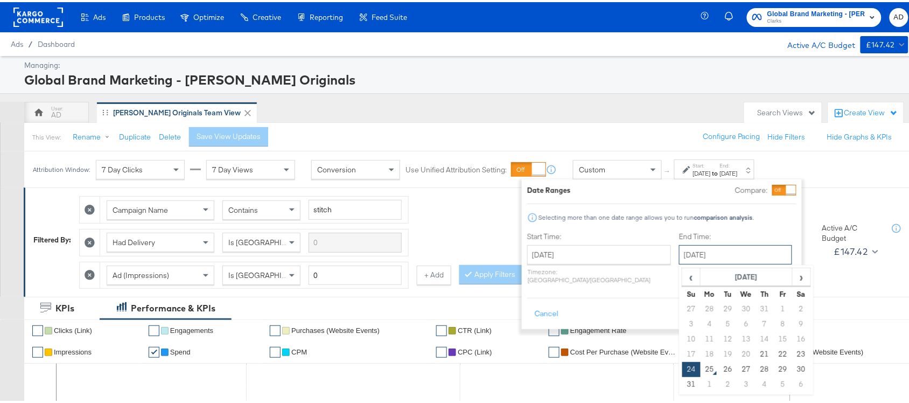
click at [695, 254] on input "[DATE]" at bounding box center [735, 252] width 113 height 19
click at [756, 351] on td "21" at bounding box center [765, 352] width 18 height 15
type input "[DATE]"
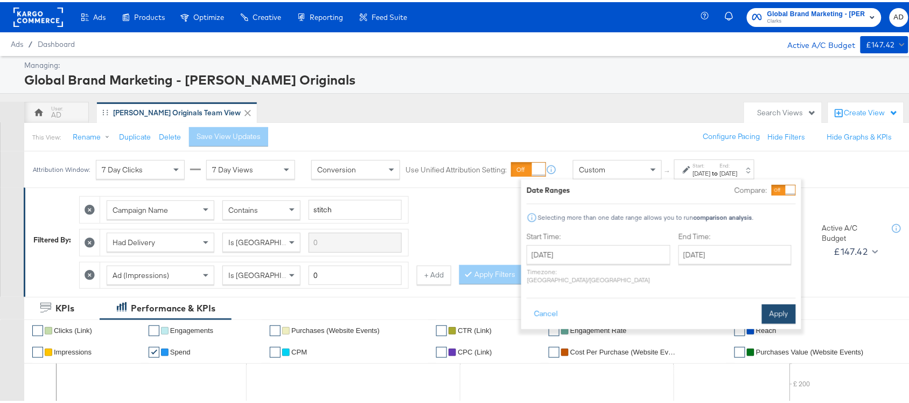
click at [782, 305] on button "Apply" at bounding box center [779, 311] width 34 height 19
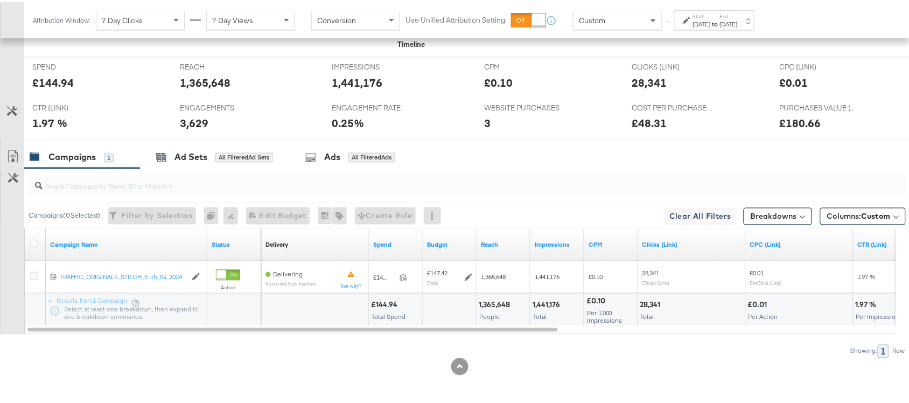
scroll to position [497, 0]
click at [389, 300] on div "£144.94" at bounding box center [386, 303] width 30 height 10
copy div "144.94"
click at [495, 305] on div "1,365,648" at bounding box center [496, 303] width 34 height 10
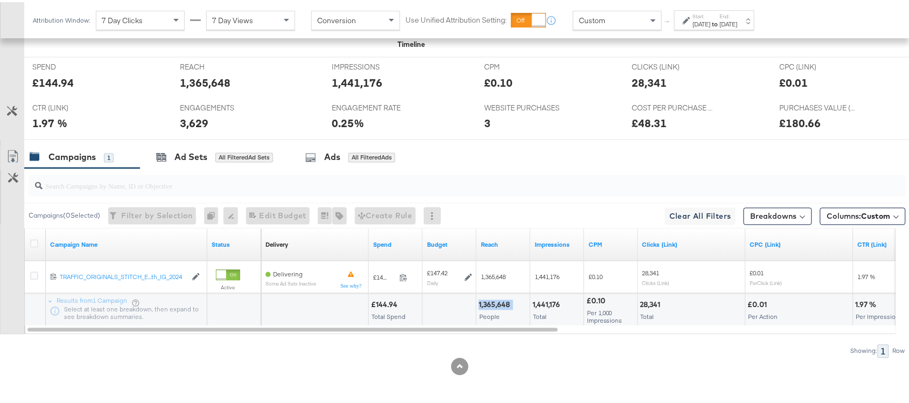
copy div "1,365,648"
click at [495, 305] on div "1,365,648" at bounding box center [496, 303] width 34 height 10
click at [546, 303] on div "1,441,176" at bounding box center [548, 303] width 31 height 10
copy div "1,441,176"
click at [546, 303] on div "1,441,176" at bounding box center [548, 303] width 31 height 10
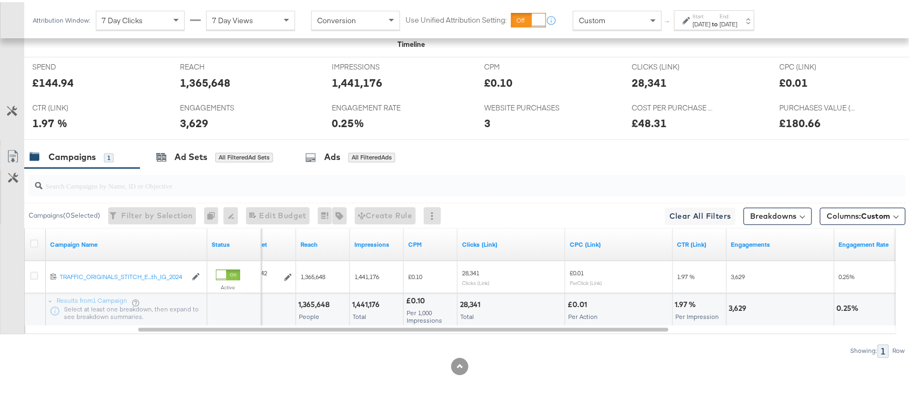
click at [469, 301] on div "28,341" at bounding box center [472, 303] width 24 height 10
copy div "28,341"
click at [469, 301] on div "28,341" at bounding box center [472, 303] width 24 height 10
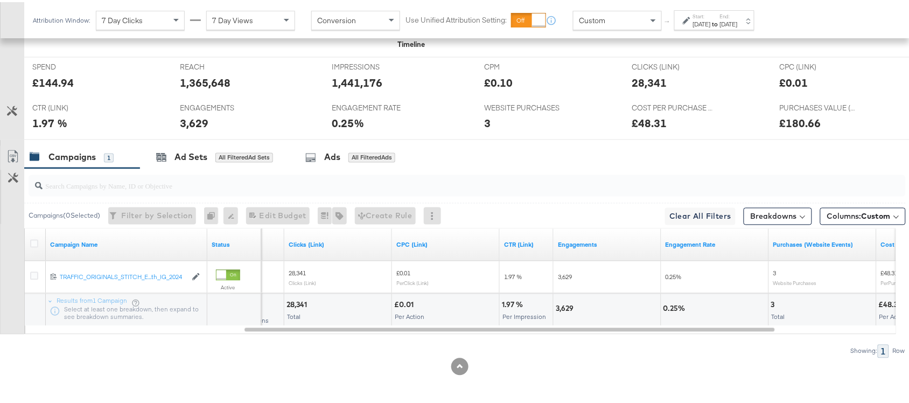
click at [561, 306] on div "3,629" at bounding box center [566, 307] width 21 height 10
copy div "3,629"
click at [561, 306] on div "3,629" at bounding box center [566, 307] width 21 height 10
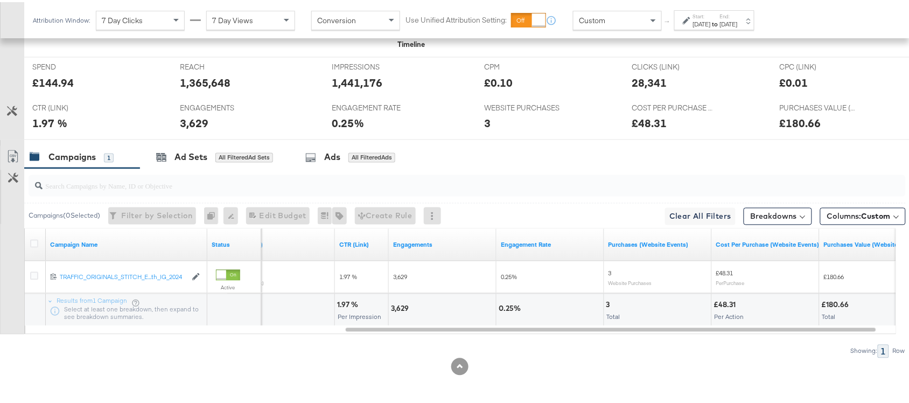
click at [711, 16] on label "Start:" at bounding box center [702, 14] width 18 height 7
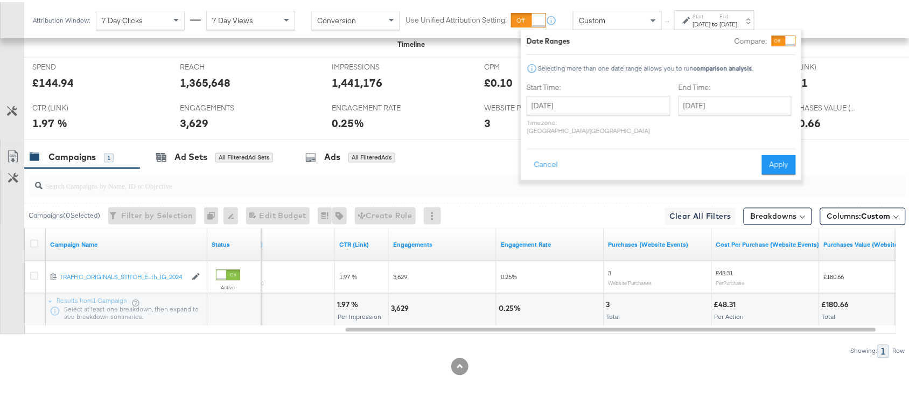
click at [566, 93] on div "Start Time: August 21st 2025 ‹ August 2025 › Su Mo Tu We Th Fr Sa 27 28 29 30 3…" at bounding box center [599, 108] width 144 height 57
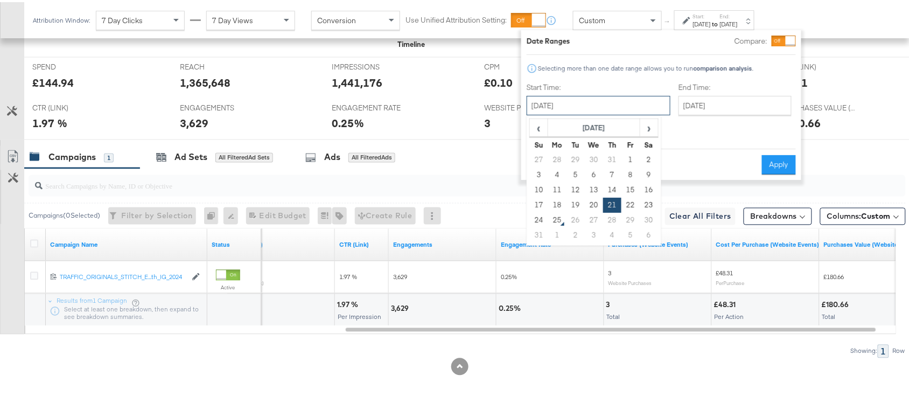
click at [596, 105] on input "[DATE]" at bounding box center [599, 103] width 144 height 19
click at [630, 202] on td "22" at bounding box center [631, 203] width 18 height 15
type input "[DATE]"
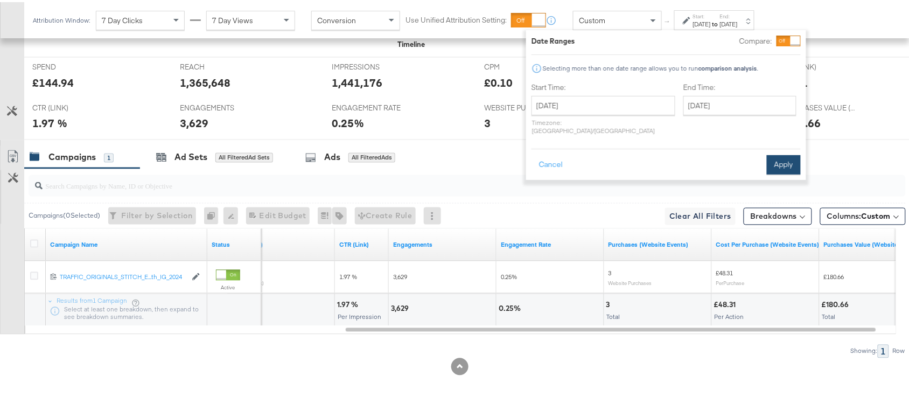
click at [786, 153] on button "Apply" at bounding box center [784, 162] width 34 height 19
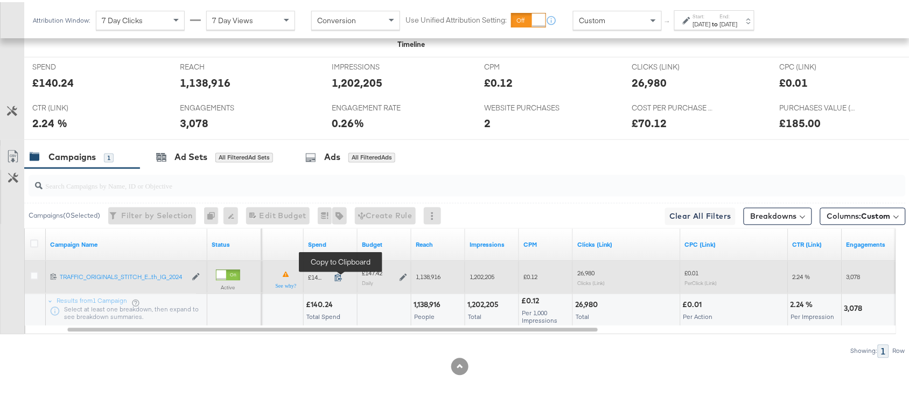
click at [337, 275] on icon at bounding box center [339, 276] width 8 height 8
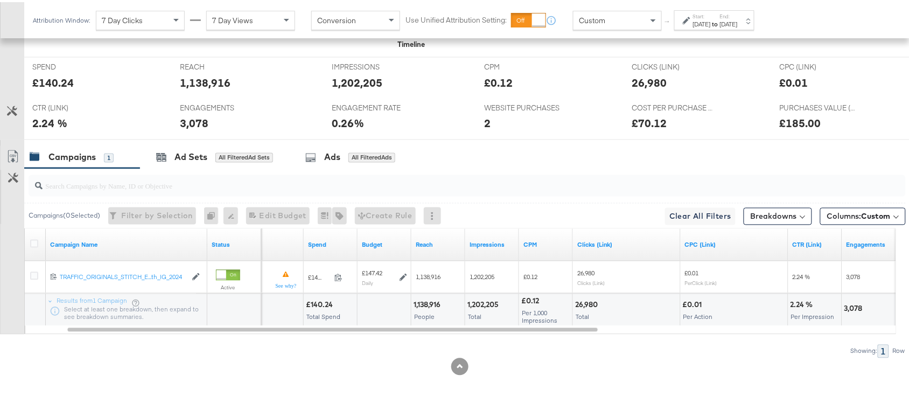
click at [437, 302] on div "1,138,916" at bounding box center [429, 303] width 30 height 10
copy div "1,138,916"
click at [437, 302] on div "1,138,916" at bounding box center [429, 303] width 30 height 10
click at [481, 305] on div "1,202,205" at bounding box center [485, 303] width 34 height 10
copy div "1,202,205"
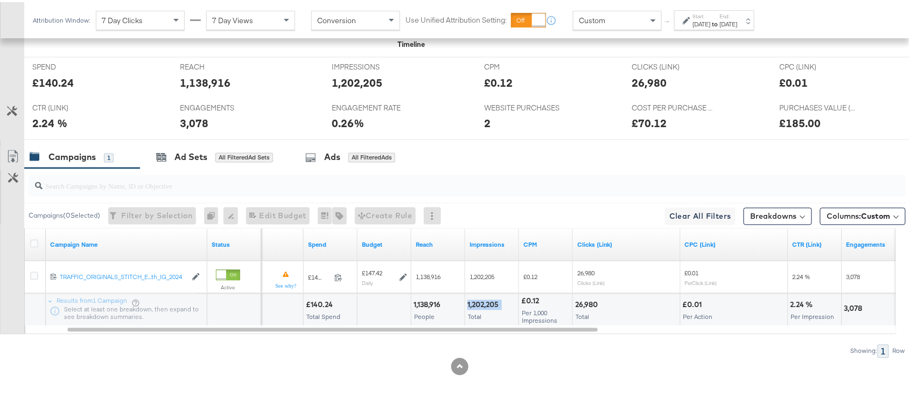
click at [481, 305] on div "1,202,205" at bounding box center [485, 303] width 34 height 10
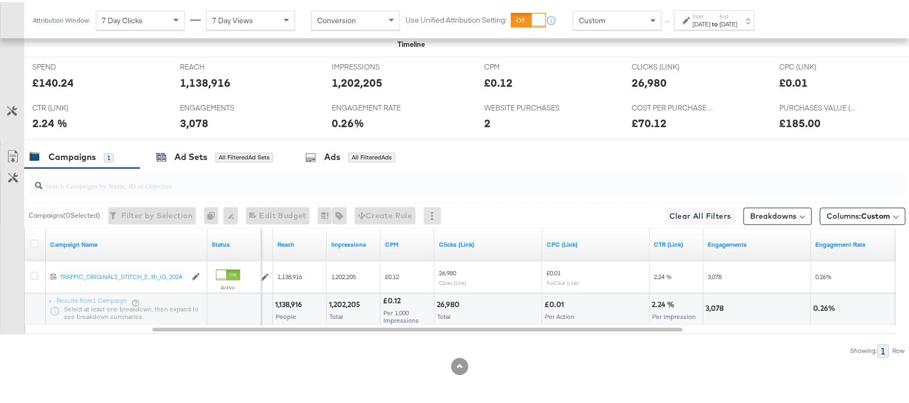
click at [444, 306] on div "26,980" at bounding box center [450, 303] width 26 height 10
copy div "26,980"
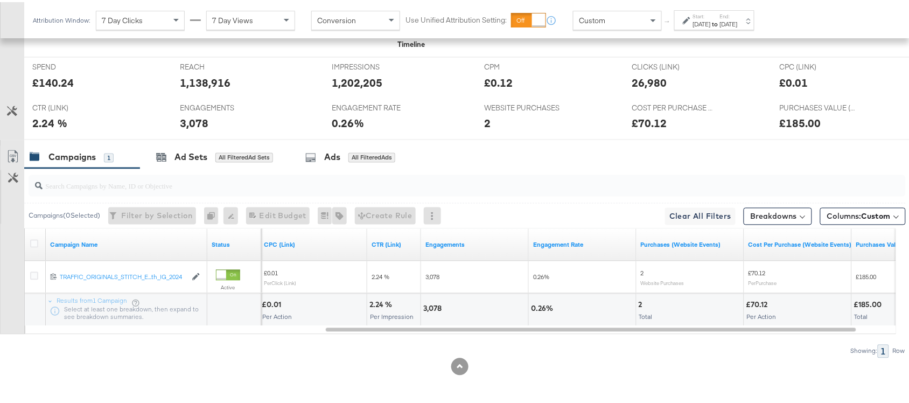
click at [430, 305] on div "3,078" at bounding box center [434, 307] width 22 height 10
copy div "3,078"
click at [639, 303] on div "2" at bounding box center [642, 303] width 7 height 10
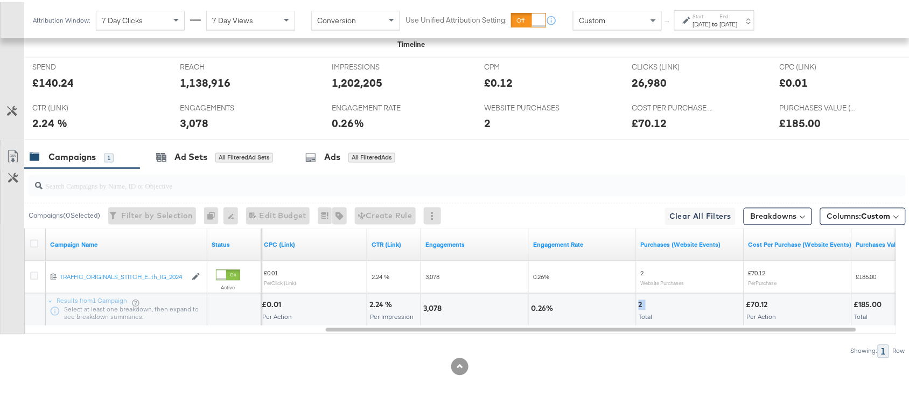
copy div "2"
click at [711, 22] on div "[DATE]" at bounding box center [702, 22] width 18 height 9
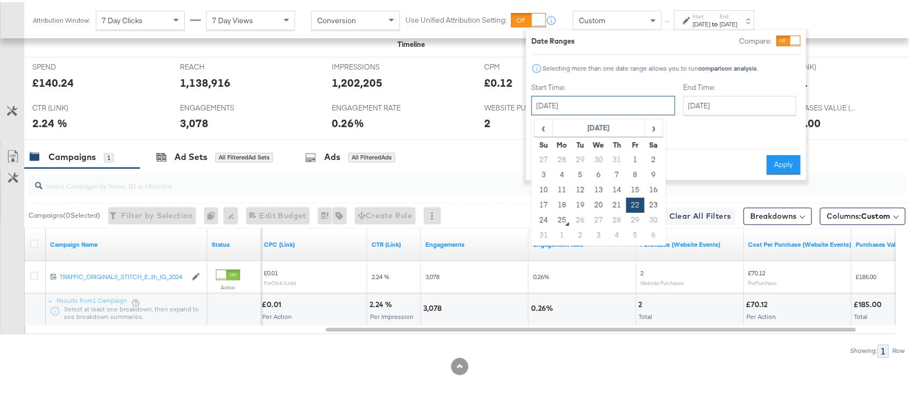
click at [567, 109] on input "[DATE]" at bounding box center [604, 103] width 144 height 19
click at [652, 202] on td "23" at bounding box center [654, 203] width 18 height 15
type input "[DATE]"
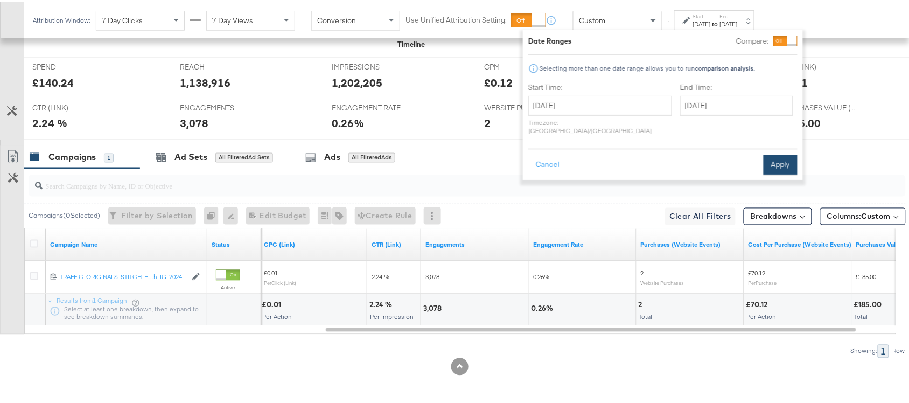
click at [771, 160] on button "Apply" at bounding box center [781, 162] width 34 height 19
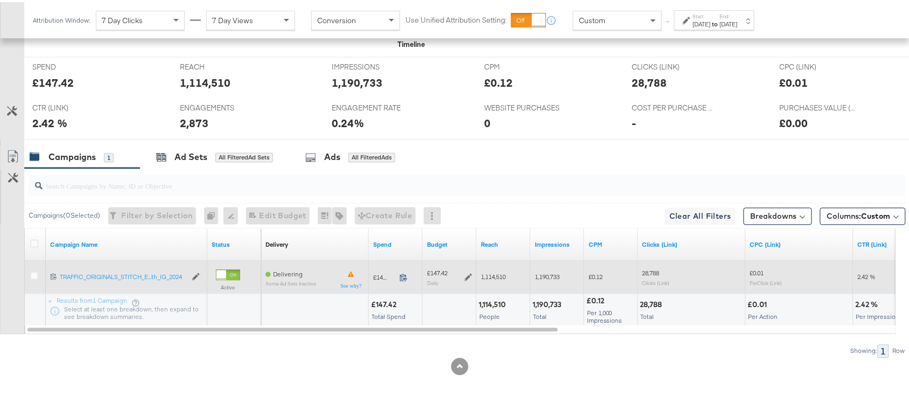
click at [403, 276] on icon at bounding box center [404, 276] width 8 height 8
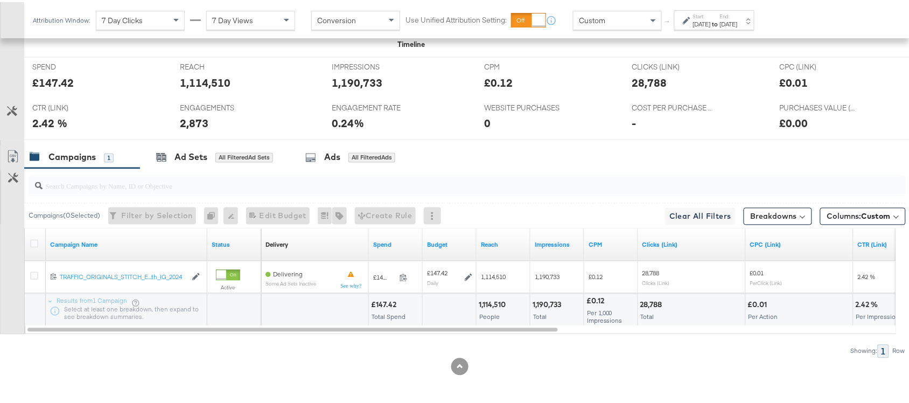
click at [495, 303] on div "1,114,510" at bounding box center [494, 303] width 30 height 10
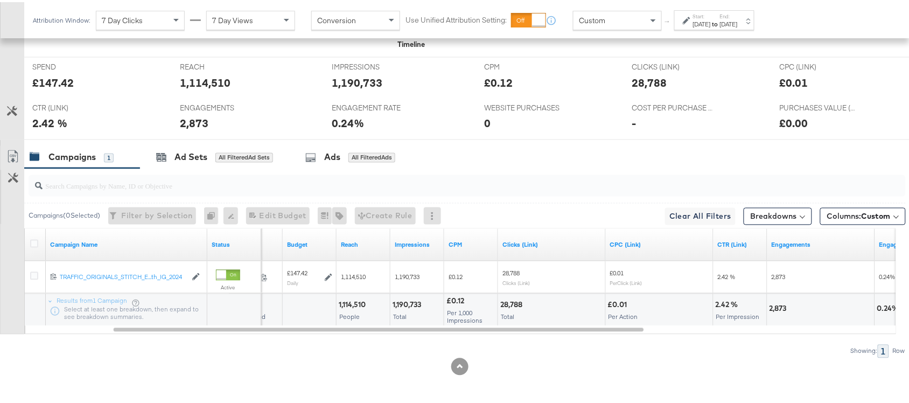
click at [403, 302] on div "1,190,733" at bounding box center [409, 303] width 32 height 10
click at [515, 302] on div "28,788" at bounding box center [513, 303] width 25 height 10
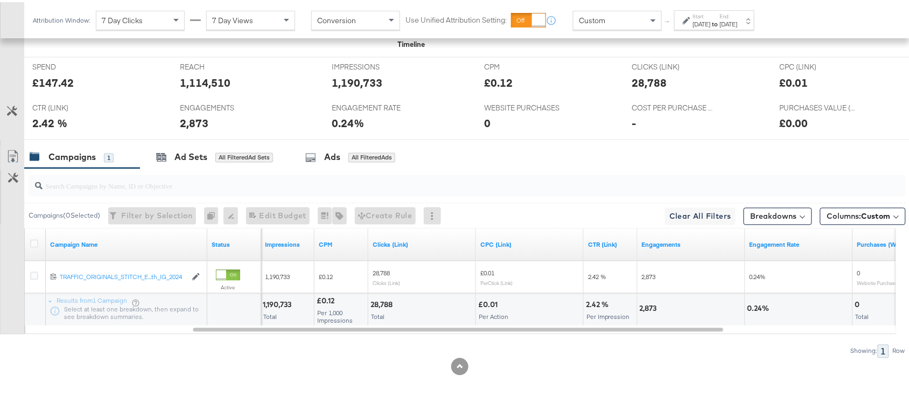
click at [648, 308] on div "2,873" at bounding box center [650, 307] width 20 height 10
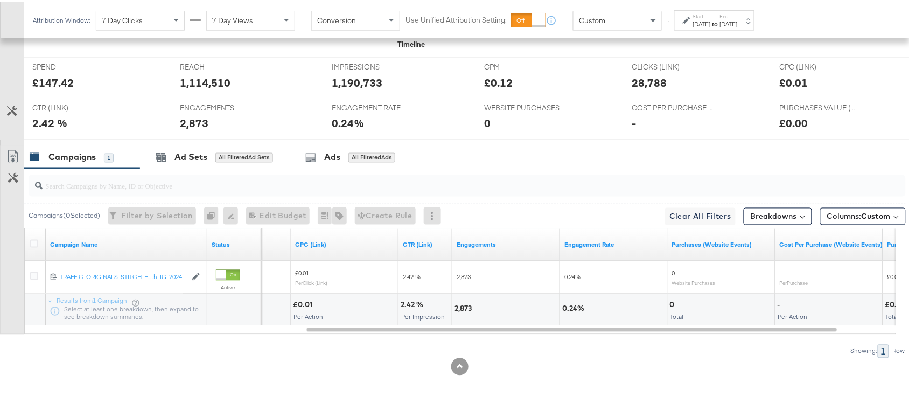
click at [711, 20] on div "[DATE]" at bounding box center [702, 22] width 18 height 9
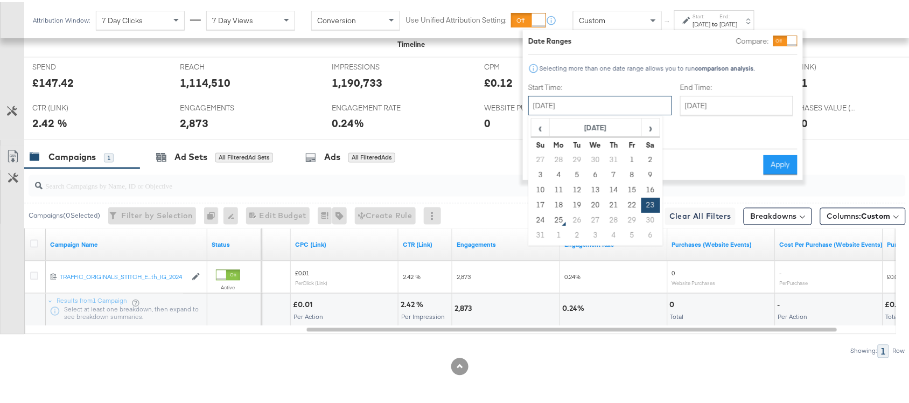
click at [567, 95] on input "[DATE]" at bounding box center [601, 103] width 144 height 19
click at [541, 219] on td "24" at bounding box center [541, 218] width 18 height 15
type input "[DATE]"
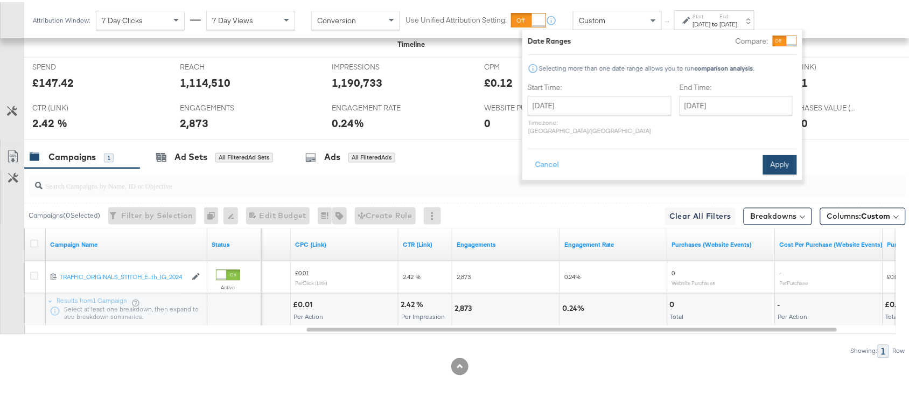
click at [771, 157] on button "Apply" at bounding box center [780, 162] width 34 height 19
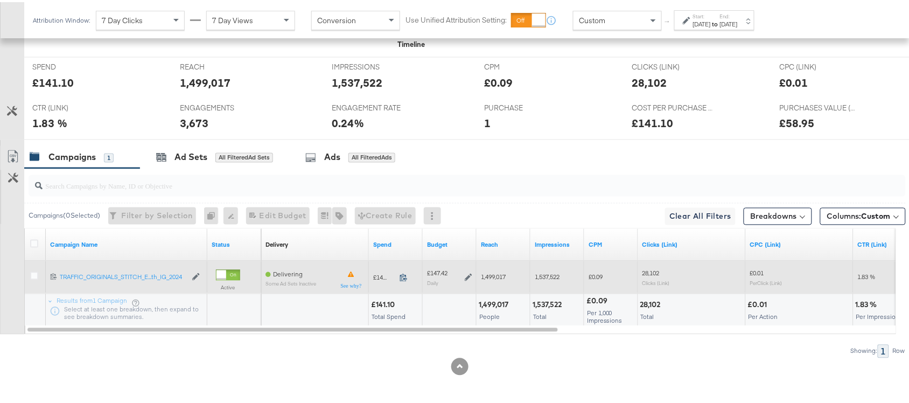
click at [405, 272] on icon at bounding box center [404, 276] width 8 height 8
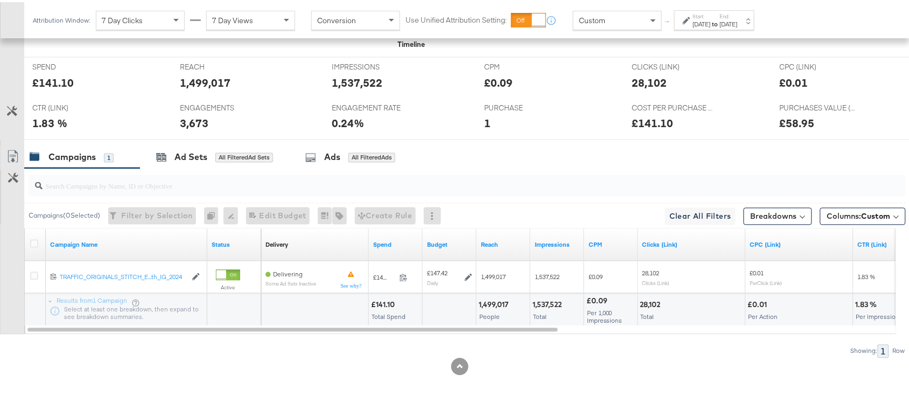
click at [489, 306] on div "1,499,017" at bounding box center [495, 303] width 33 height 10
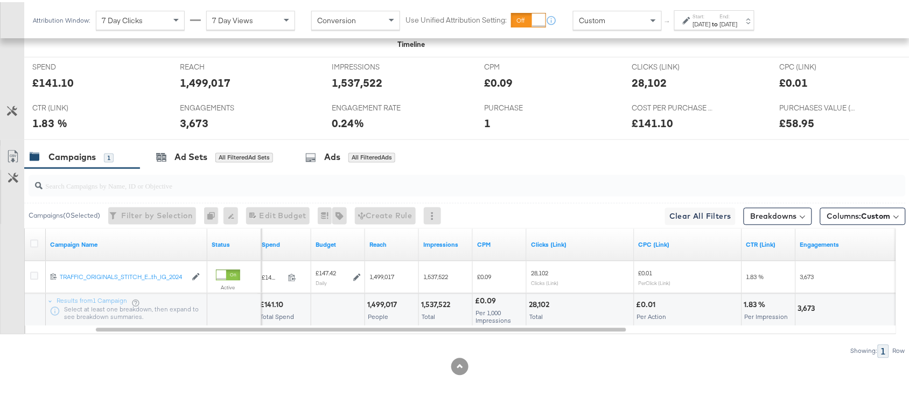
click at [447, 302] on div "1,537,522" at bounding box center [437, 303] width 32 height 10
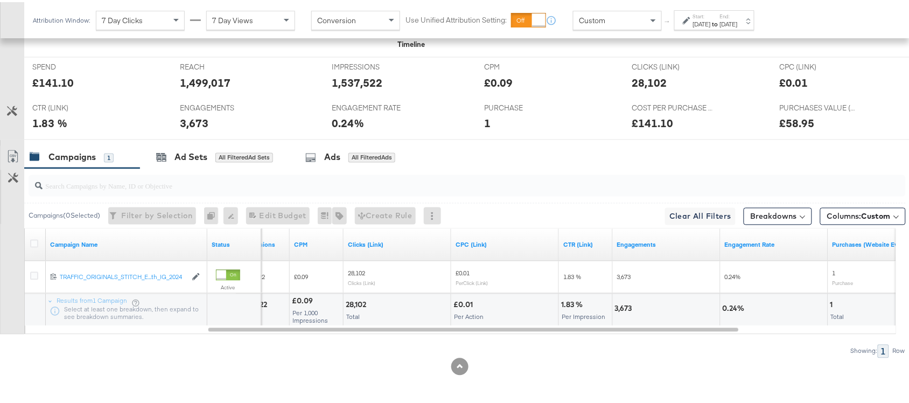
click at [359, 303] on div "28,102" at bounding box center [358, 303] width 24 height 10
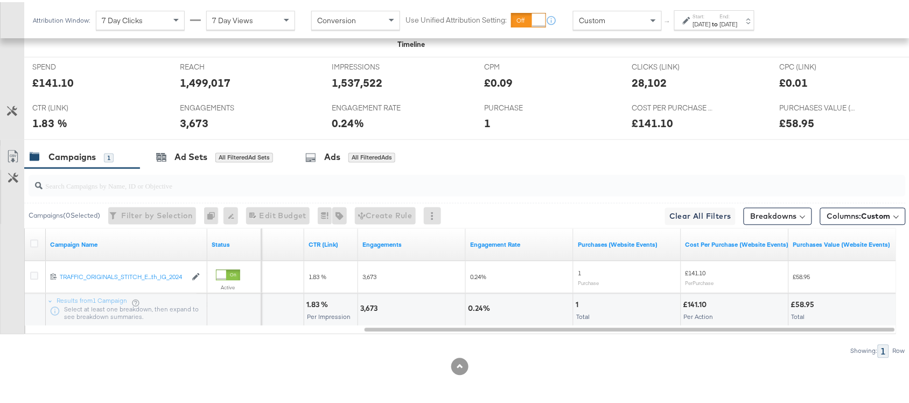
click at [372, 306] on div "3,673" at bounding box center [370, 307] width 20 height 10
click at [574, 301] on div "1 Total" at bounding box center [627, 308] width 107 height 32
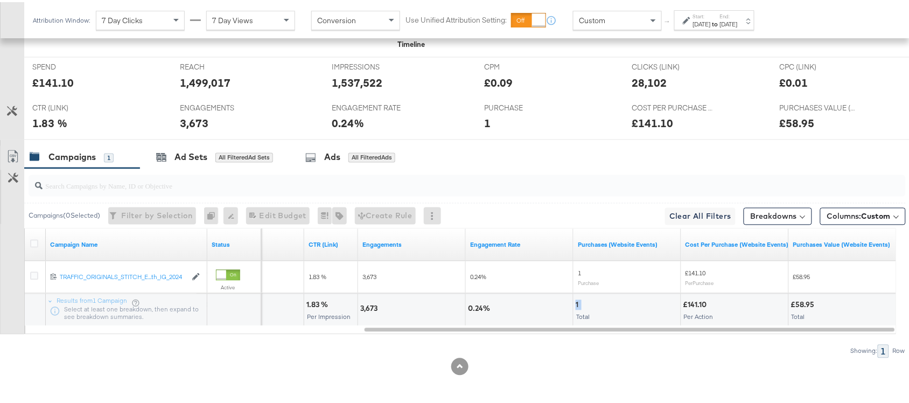
scroll to position [0, 0]
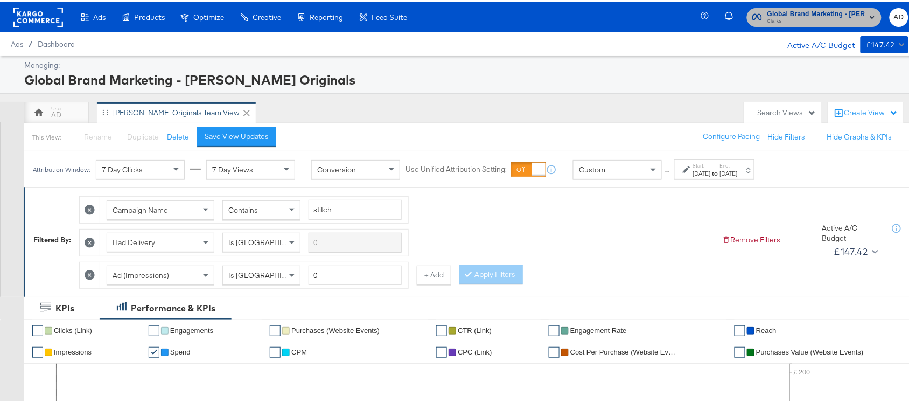
click at [809, 24] on button "Global Brand Marketing - [PERSON_NAME] Originals Clarks" at bounding box center [814, 15] width 135 height 19
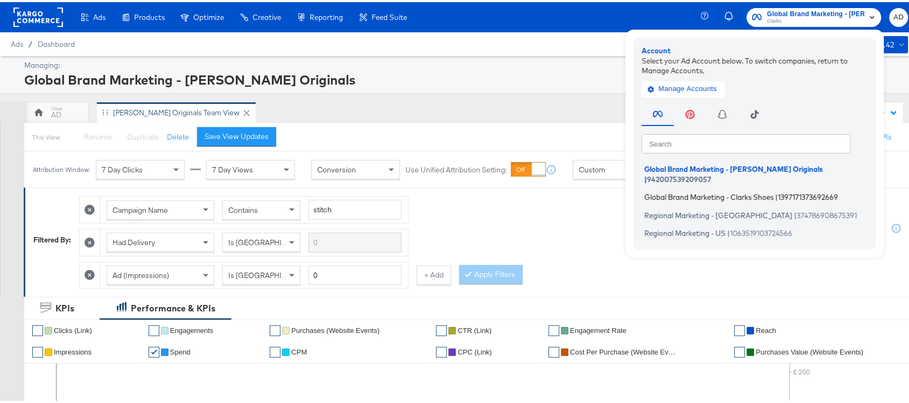
click at [691, 191] on span "Global Brand Marketing - Clarks Shoes" at bounding box center [709, 195] width 129 height 9
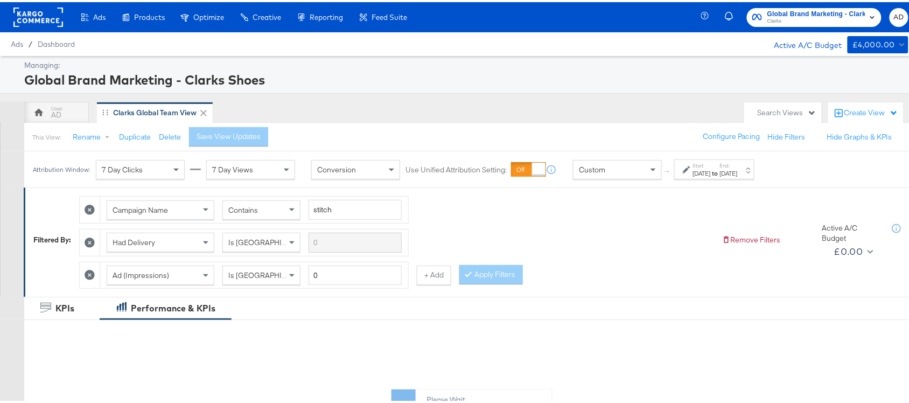
click at [738, 171] on div "[DATE]" at bounding box center [729, 171] width 18 height 9
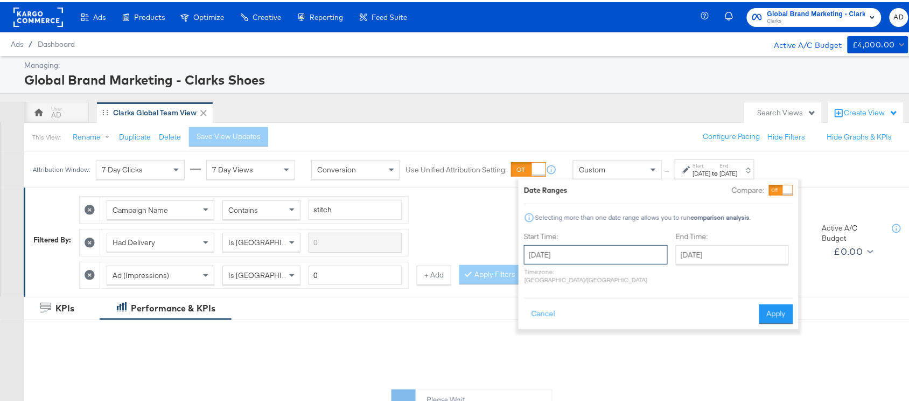
click at [567, 255] on input "[DATE]" at bounding box center [596, 252] width 144 height 19
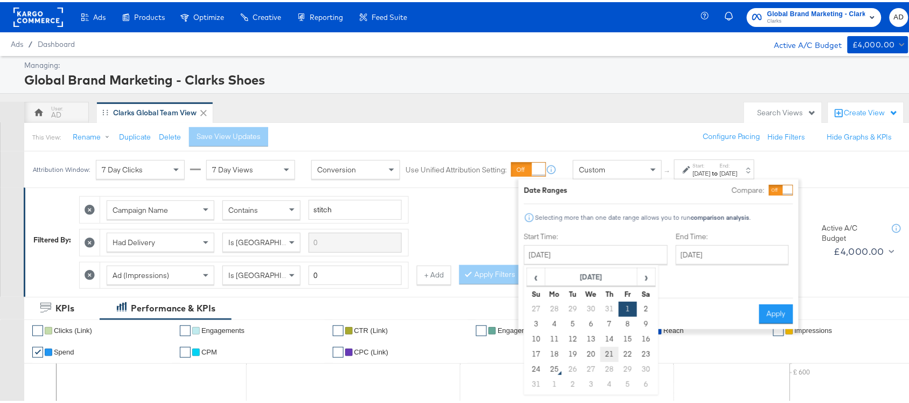
click at [605, 349] on td "21" at bounding box center [610, 352] width 18 height 15
type input "[DATE]"
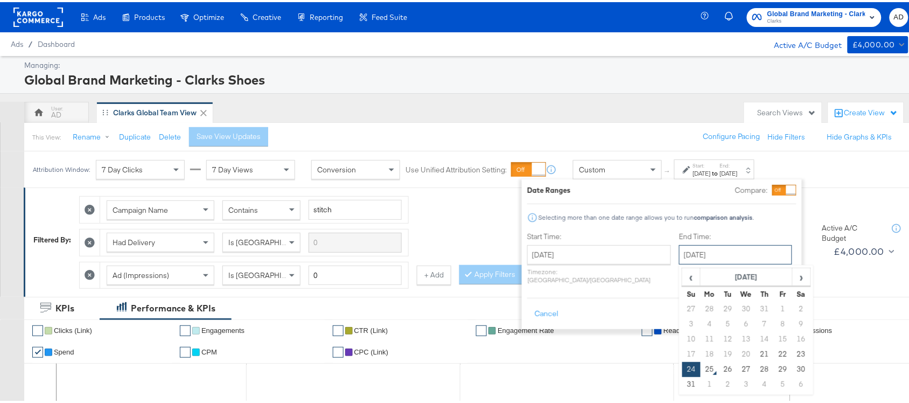
click at [713, 257] on input "[DATE]" at bounding box center [735, 252] width 113 height 19
click at [756, 353] on td "21" at bounding box center [765, 352] width 18 height 15
type input "[DATE]"
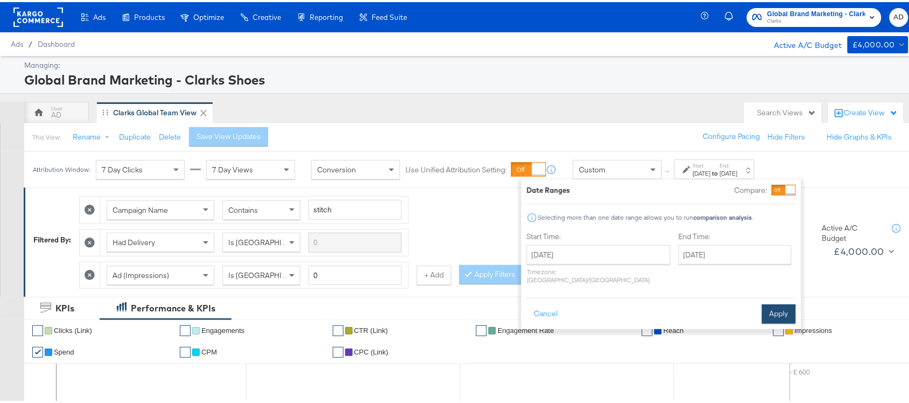
click at [777, 302] on button "Apply" at bounding box center [779, 311] width 34 height 19
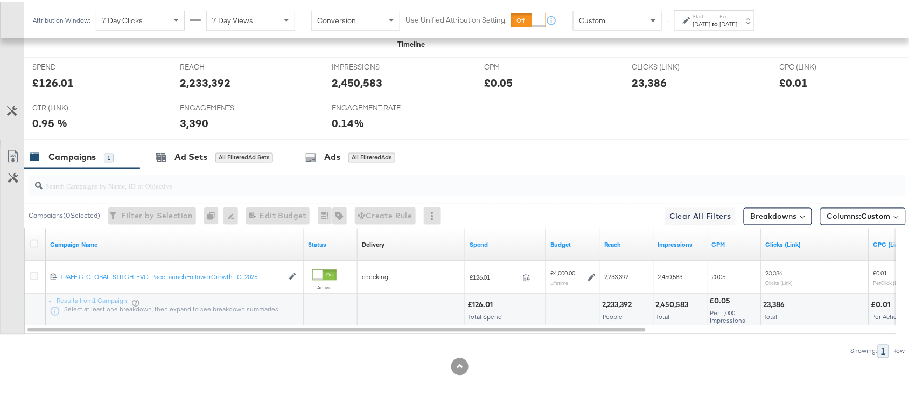
scroll to position [497, 0]
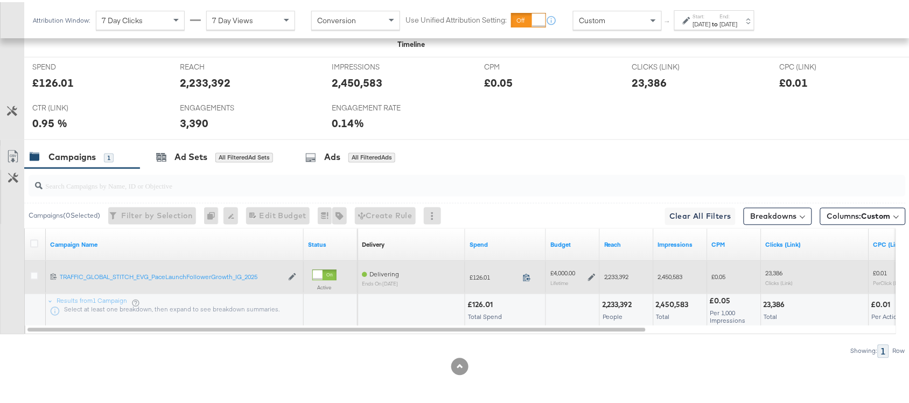
click at [528, 274] on icon at bounding box center [527, 276] width 8 height 8
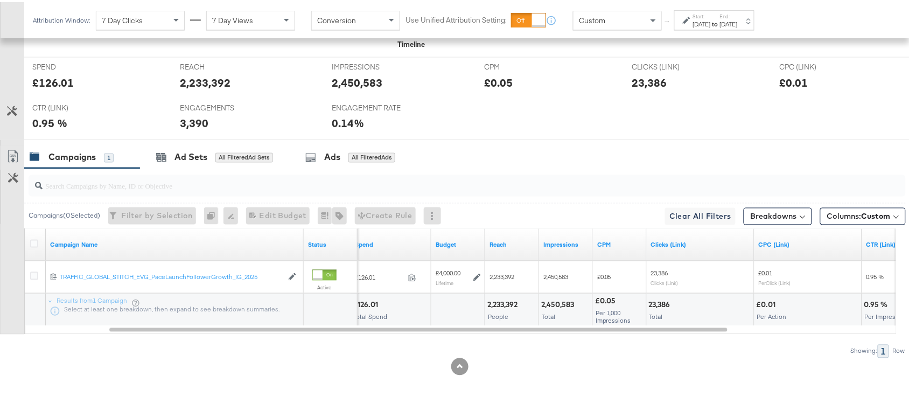
click at [500, 308] on div "2,233,392 People" at bounding box center [511, 308] width 53 height 32
copy div "2,233,392"
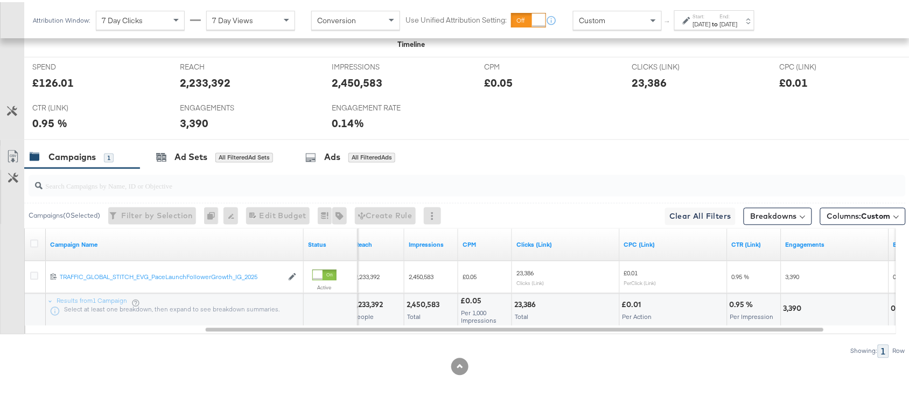
click at [425, 298] on div "2,450,583" at bounding box center [425, 303] width 36 height 10
copy div "2,450,583"
click at [425, 298] on div "2,450,583" at bounding box center [425, 303] width 36 height 10
click at [516, 302] on div "23,386" at bounding box center [527, 303] width 25 height 10
copy div "23,386"
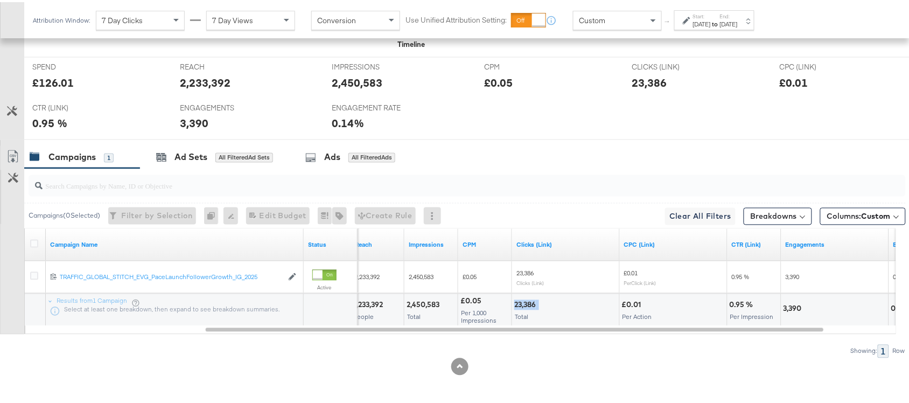
click at [516, 302] on div "23,386" at bounding box center [527, 303] width 25 height 10
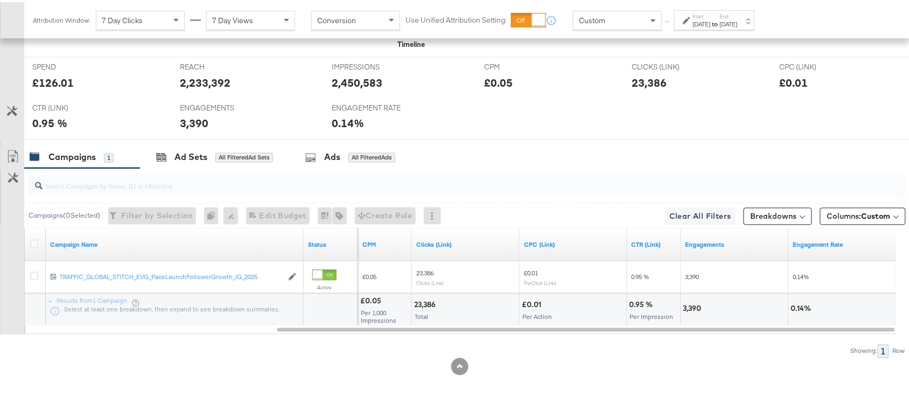
click at [692, 303] on div "3,390" at bounding box center [695, 307] width 22 height 10
copy div "3,390"
click at [704, 18] on div "Aug 21st 2025" at bounding box center [702, 22] width 18 height 9
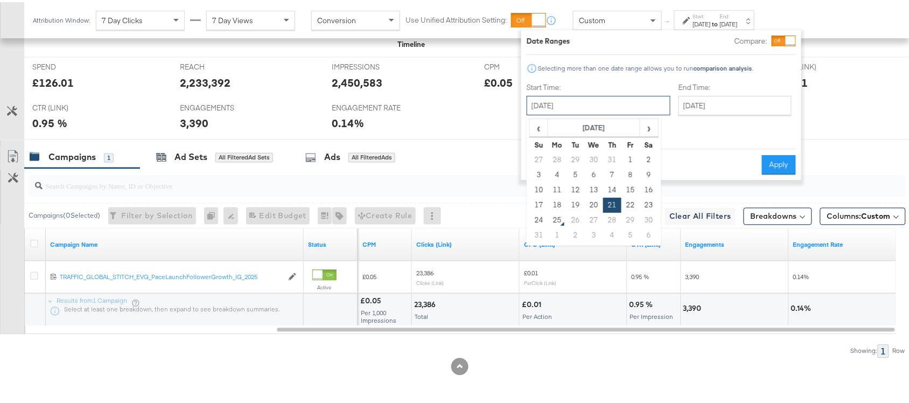
click at [564, 102] on input "August 21st 2025" at bounding box center [599, 103] width 144 height 19
click at [627, 205] on td "22" at bounding box center [631, 203] width 18 height 15
type input "[DATE]"
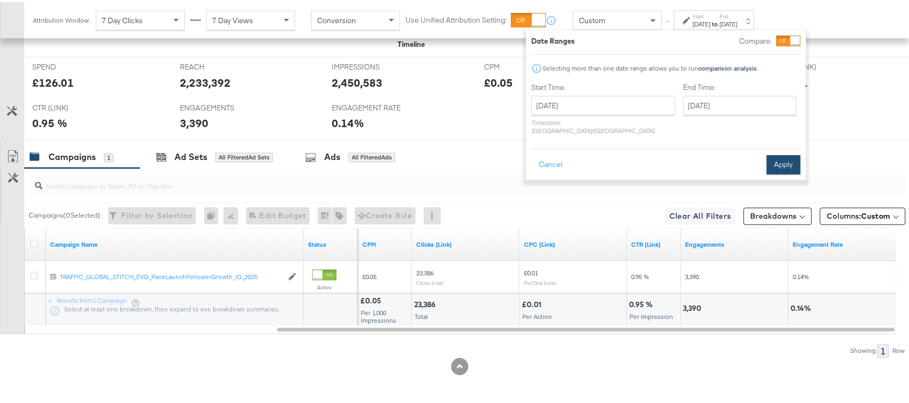
click at [776, 153] on button "Apply" at bounding box center [784, 162] width 34 height 19
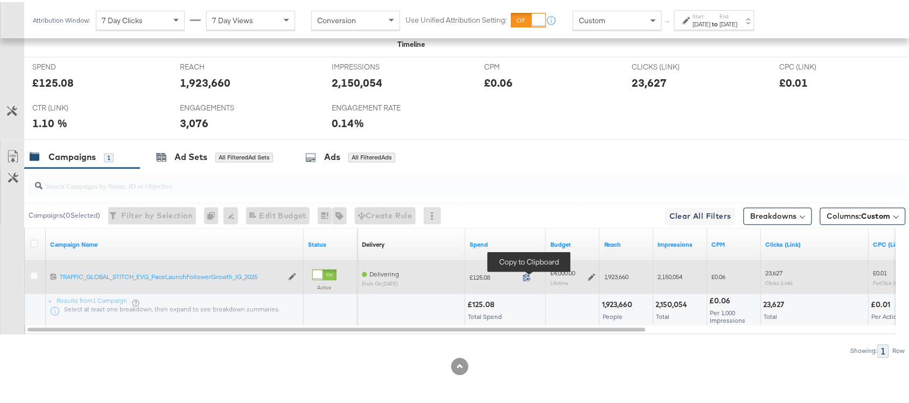
click at [523, 274] on icon at bounding box center [527, 276] width 8 height 8
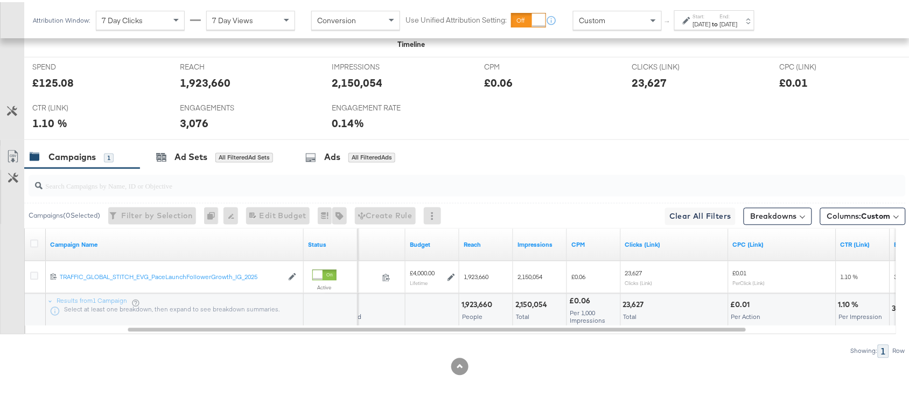
click at [483, 304] on div "1,923,660" at bounding box center [479, 303] width 34 height 10
copy div "1,923,660"
click at [483, 304] on div "1,923,660" at bounding box center [479, 303] width 34 height 10
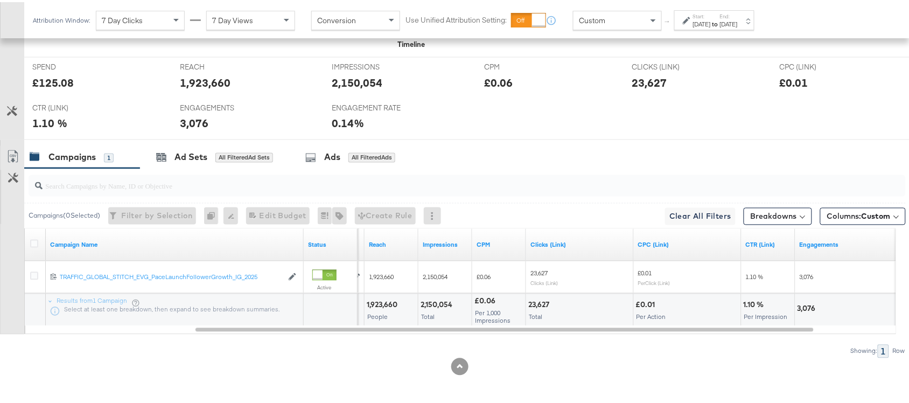
click at [446, 303] on div "2,150,054" at bounding box center [438, 303] width 35 height 10
copy div "2,150,054"
click at [446, 303] on div "2,150,054" at bounding box center [438, 303] width 35 height 10
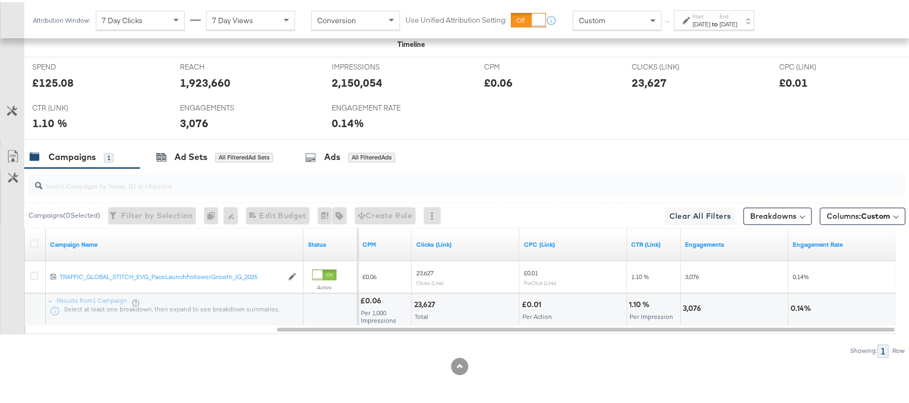
click at [425, 301] on div "23,627" at bounding box center [426, 303] width 24 height 10
copy div "23,627"
click at [425, 301] on div "23,627" at bounding box center [426, 303] width 24 height 10
click at [687, 308] on div "3,076" at bounding box center [695, 307] width 22 height 10
copy div "3,076"
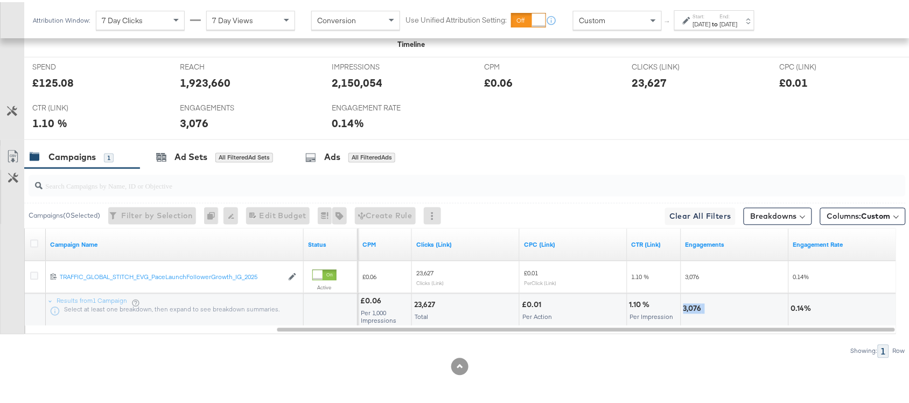
click at [687, 308] on div "3,076" at bounding box center [695, 307] width 22 height 10
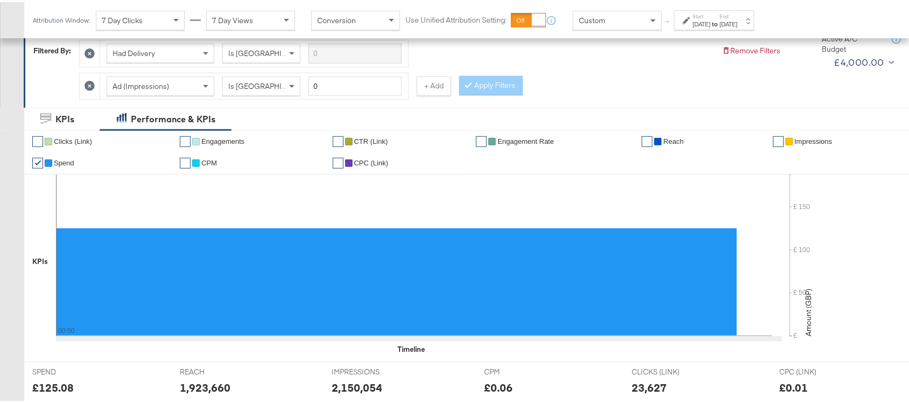
scroll to position [171, 0]
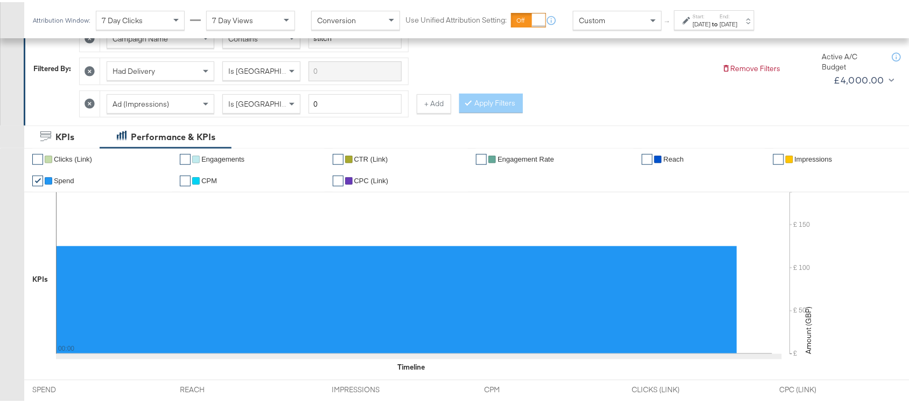
click at [745, 9] on div "Start: Aug 22nd 2025 to End: Aug 22nd 2025" at bounding box center [715, 18] width 80 height 20
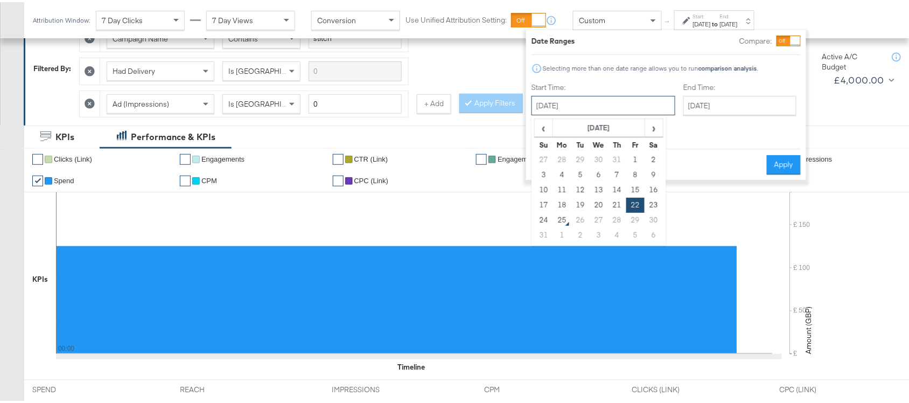
click at [581, 100] on input "August 22nd 2025" at bounding box center [604, 103] width 144 height 19
click at [654, 197] on td "23" at bounding box center [654, 203] width 18 height 15
type input "[DATE]"
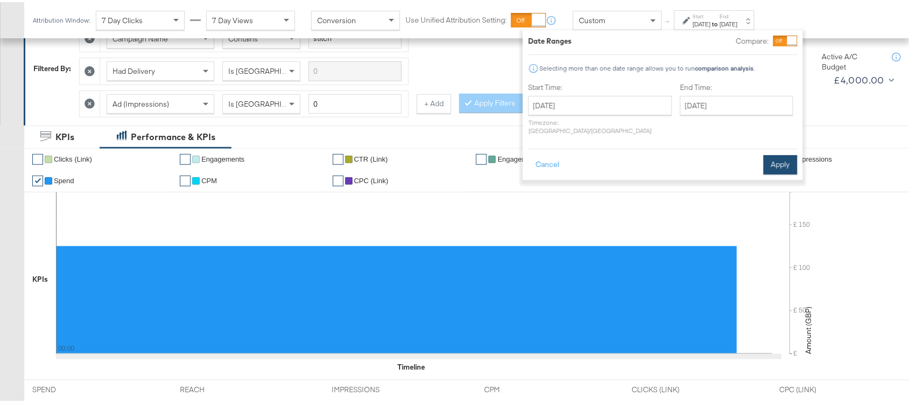
click at [782, 153] on button "Apply" at bounding box center [781, 162] width 34 height 19
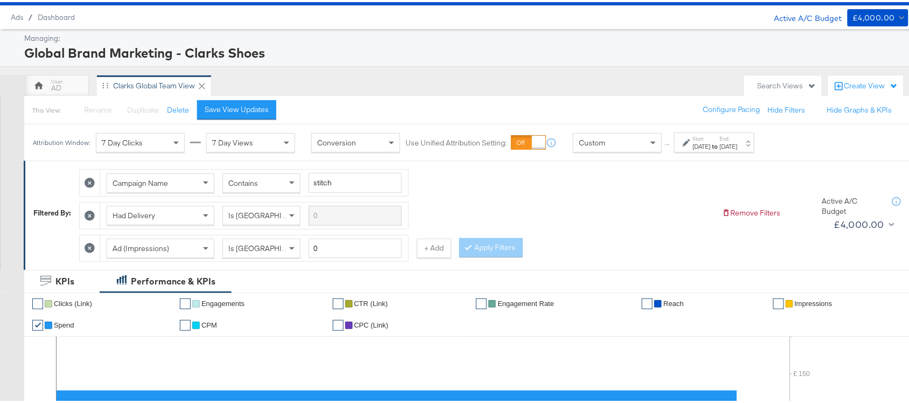
scroll to position [0, 0]
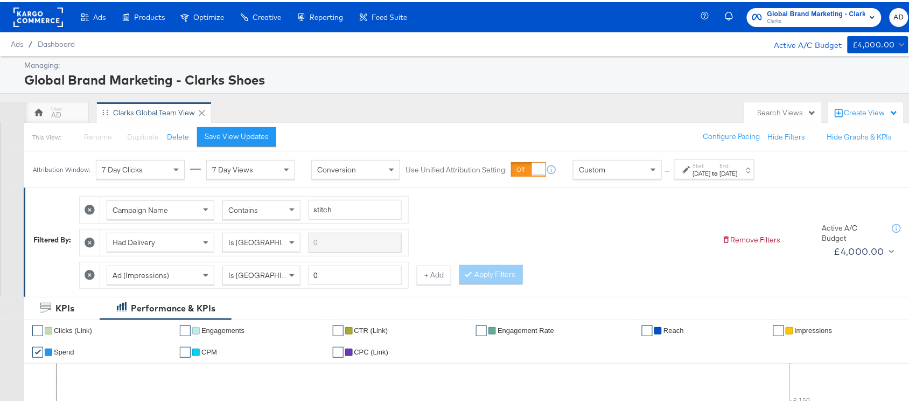
click at [784, 11] on span "Global Brand Marketing - Clarks Shoes" at bounding box center [817, 11] width 98 height 11
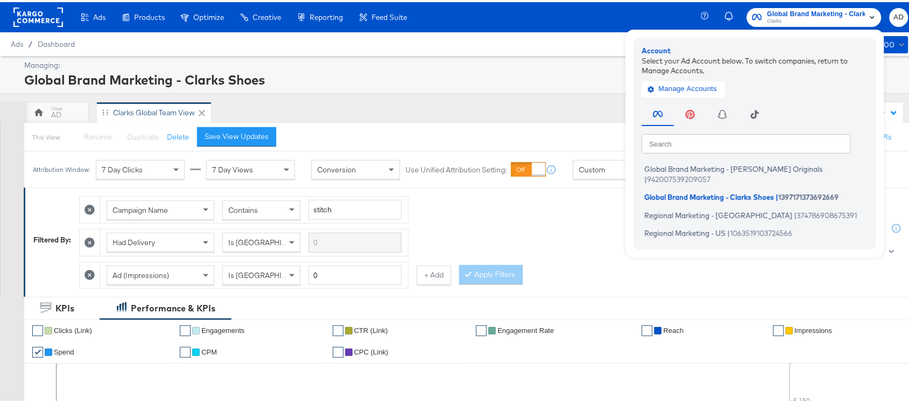
click at [550, 103] on div "AD Clarks Global Team View" at bounding box center [381, 111] width 715 height 22
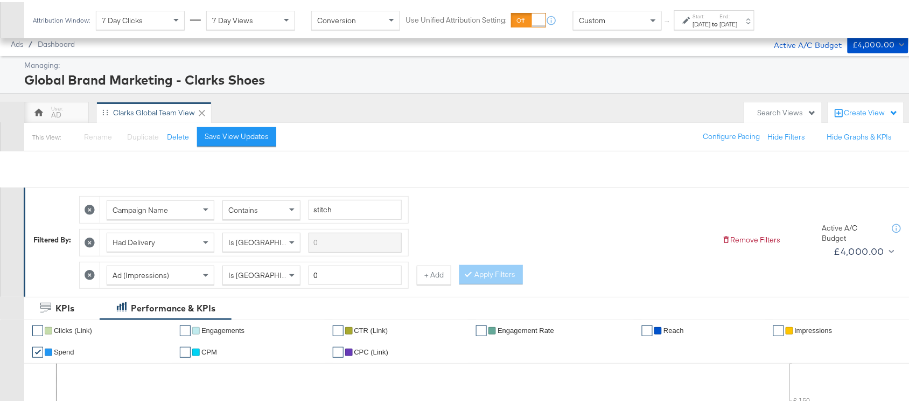
scroll to position [497, 0]
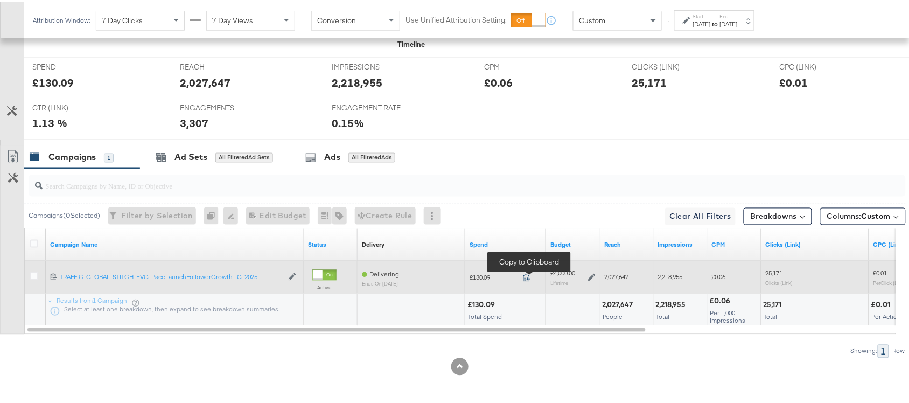
click at [530, 276] on icon at bounding box center [527, 276] width 8 height 8
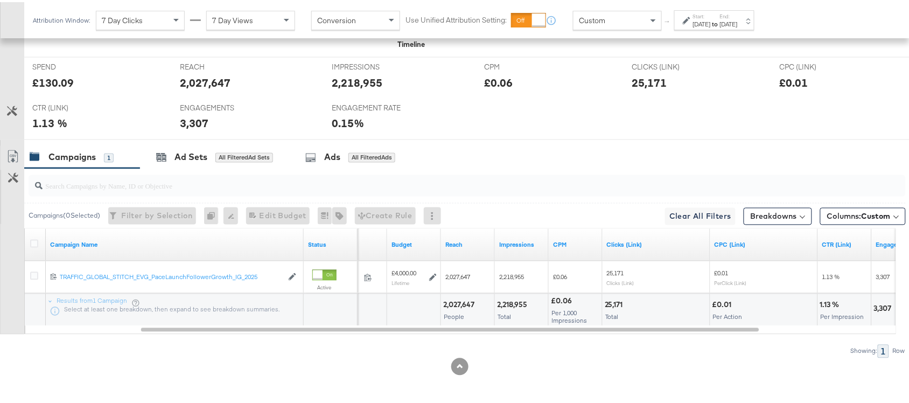
click at [458, 298] on div "2,027,647" at bounding box center [460, 303] width 34 height 10
copy div "2,027,647"
click at [512, 306] on div "2,218,955" at bounding box center [513, 303] width 33 height 10
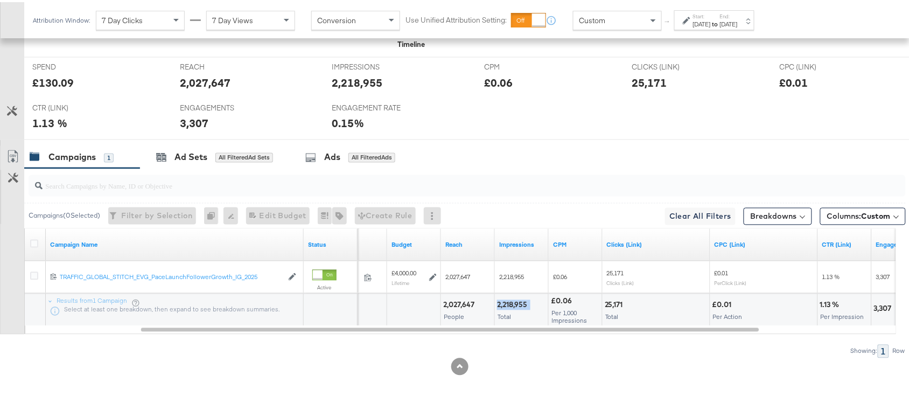
copy div "2,218,955"
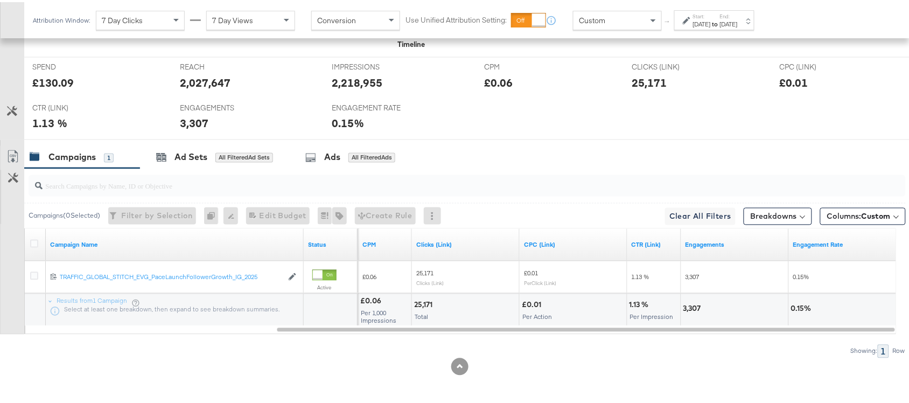
click at [420, 298] on div "25,171" at bounding box center [425, 303] width 22 height 10
click at [688, 309] on div "3,307" at bounding box center [694, 307] width 21 height 10
click at [739, 10] on div "Start: Aug 23rd 2025 to End: Aug 23rd 2025" at bounding box center [715, 18] width 80 height 20
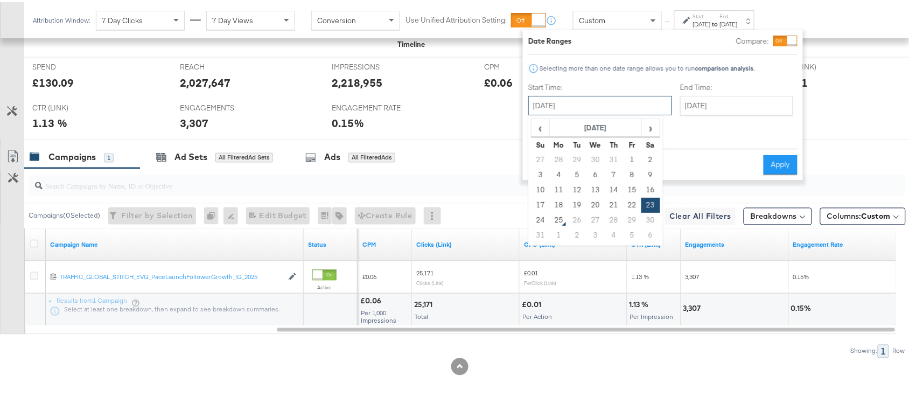
click at [582, 100] on input "August 23rd 2025" at bounding box center [601, 103] width 144 height 19
click at [538, 218] on td "24" at bounding box center [541, 218] width 18 height 15
type input "August 24th 2025"
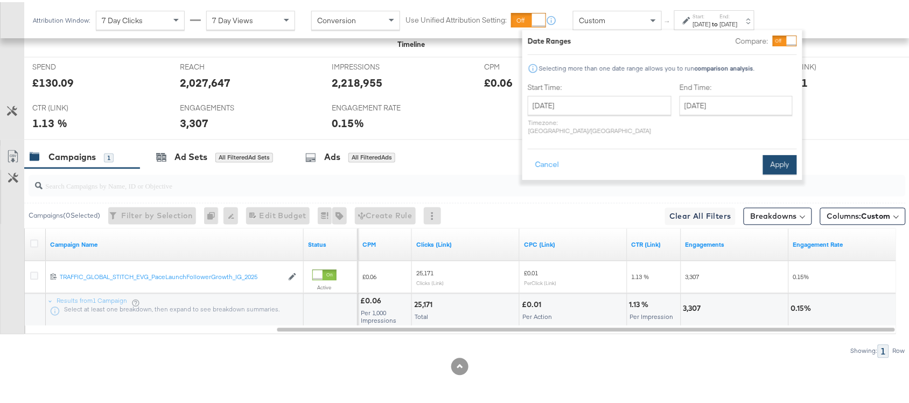
click at [780, 157] on button "Apply" at bounding box center [780, 162] width 34 height 19
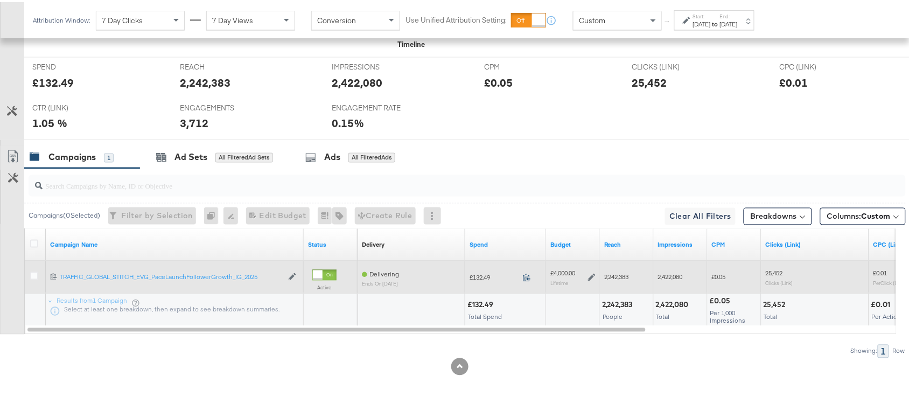
click at [529, 276] on icon at bounding box center [527, 276] width 8 height 8
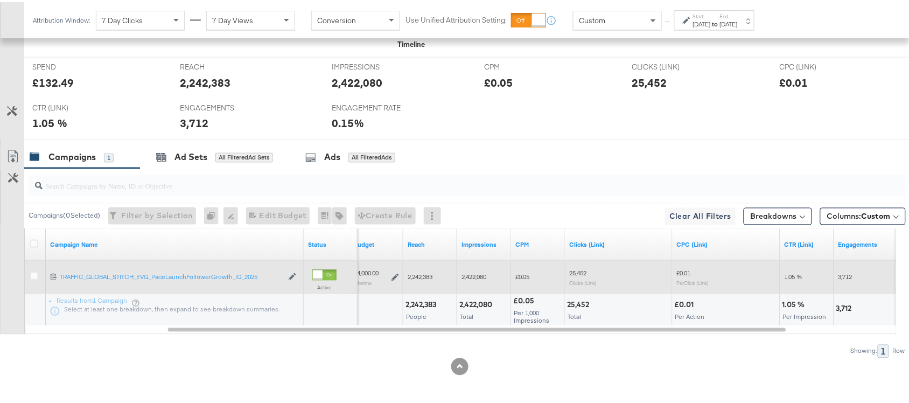
click at [421, 308] on div "2,242,383 People" at bounding box center [430, 308] width 53 height 32
click at [477, 309] on div "2,422,080 Total" at bounding box center [483, 308] width 53 height 32
click at [579, 298] on div "25,452" at bounding box center [579, 303] width 25 height 10
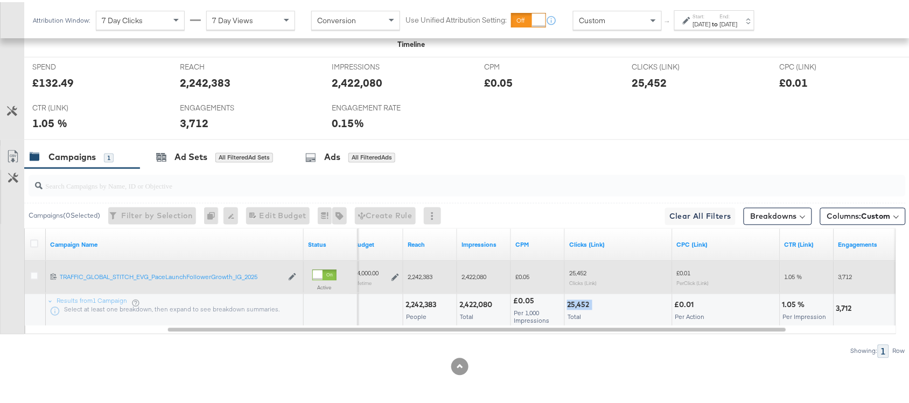
click at [579, 298] on div "25,452" at bounding box center [579, 303] width 25 height 10
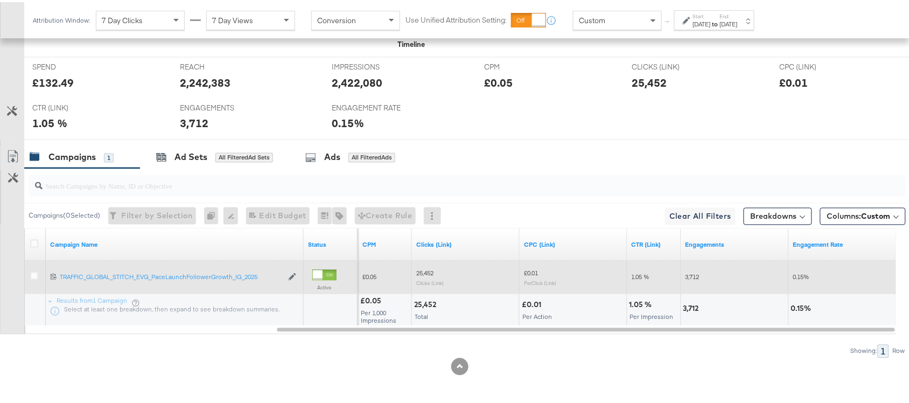
click at [690, 305] on div "3,712" at bounding box center [693, 307] width 19 height 10
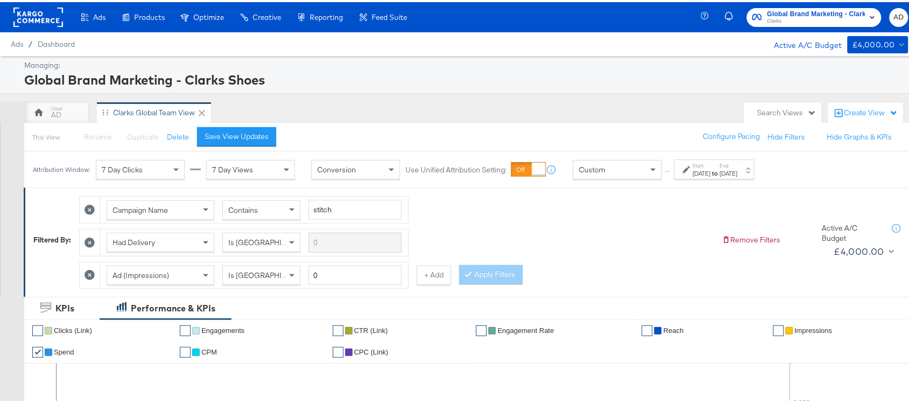
click at [711, 165] on label "Start:" at bounding box center [702, 163] width 18 height 7
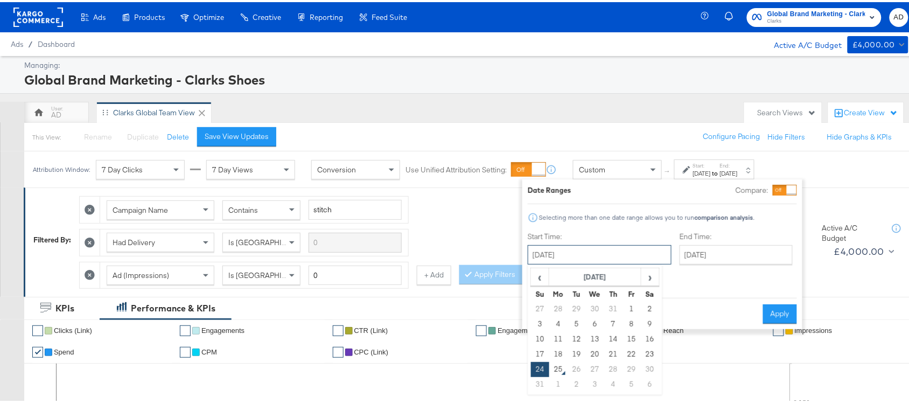
click at [593, 262] on input "August 24th 2025" at bounding box center [600, 252] width 144 height 19
click at [629, 354] on td "22" at bounding box center [632, 352] width 18 height 15
type input "August 22nd 2025"
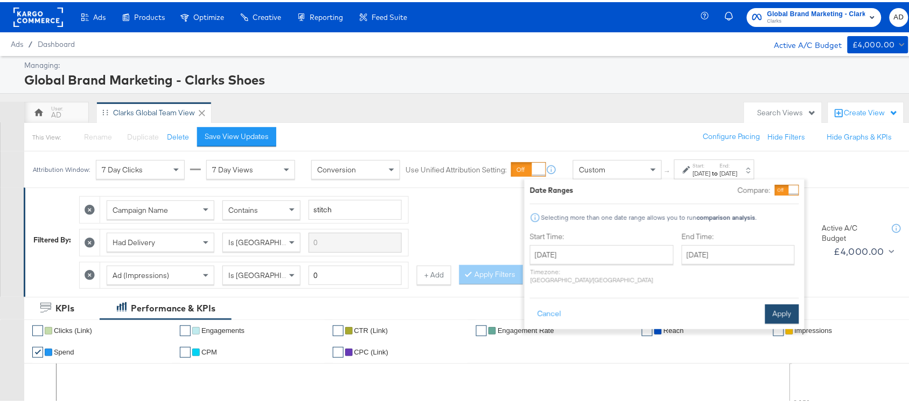
click at [785, 302] on button "Apply" at bounding box center [783, 311] width 34 height 19
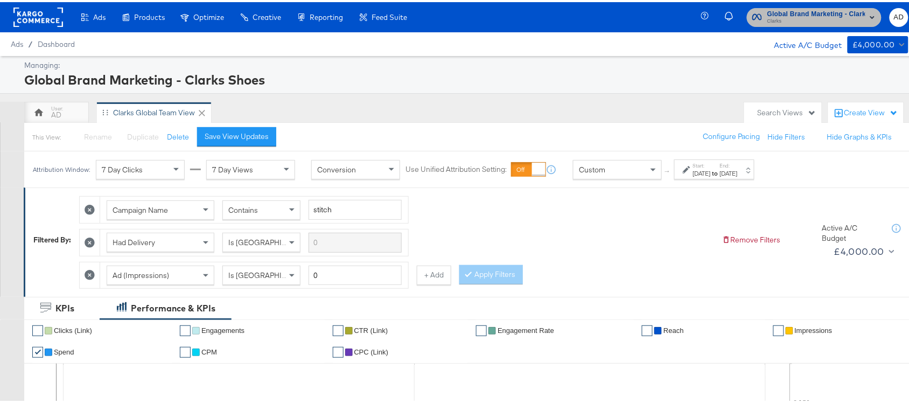
click at [844, 12] on span "Global Brand Marketing - Clarks Shoes" at bounding box center [817, 11] width 98 height 11
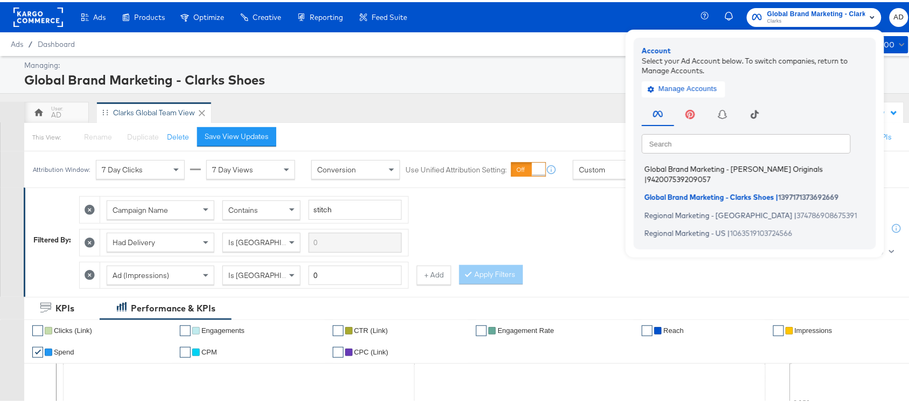
click at [704, 168] on span "Global Brand Marketing - Clarks Originals" at bounding box center [734, 167] width 178 height 9
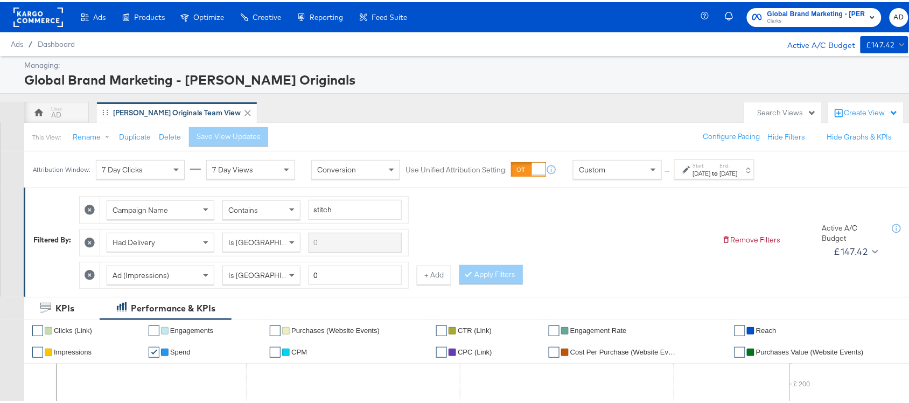
click at [738, 170] on div "[DATE]" at bounding box center [729, 171] width 18 height 9
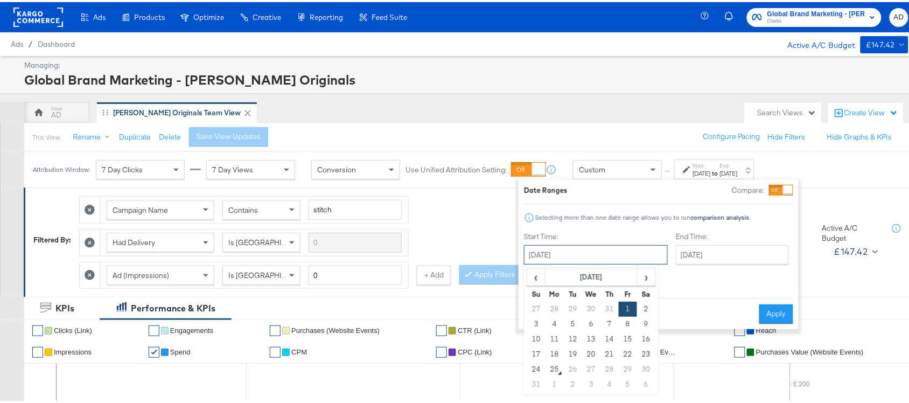
click at [577, 248] on input "[DATE]" at bounding box center [596, 252] width 144 height 19
click at [628, 351] on td "22" at bounding box center [628, 352] width 18 height 15
type input "[DATE]"
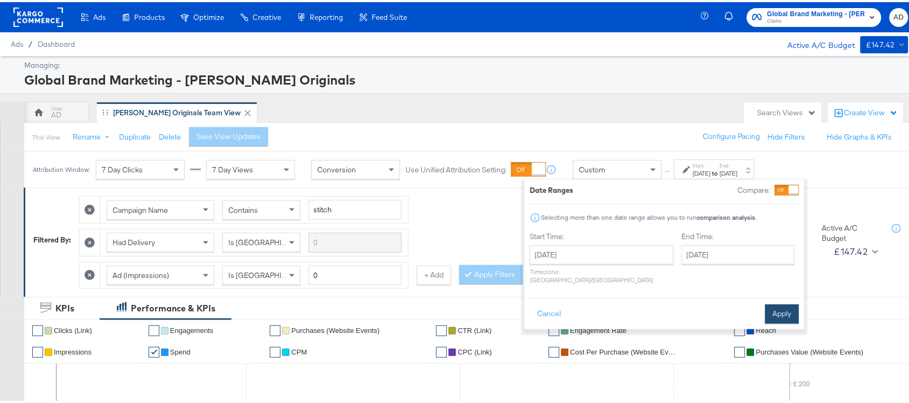
click at [778, 302] on button "Apply" at bounding box center [783, 311] width 34 height 19
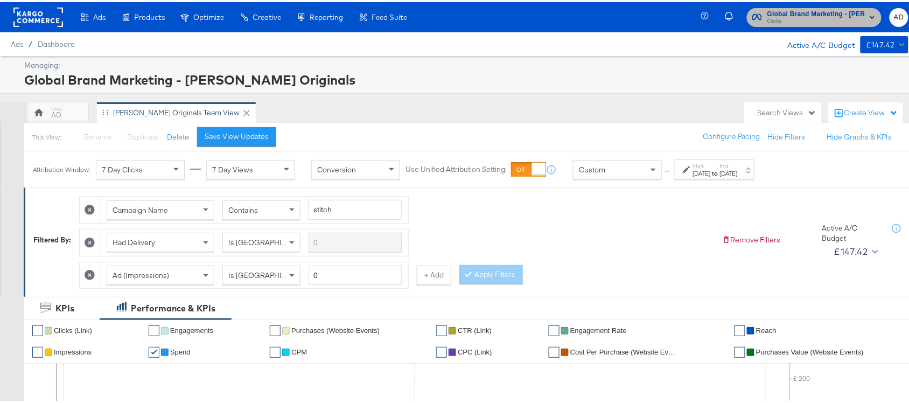
click at [821, 17] on span "Clarks" at bounding box center [817, 19] width 98 height 9
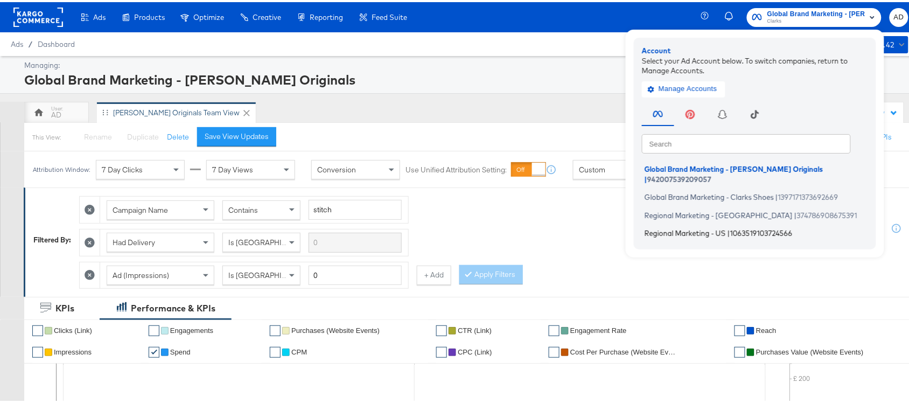
click at [683, 227] on span "Regional Marketing - US" at bounding box center [685, 231] width 81 height 9
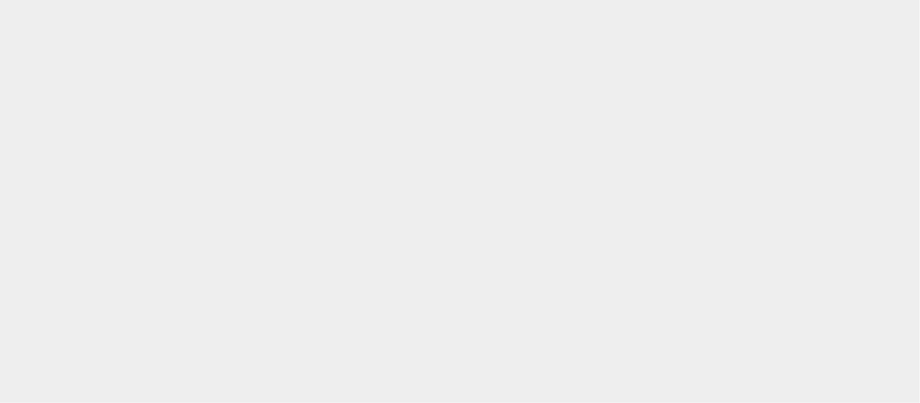
click at [789, 18] on body at bounding box center [460, 188] width 920 height 377
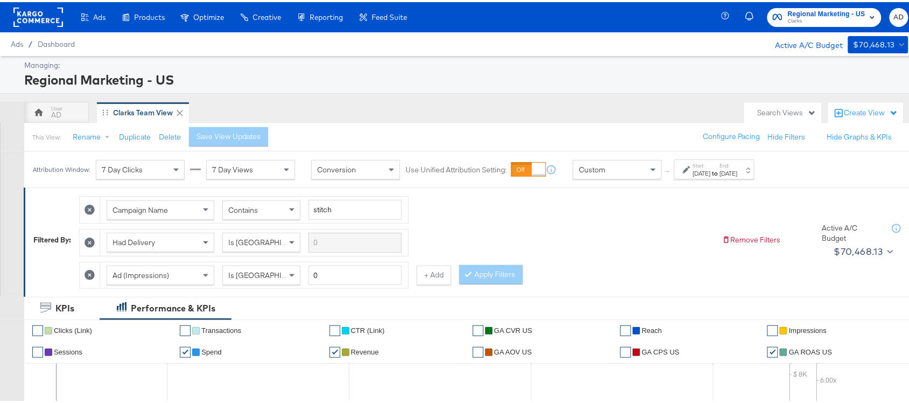
click at [30, 17] on rect at bounding box center [38, 14] width 50 height 19
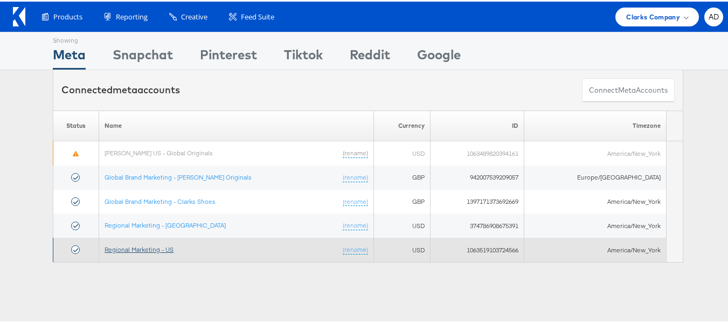
click at [149, 248] on link "Regional Marketing - US" at bounding box center [139, 248] width 69 height 8
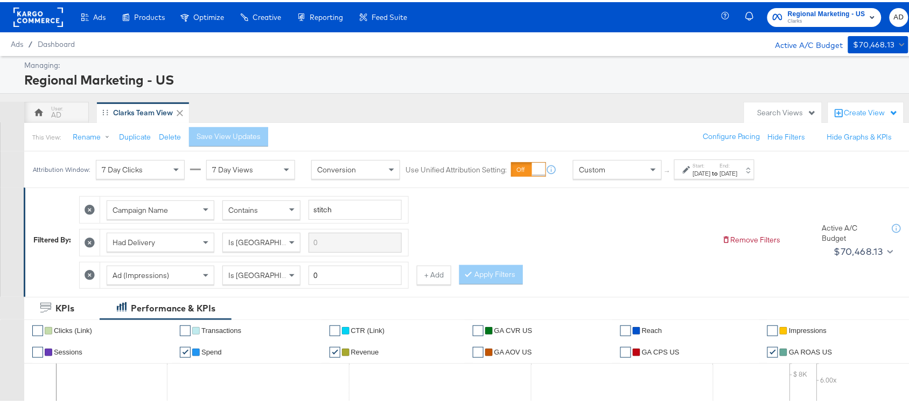
click at [720, 169] on strong "to" at bounding box center [715, 171] width 9 height 8
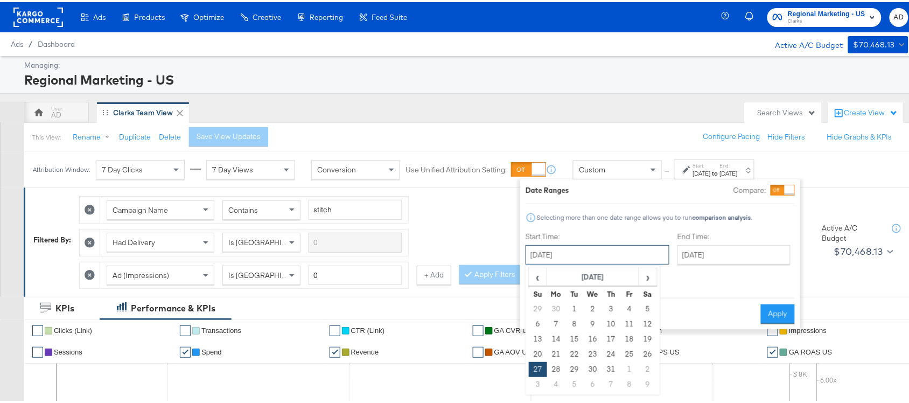
click at [575, 252] on input "[DATE]" at bounding box center [598, 252] width 144 height 19
click at [648, 276] on span "›" at bounding box center [648, 275] width 17 height 16
click at [538, 351] on td "17" at bounding box center [538, 352] width 18 height 15
type input "[DATE]"
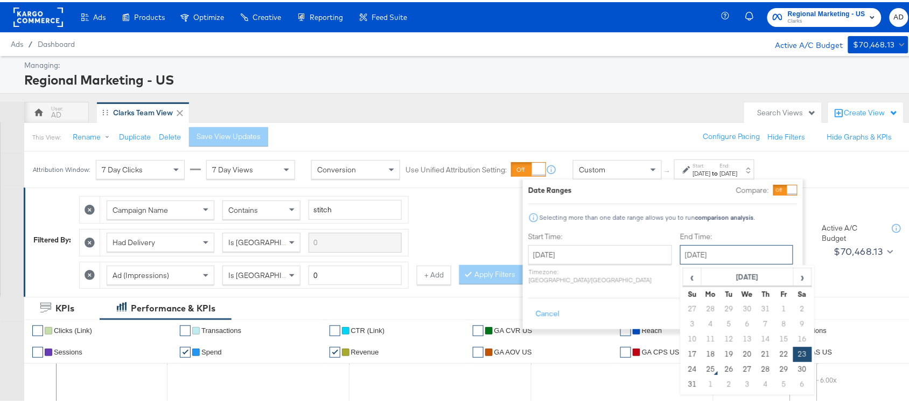
click at [707, 251] on input "[DATE]" at bounding box center [736, 252] width 113 height 19
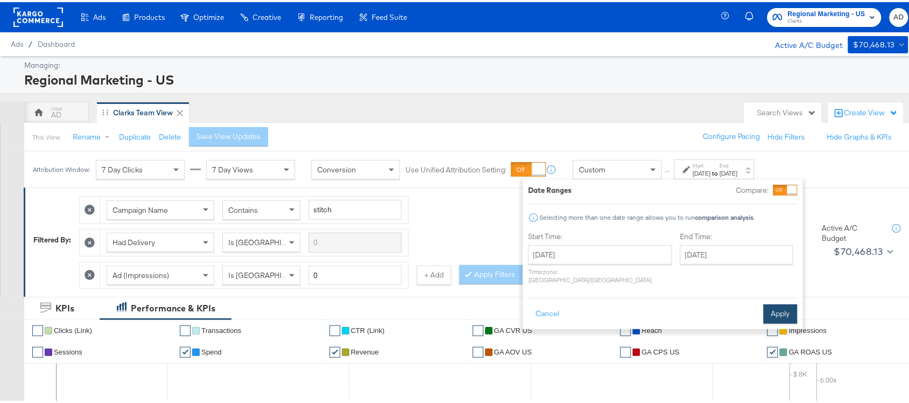
click at [787, 306] on button "Apply" at bounding box center [781, 311] width 34 height 19
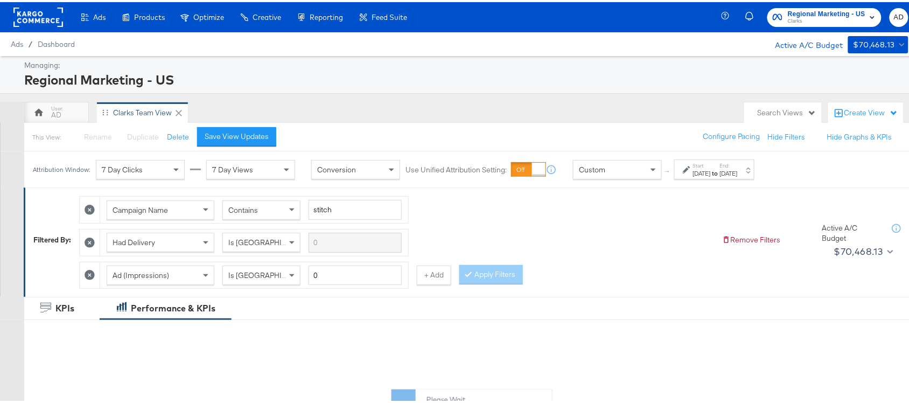
click at [787, 306] on div "KPIs Performance & KPIs" at bounding box center [460, 306] width 920 height 23
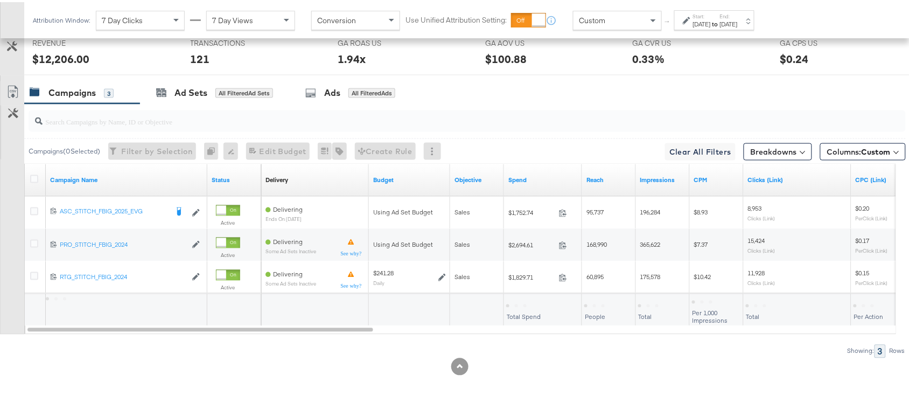
scroll to position [561, 0]
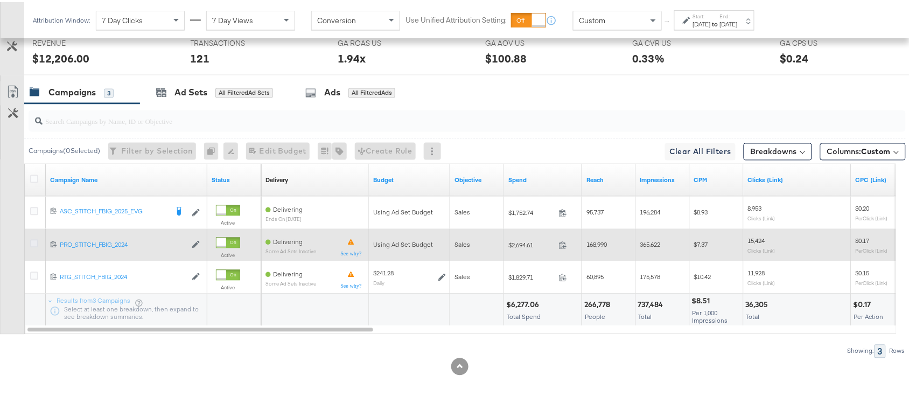
click at [34, 241] on icon at bounding box center [34, 242] width 8 height 8
click at [0, 0] on input "checkbox" at bounding box center [0, 0] width 0 height 0
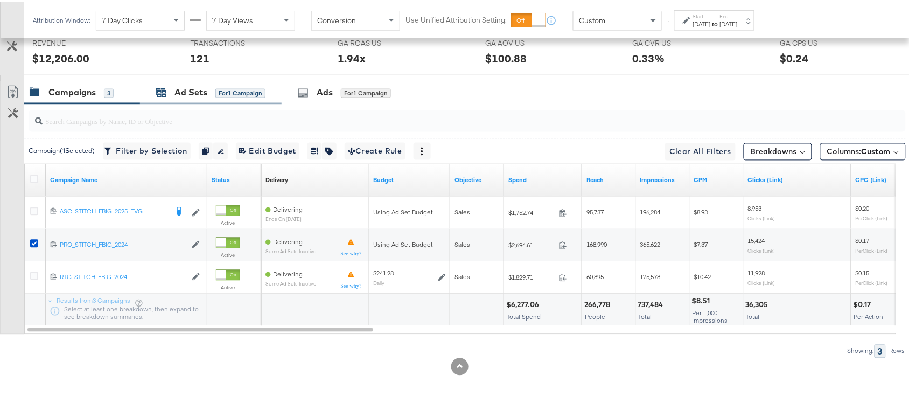
click at [179, 93] on div "Ad Sets" at bounding box center [191, 91] width 33 height 12
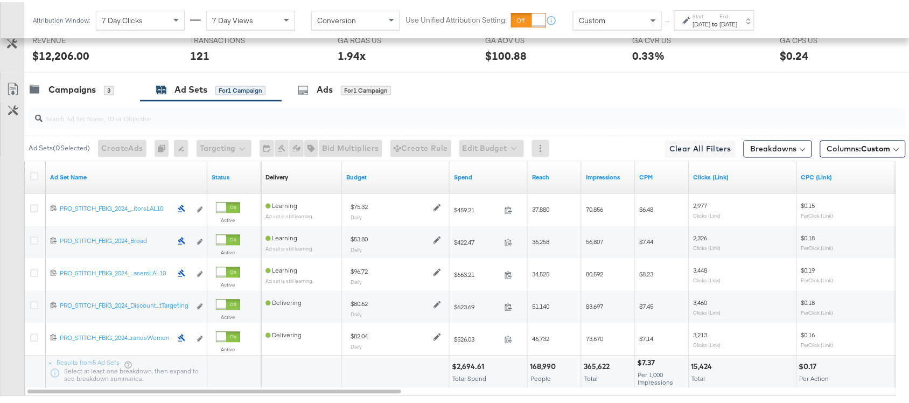
click at [109, 187] on div "Ad Set Name" at bounding box center [127, 175] width 162 height 32
click at [95, 176] on link "Ad Set Name" at bounding box center [126, 175] width 153 height 9
click at [95, 176] on link "Ad Set Name ↓" at bounding box center [126, 175] width 153 height 9
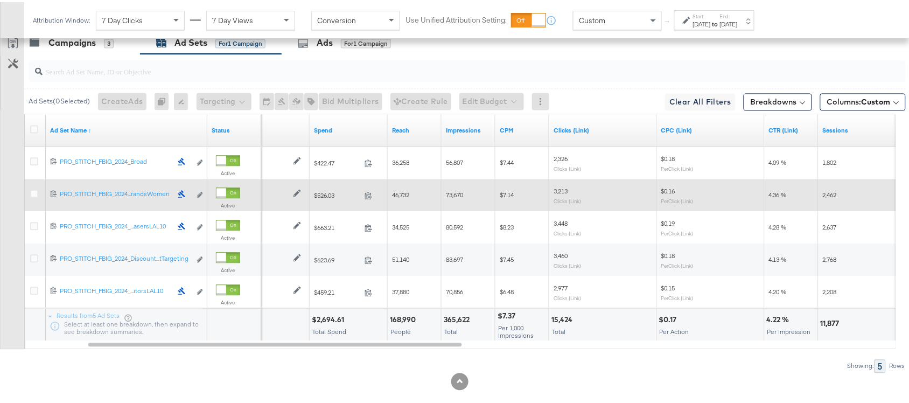
scroll to position [609, 0]
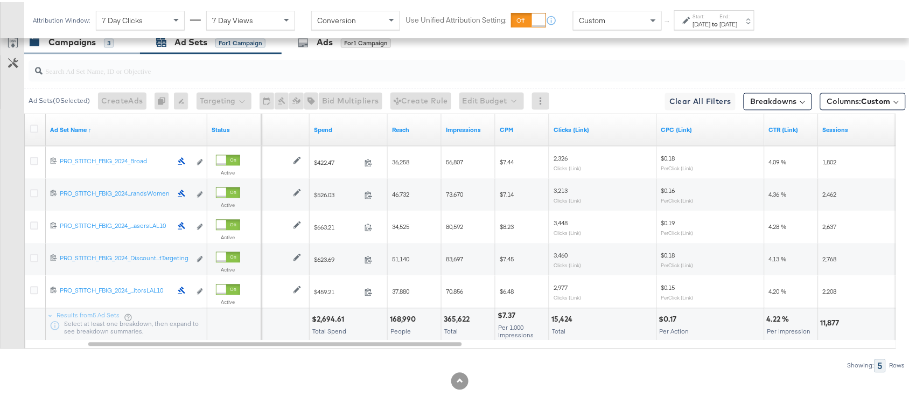
click at [57, 36] on div "Campaigns" at bounding box center [71, 40] width 47 height 12
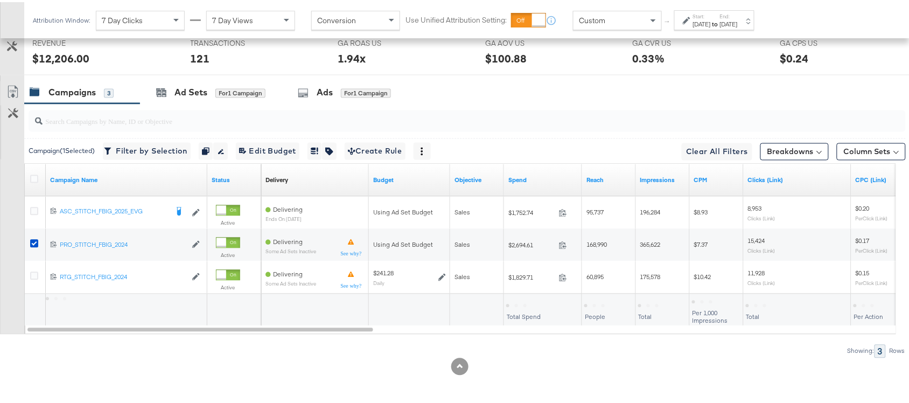
scroll to position [561, 0]
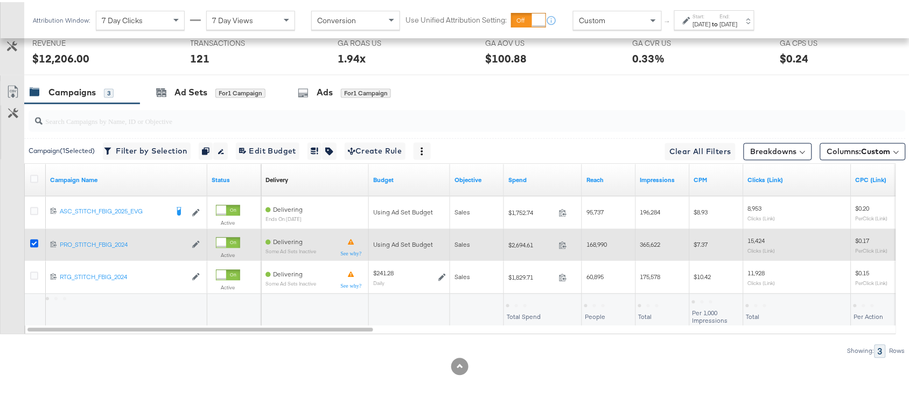
click at [31, 244] on icon at bounding box center [34, 242] width 8 height 8
click at [0, 0] on input "checkbox" at bounding box center [0, 0] width 0 height 0
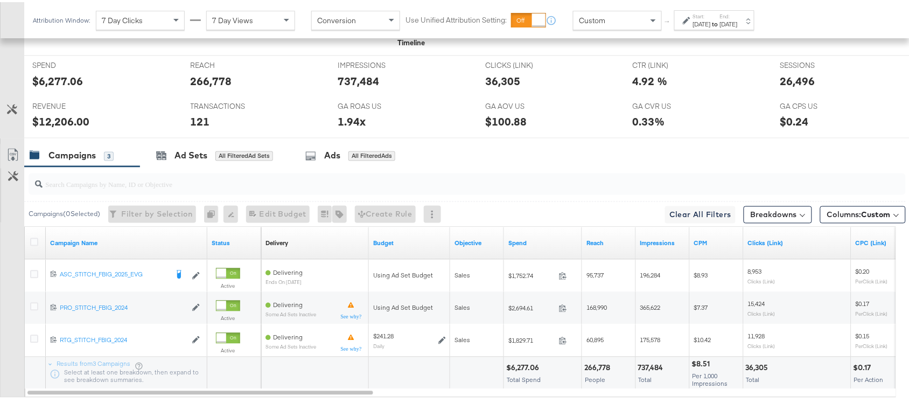
scroll to position [519, 0]
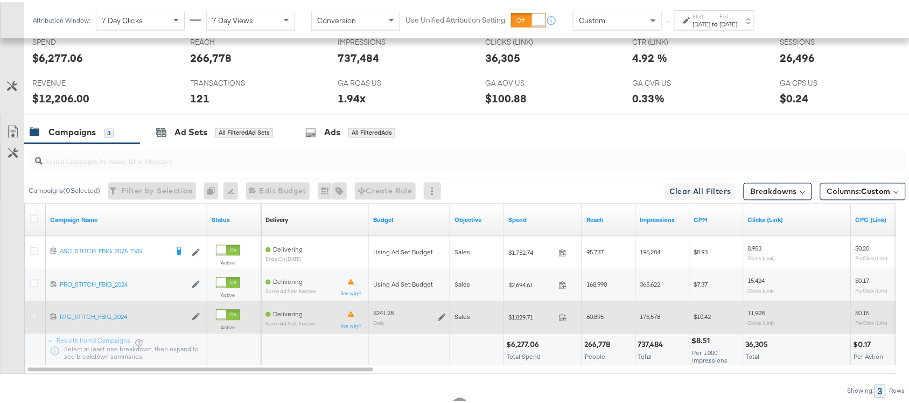
click at [31, 317] on icon at bounding box center [34, 314] width 8 height 8
click at [0, 0] on input "checkbox" at bounding box center [0, 0] width 0 height 0
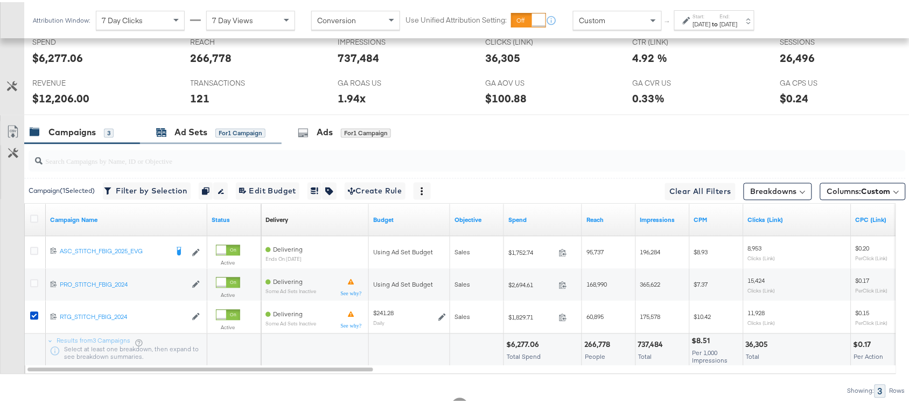
click at [190, 137] on div "Ad Sets" at bounding box center [191, 130] width 33 height 12
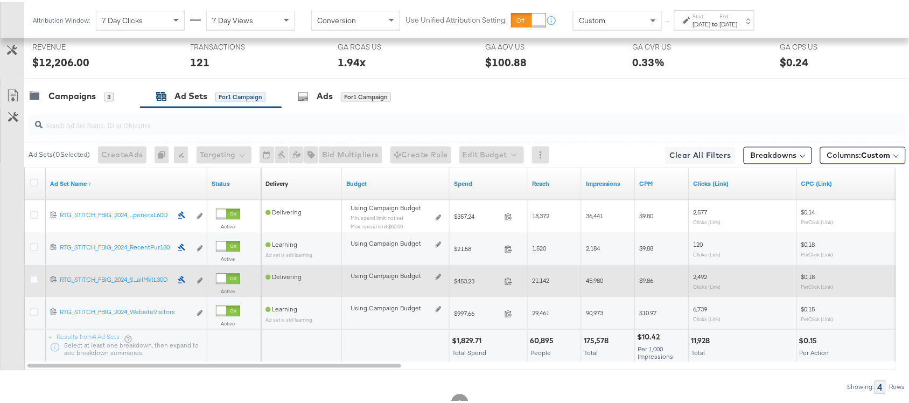
scroll to position [555, 0]
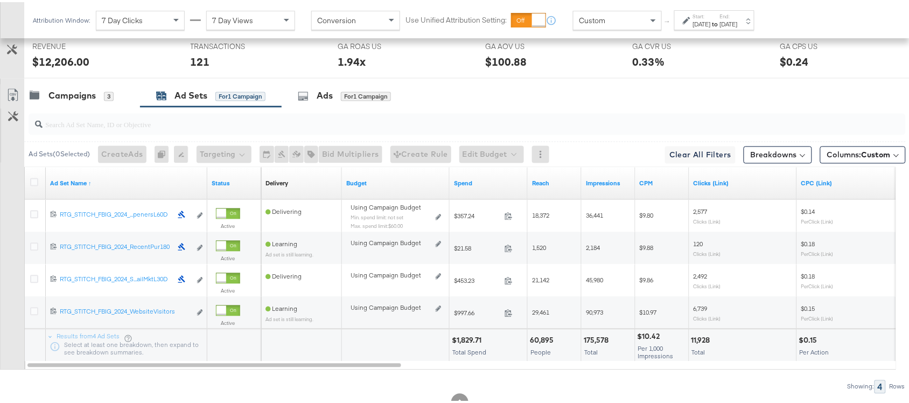
click at [720, 24] on strong "to" at bounding box center [715, 22] width 9 height 8
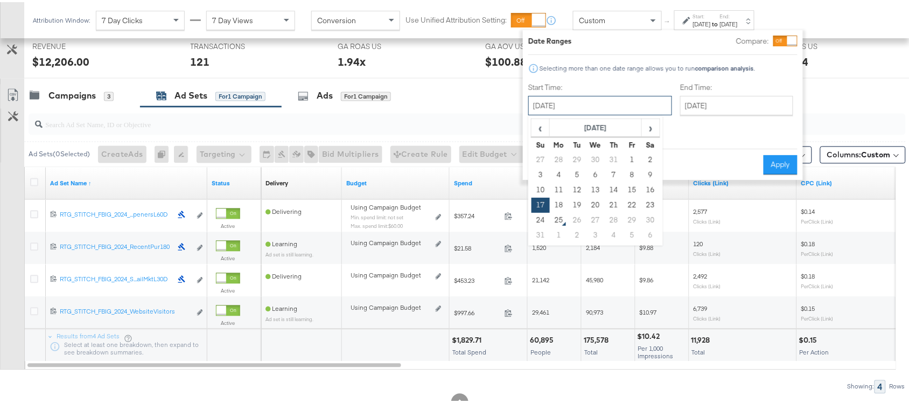
click at [567, 110] on input "[DATE]" at bounding box center [601, 103] width 144 height 19
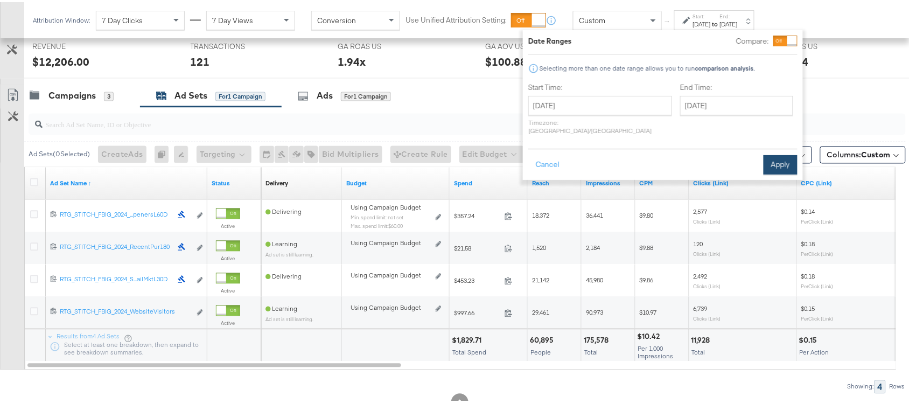
click at [776, 158] on button "Apply" at bounding box center [781, 162] width 34 height 19
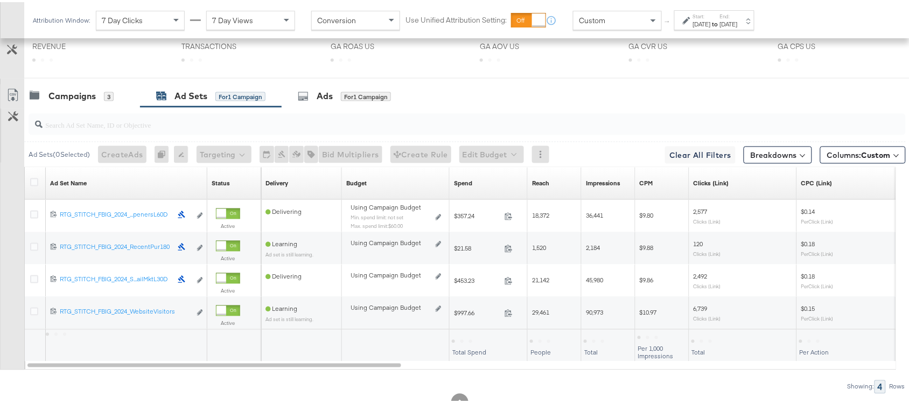
click at [776, 158] on button "Breakdowns" at bounding box center [778, 152] width 68 height 17
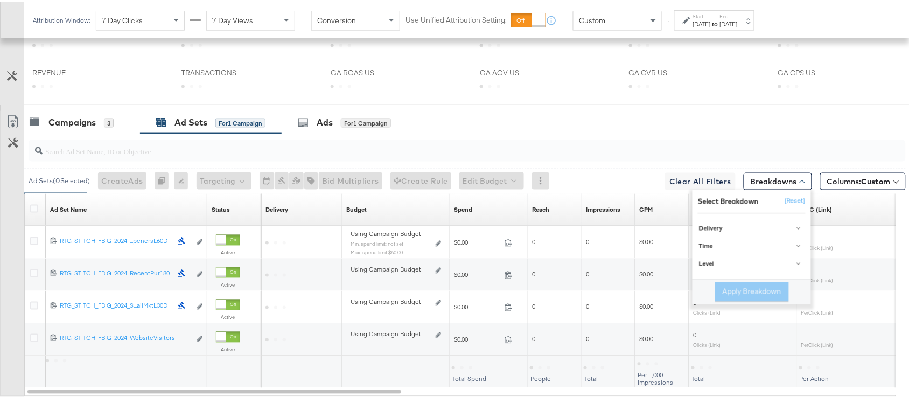
scroll to position [450, 0]
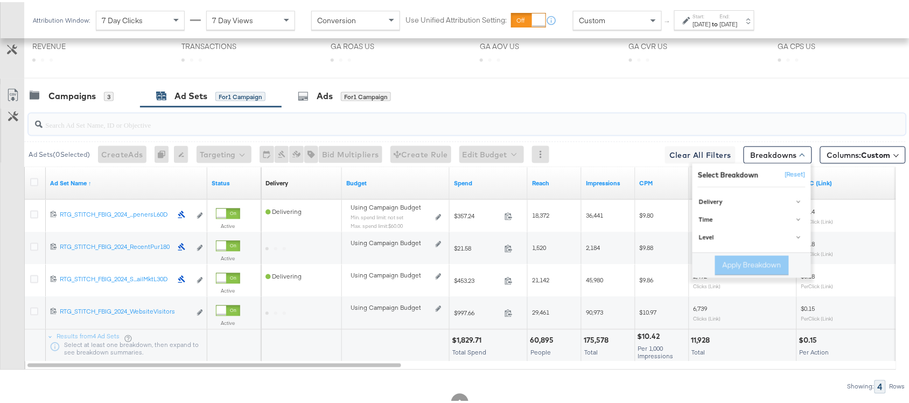
click at [674, 109] on input "search" at bounding box center [435, 118] width 784 height 21
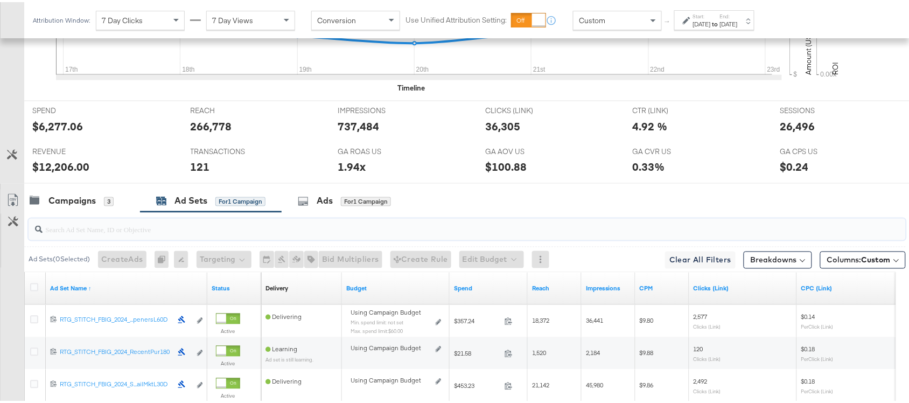
scroll to position [555, 0]
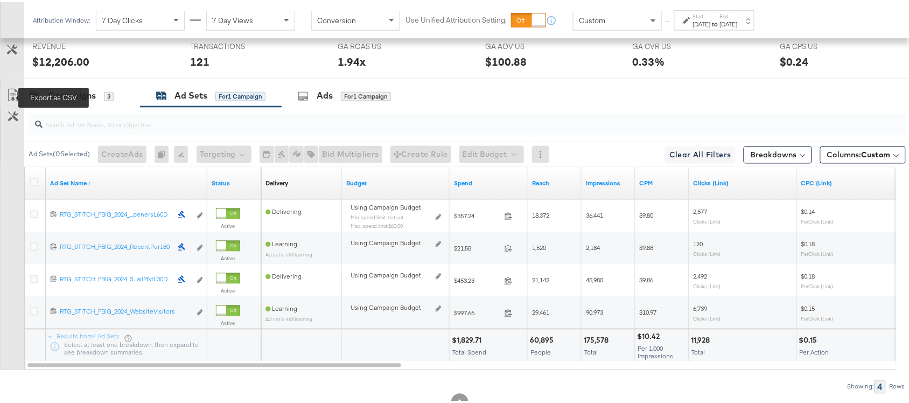
click at [14, 94] on icon at bounding box center [12, 93] width 13 height 13
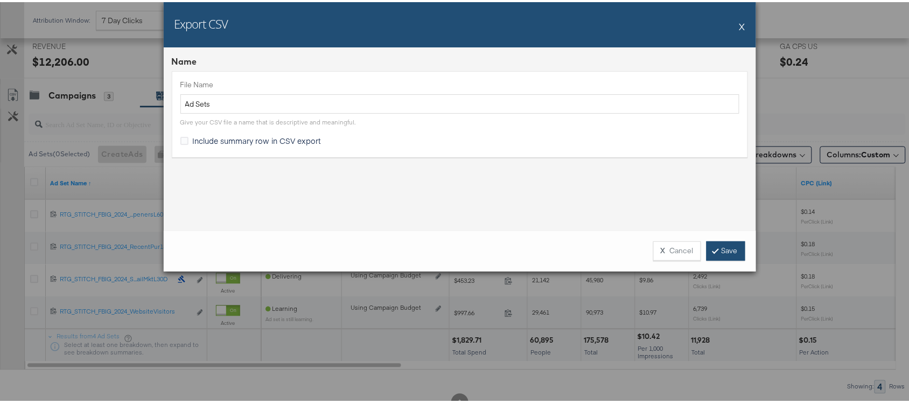
click at [720, 251] on link "Save" at bounding box center [726, 248] width 39 height 19
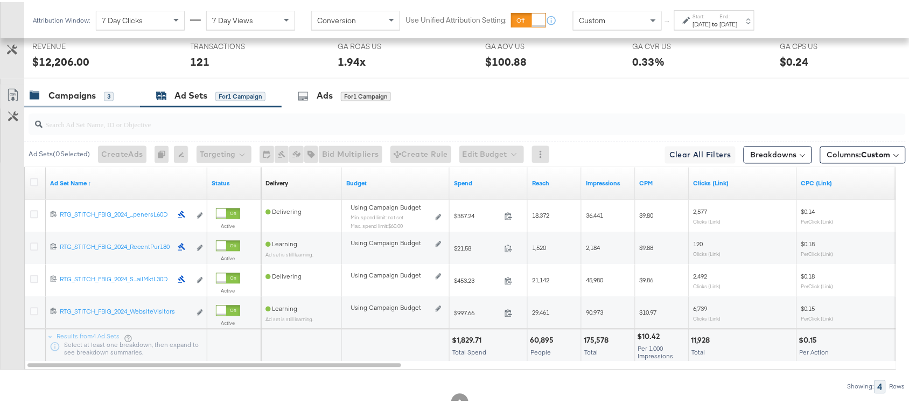
click at [71, 106] on div "Campaigns 3" at bounding box center [82, 93] width 116 height 23
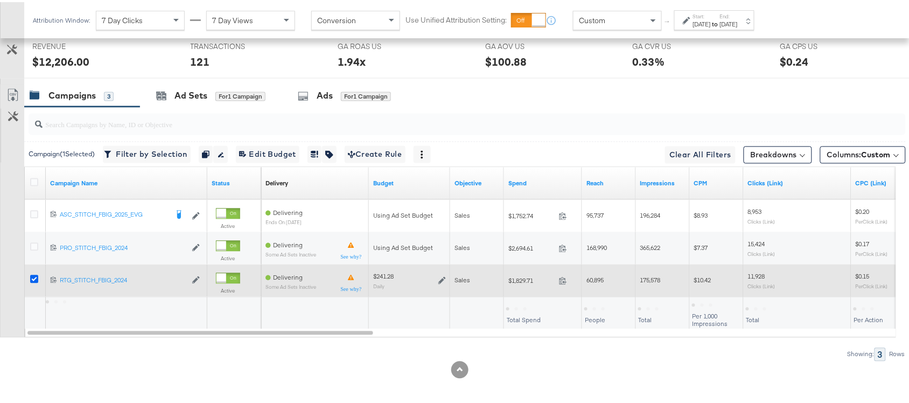
click at [37, 281] on icon at bounding box center [34, 277] width 8 height 8
click at [0, 0] on input "checkbox" at bounding box center [0, 0] width 0 height 0
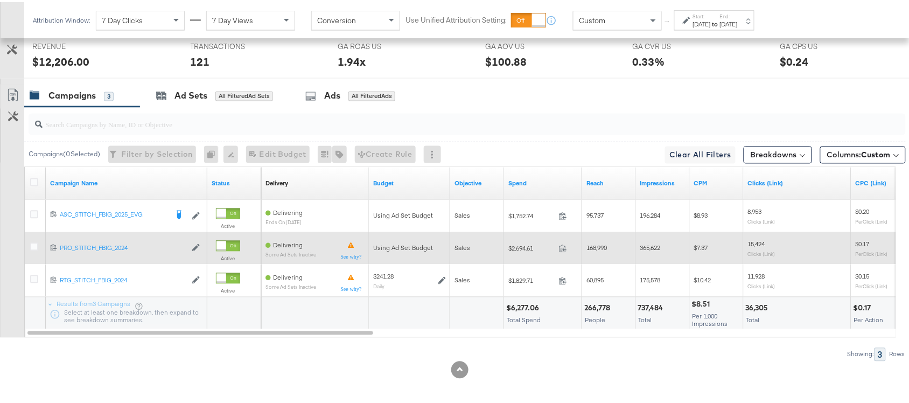
click at [34, 252] on div at bounding box center [35, 246] width 11 height 11
click at [33, 246] on icon at bounding box center [34, 245] width 8 height 8
click at [0, 0] on input "checkbox" at bounding box center [0, 0] width 0 height 0
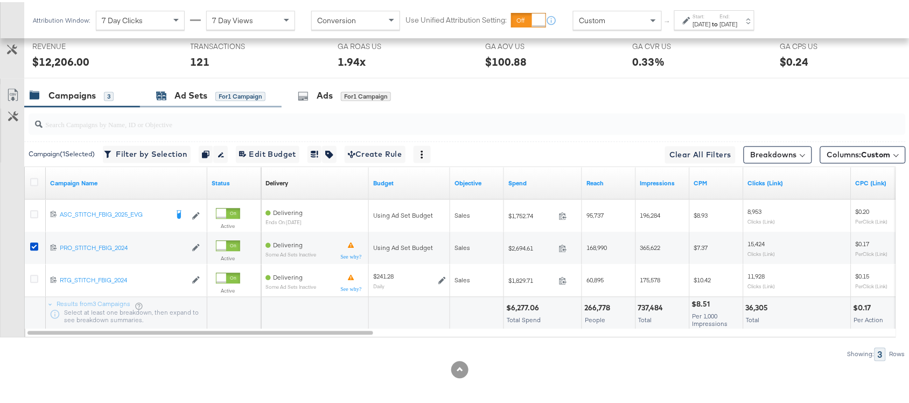
click at [186, 94] on div "Ad Sets" at bounding box center [191, 94] width 33 height 12
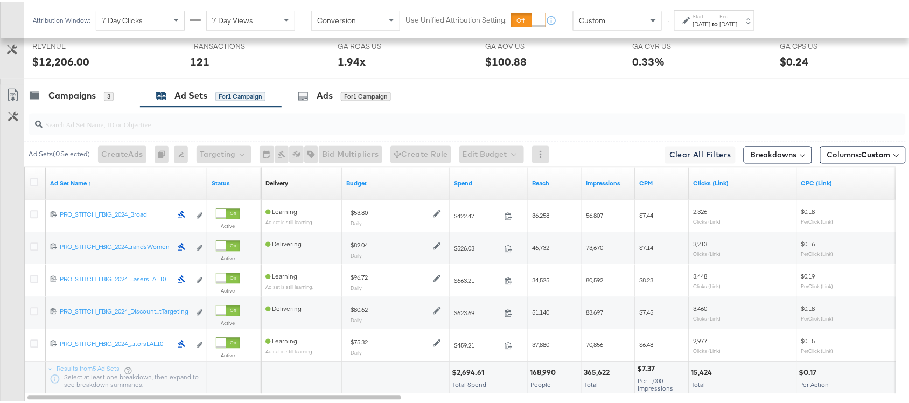
click at [122, 195] on div "Ad Set Name ↑" at bounding box center [127, 181] width 162 height 32
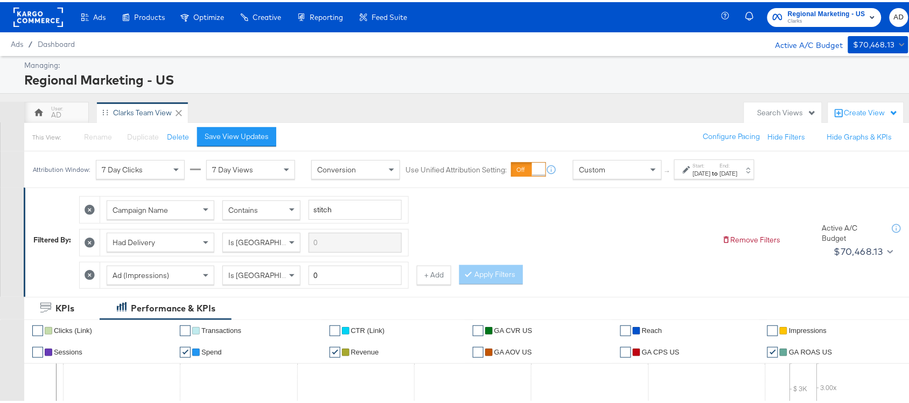
click at [36, 9] on rect at bounding box center [38, 14] width 50 height 19
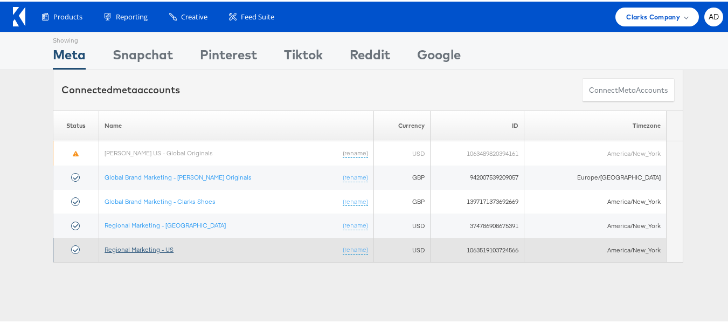
click at [145, 247] on link "Regional Marketing - US" at bounding box center [139, 248] width 69 height 8
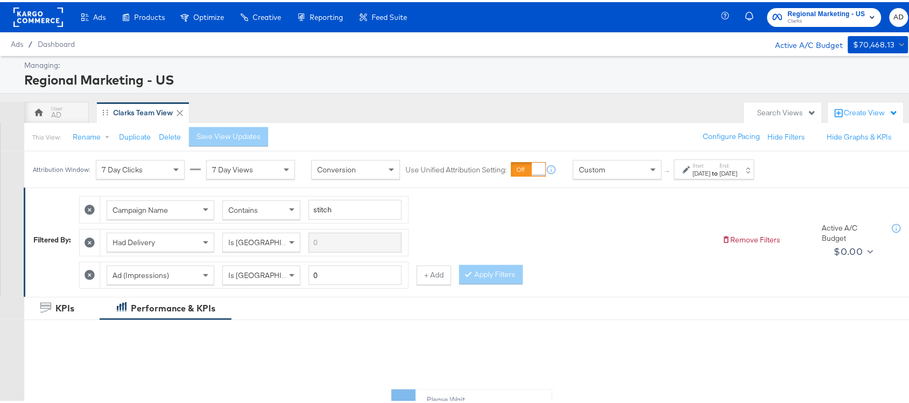
click at [711, 171] on div "[DATE]" at bounding box center [702, 171] width 18 height 9
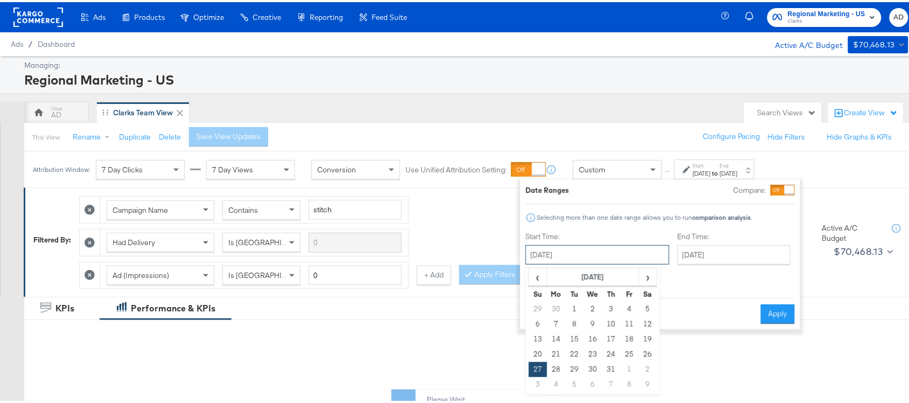
click at [573, 251] on input "[DATE]" at bounding box center [598, 252] width 144 height 19
click at [650, 271] on span "›" at bounding box center [648, 275] width 17 height 16
click at [532, 358] on td "17" at bounding box center [538, 352] width 18 height 15
type input "[DATE]"
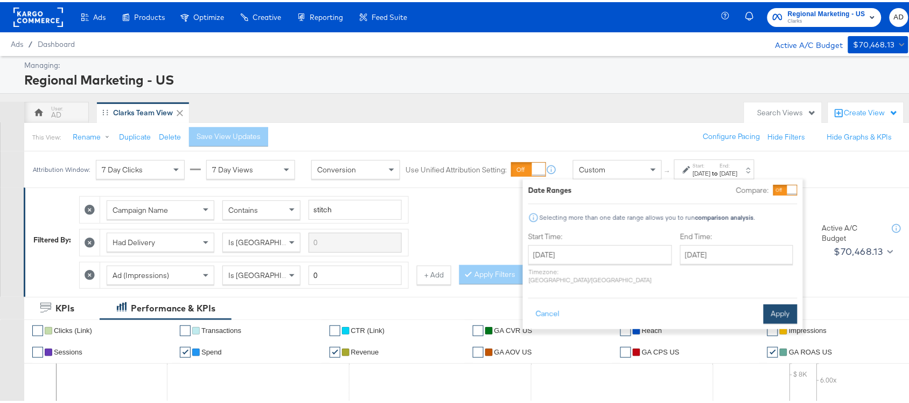
click at [781, 302] on button "Apply" at bounding box center [781, 311] width 34 height 19
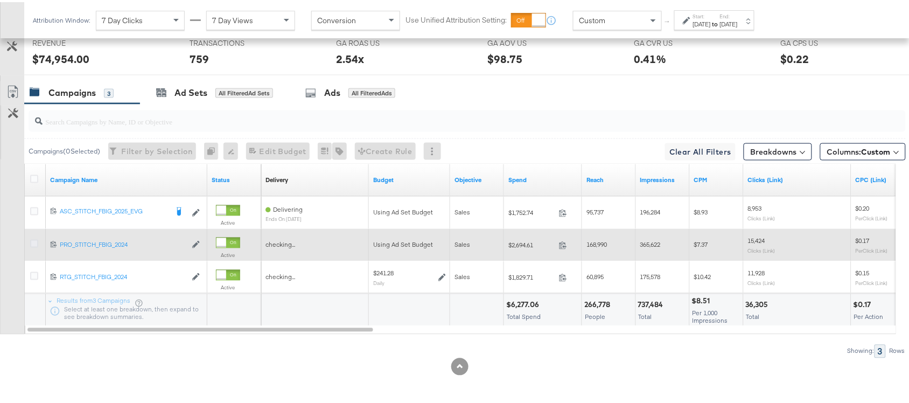
scroll to position [561, 0]
click at [36, 240] on icon at bounding box center [34, 242] width 8 height 8
click at [0, 0] on input "checkbox" at bounding box center [0, 0] width 0 height 0
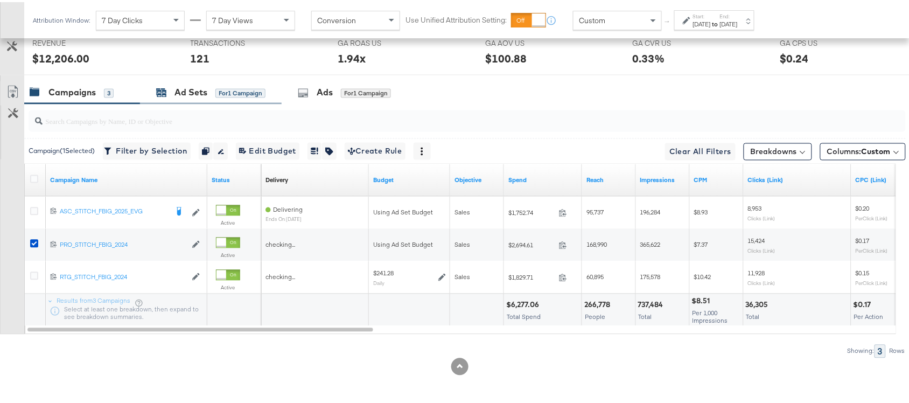
click at [187, 93] on div "Ad Sets" at bounding box center [191, 91] width 33 height 12
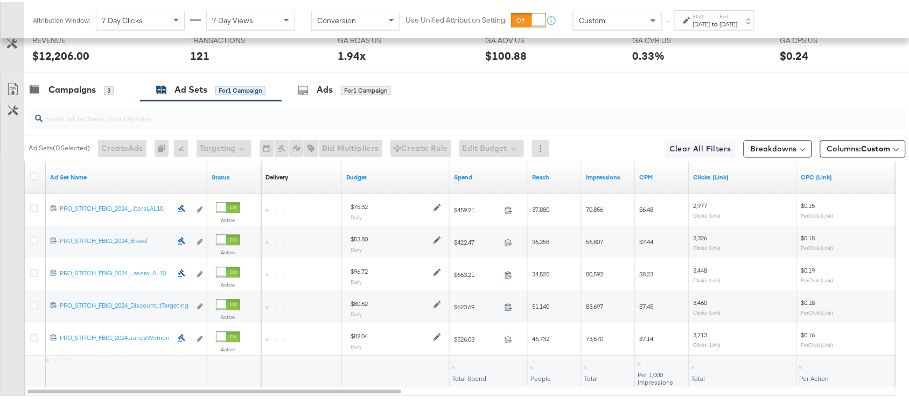
scroll to position [626, 0]
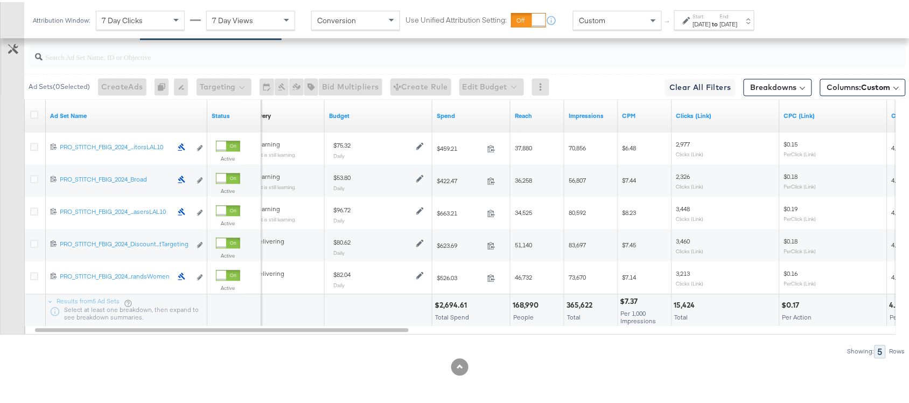
click at [93, 105] on div "Ad Set Name" at bounding box center [127, 113] width 162 height 17
click at [98, 119] on div "Ad Set Name" at bounding box center [127, 113] width 162 height 17
click at [102, 112] on link "Ad Set Name" at bounding box center [126, 113] width 153 height 9
click at [102, 112] on link "Ad Set Name ↓" at bounding box center [126, 113] width 153 height 9
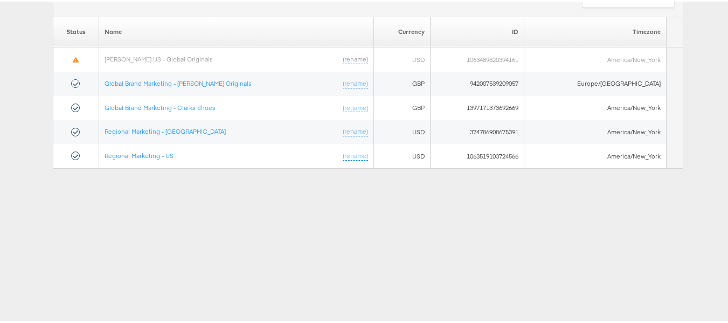
scroll to position [94, 0]
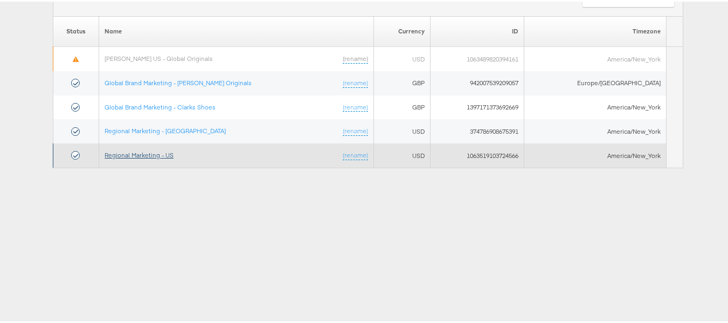
click at [158, 154] on link "Regional Marketing - US" at bounding box center [139, 153] width 69 height 8
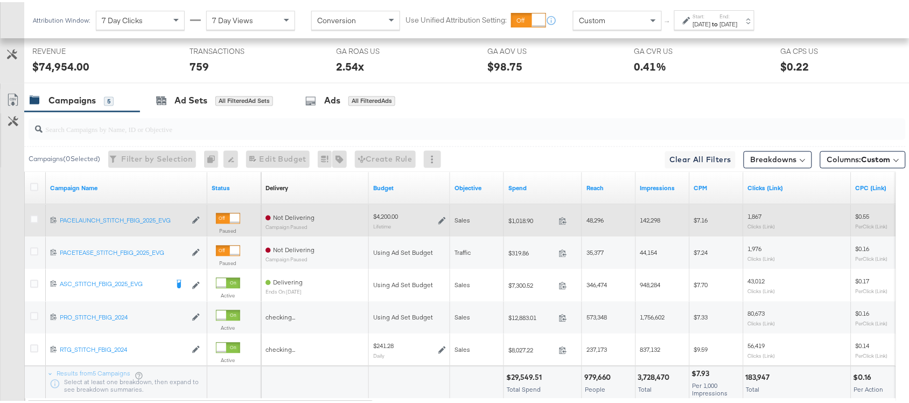
scroll to position [587, 0]
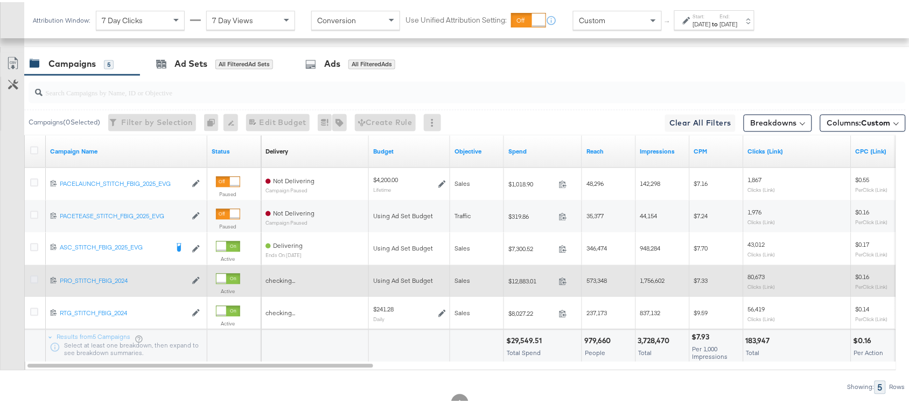
click at [32, 281] on icon at bounding box center [34, 278] width 8 height 8
click at [0, 0] on input "checkbox" at bounding box center [0, 0] width 0 height 0
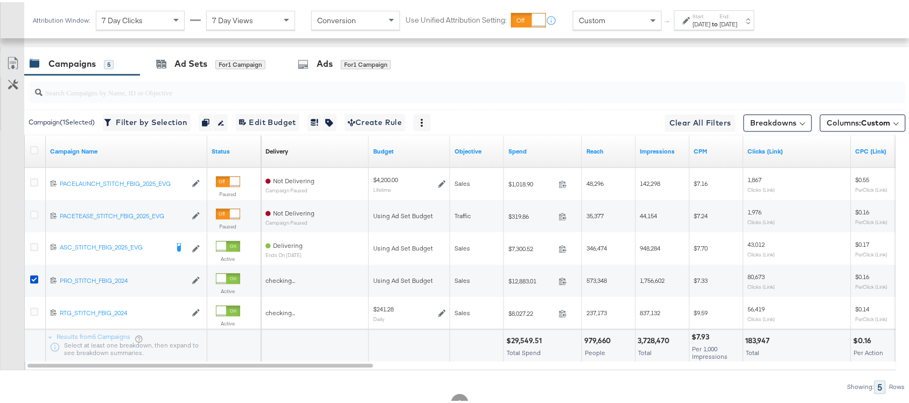
click at [738, 15] on label "End:" at bounding box center [729, 14] width 18 height 7
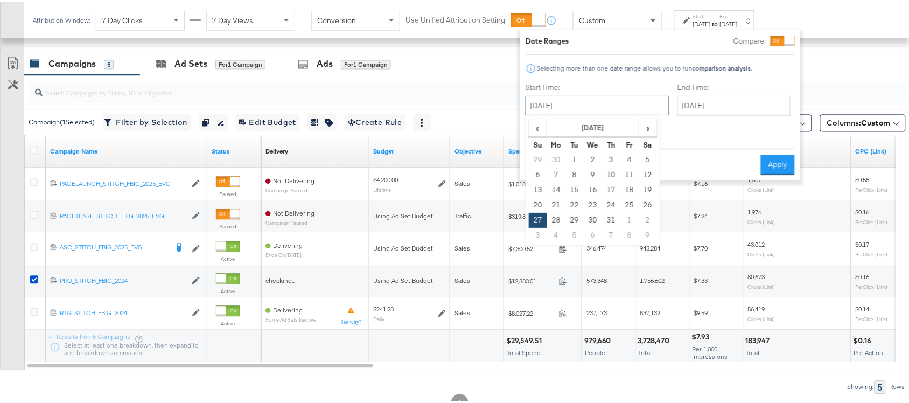
click at [588, 109] on input "July 27th 2025" at bounding box center [598, 103] width 144 height 19
click at [644, 130] on span "›" at bounding box center [648, 125] width 17 height 16
click at [537, 205] on td "17" at bounding box center [538, 203] width 18 height 15
type input "August 17th 2025"
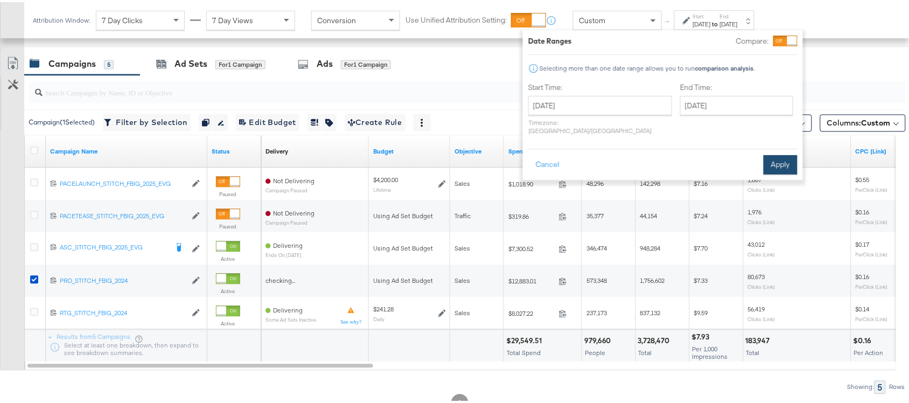
click at [777, 153] on button "Apply" at bounding box center [781, 162] width 34 height 19
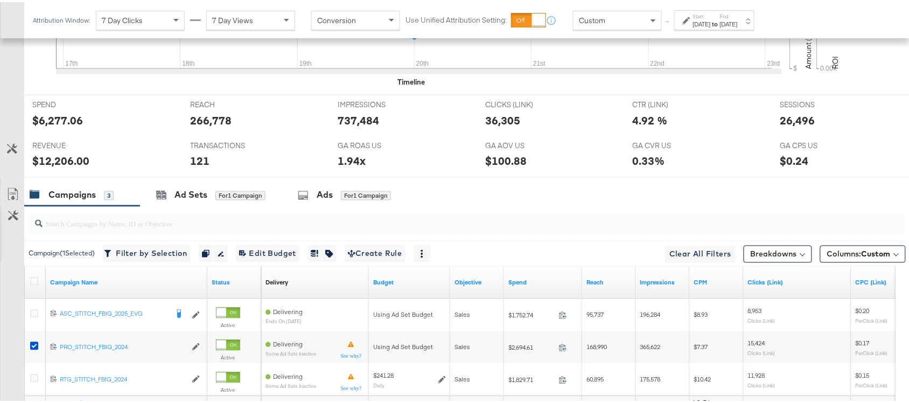
scroll to position [561, 0]
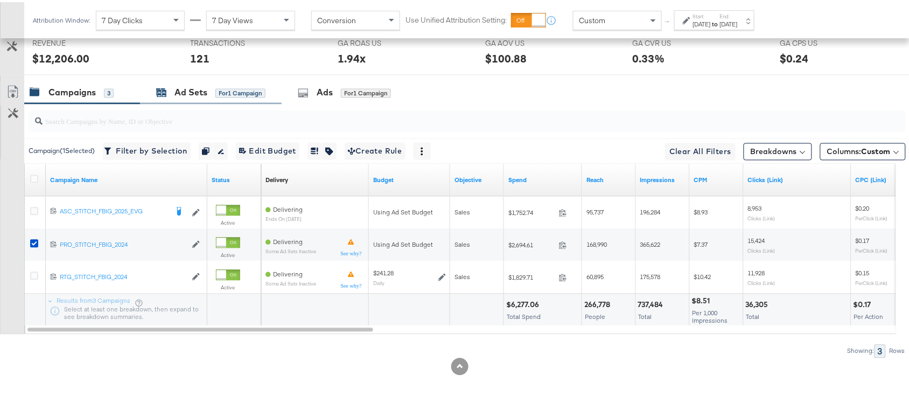
click at [185, 89] on div "Ad Sets" at bounding box center [191, 91] width 33 height 12
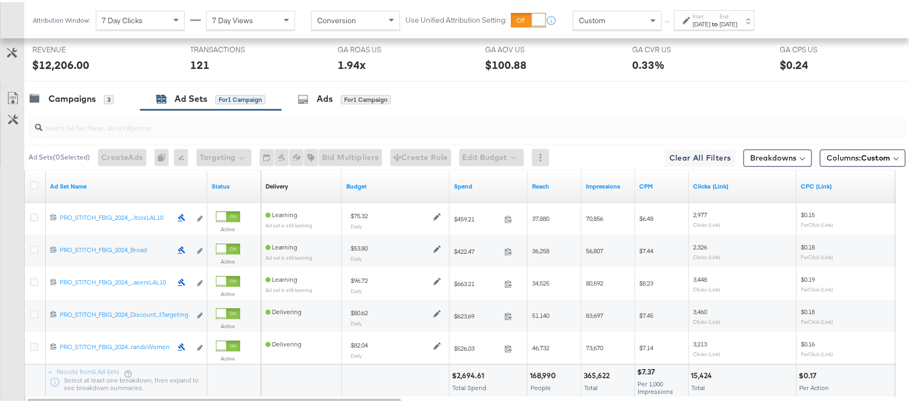
scroll to position [551, 0]
click at [73, 109] on div "Campaigns 3" at bounding box center [82, 98] width 116 height 23
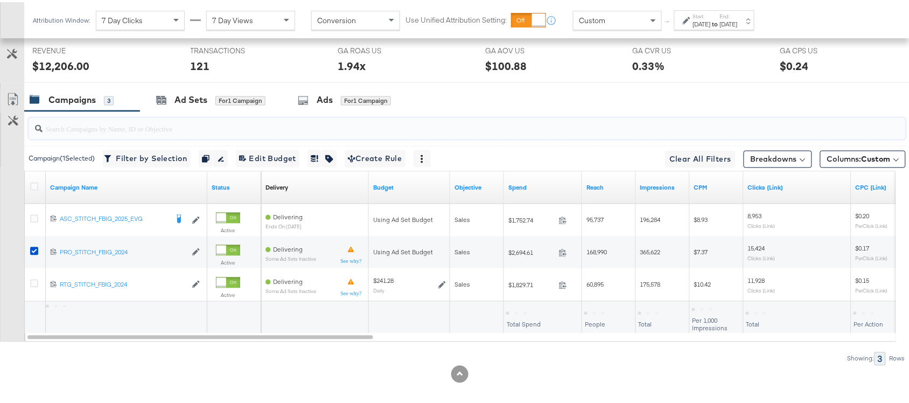
click at [634, 114] on input "search" at bounding box center [435, 122] width 784 height 21
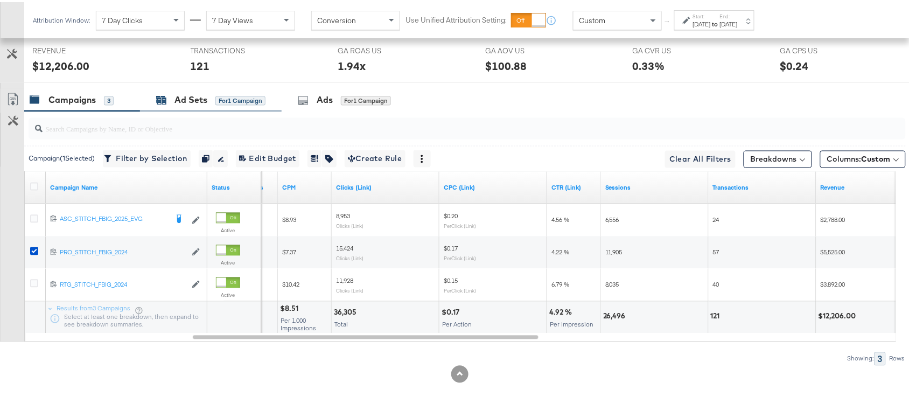
click at [179, 101] on div "Ad Sets" at bounding box center [191, 98] width 33 height 12
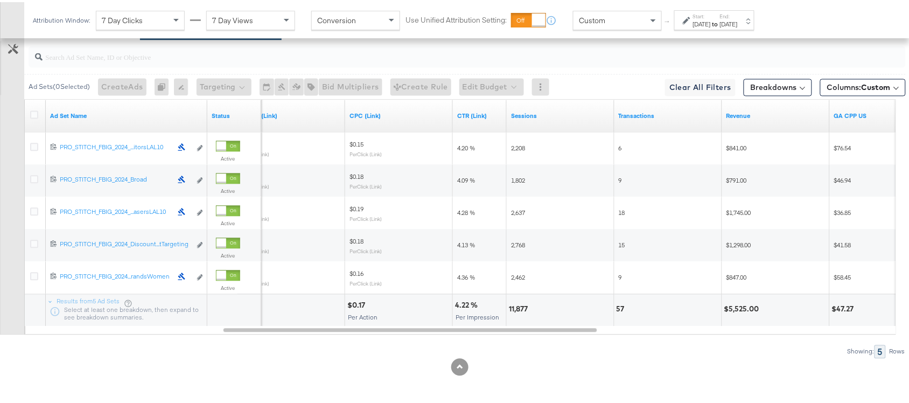
scroll to position [537, 0]
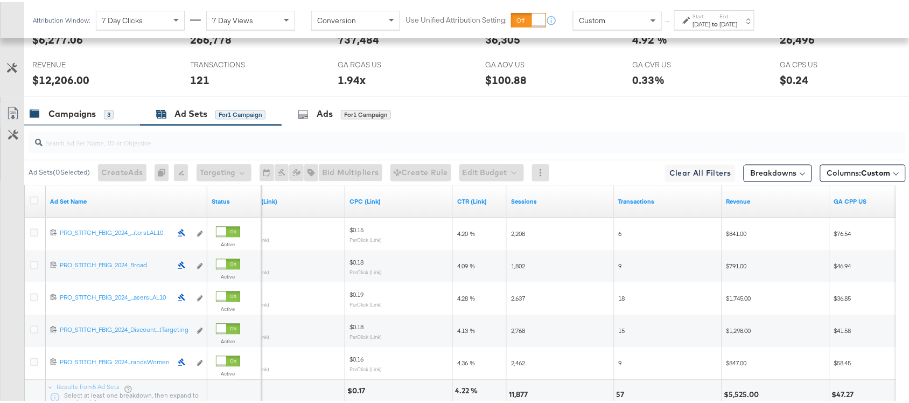
click at [72, 116] on div "Campaigns" at bounding box center [71, 112] width 47 height 12
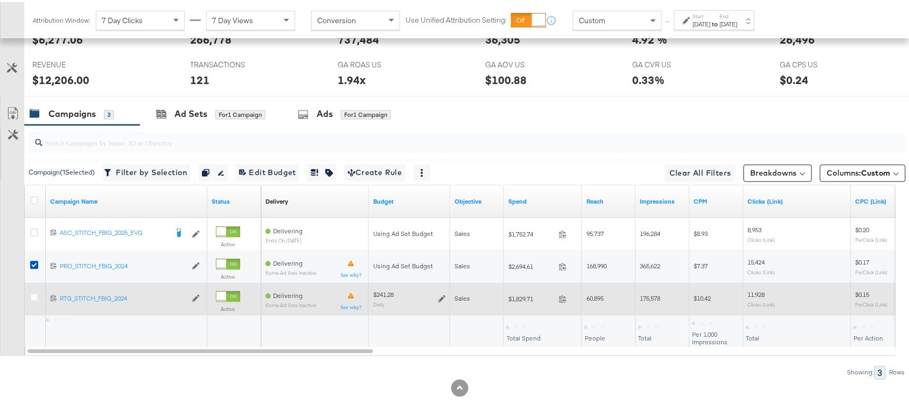
click at [31, 307] on div at bounding box center [36, 296] width 20 height 19
click at [32, 300] on icon at bounding box center [34, 295] width 8 height 8
click at [0, 0] on input "checkbox" at bounding box center [0, 0] width 0 height 0
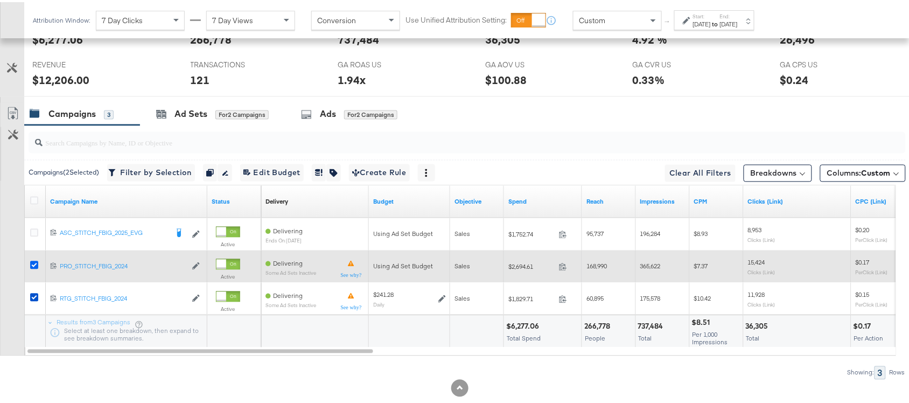
click at [33, 267] on icon at bounding box center [34, 263] width 8 height 8
click at [0, 0] on input "checkbox" at bounding box center [0, 0] width 0 height 0
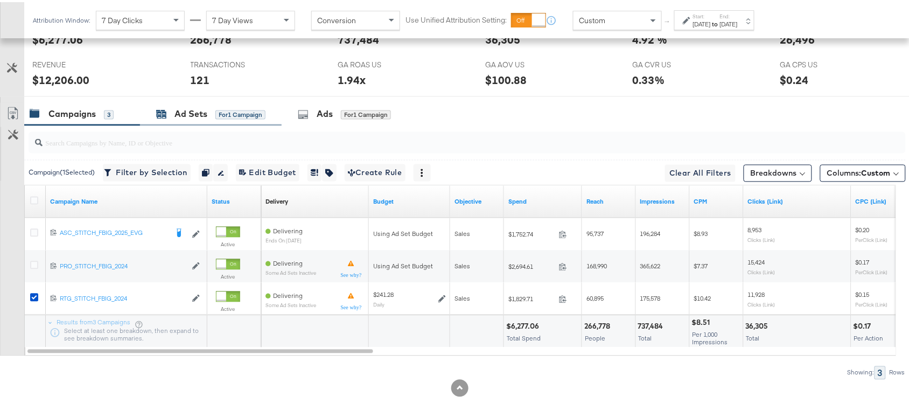
click at [197, 109] on div "Ad Sets" at bounding box center [191, 112] width 33 height 12
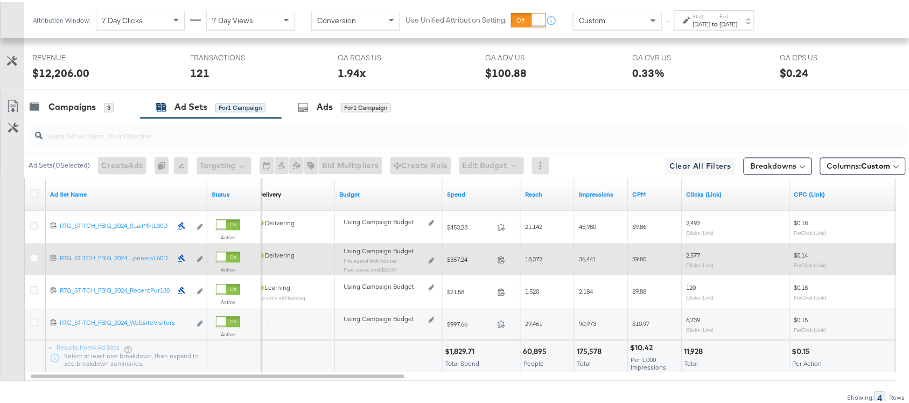
scroll to position [545, 0]
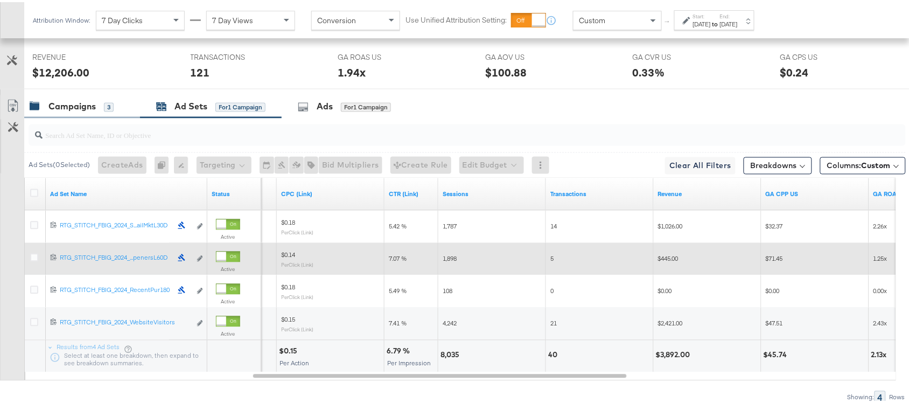
click at [62, 99] on div "Campaigns 3" at bounding box center [82, 104] width 116 height 23
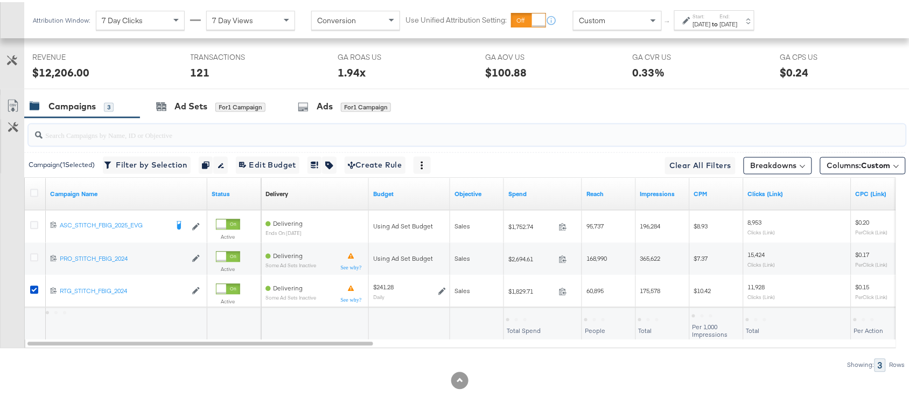
click at [560, 129] on input "search" at bounding box center [435, 129] width 784 height 21
